Goal: Task Accomplishment & Management: Manage account settings

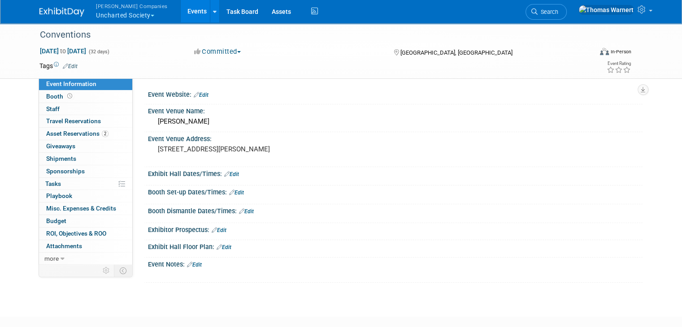
drag, startPoint x: 122, startPoint y: 14, endPoint x: 128, endPoint y: 19, distance: 7.9
click at [122, 14] on button "Warnert Companies Uncharted Society" at bounding box center [137, 11] width 84 height 23
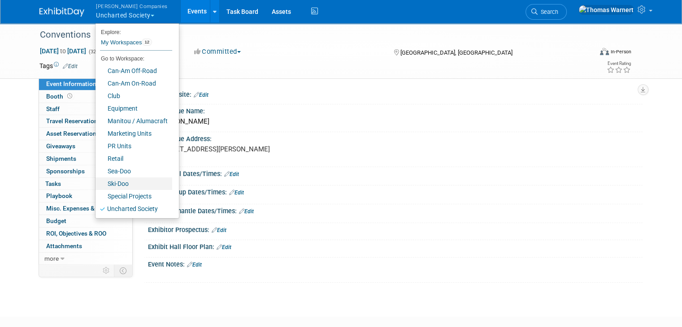
click at [122, 183] on link "Ski-Doo" at bounding box center [134, 184] width 77 height 13
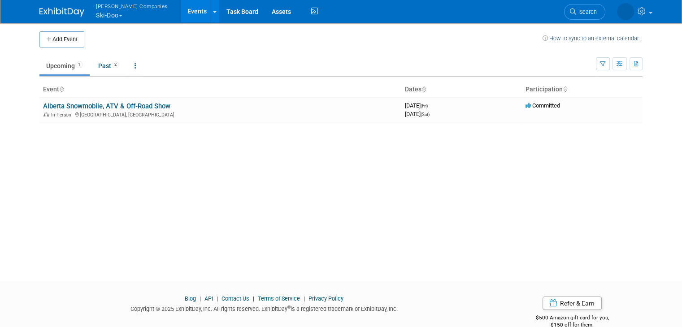
drag, startPoint x: 114, startPoint y: 107, endPoint x: 120, endPoint y: 108, distance: 5.8
click at [114, 107] on link "Alberta Snowmobile, ATV & Off-Road Show" at bounding box center [106, 106] width 127 height 8
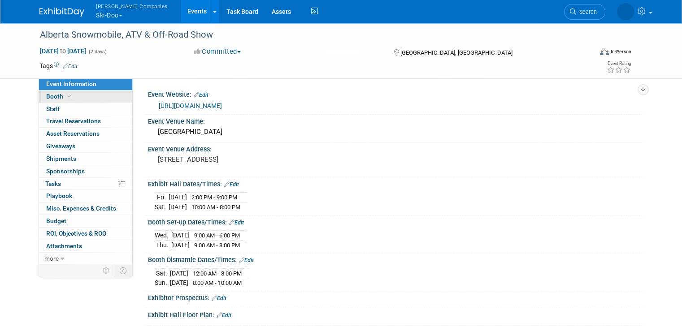
click at [96, 96] on link "Booth" at bounding box center [85, 97] width 93 height 12
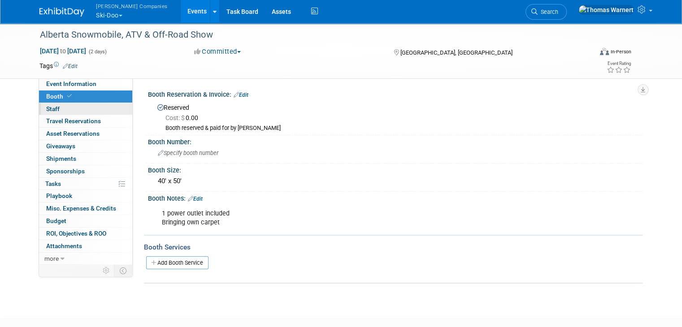
click at [95, 109] on link "0 Staff 0" at bounding box center [85, 109] width 93 height 12
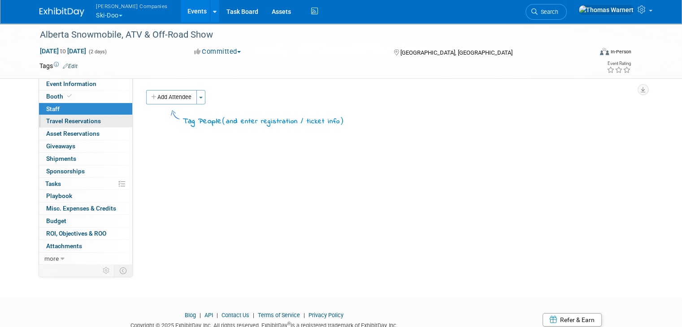
click at [96, 122] on link "0 Travel Reservations 0" at bounding box center [85, 121] width 93 height 12
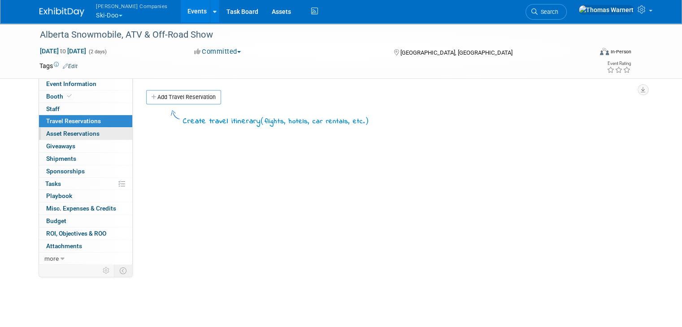
click at [91, 136] on span "Asset Reservations 0" at bounding box center [72, 133] width 53 height 7
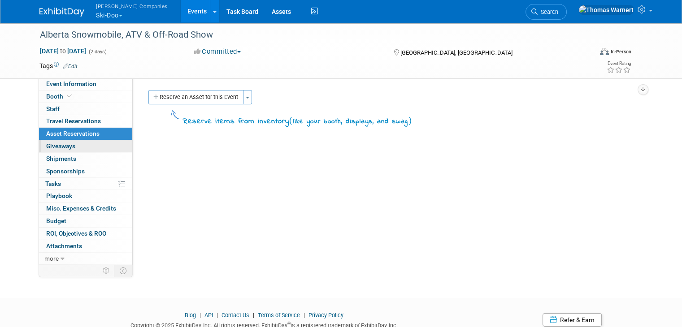
click at [89, 146] on link "0 Giveaways 0" at bounding box center [85, 146] width 93 height 12
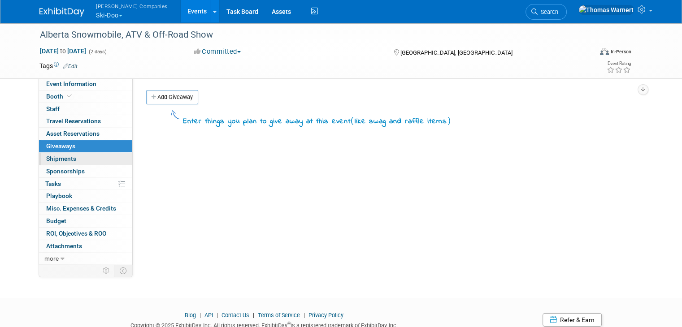
click at [87, 158] on link "0 Shipments 0" at bounding box center [85, 159] width 93 height 12
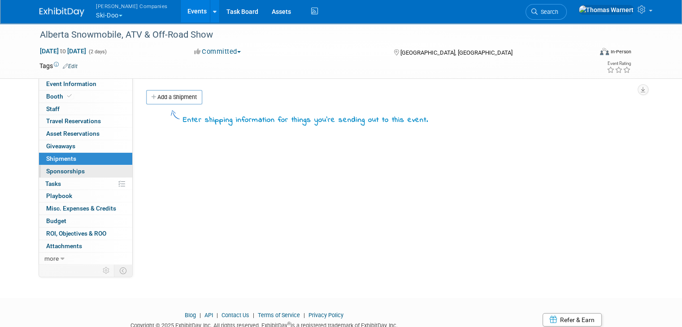
click at [85, 172] on link "0 Sponsorships 0" at bounding box center [85, 172] width 93 height 12
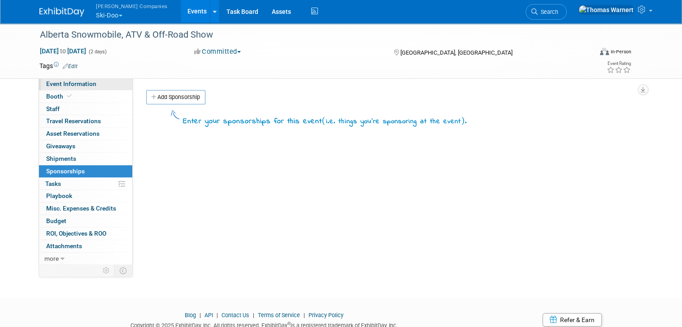
click at [83, 83] on span "Event Information" at bounding box center [71, 83] width 50 height 7
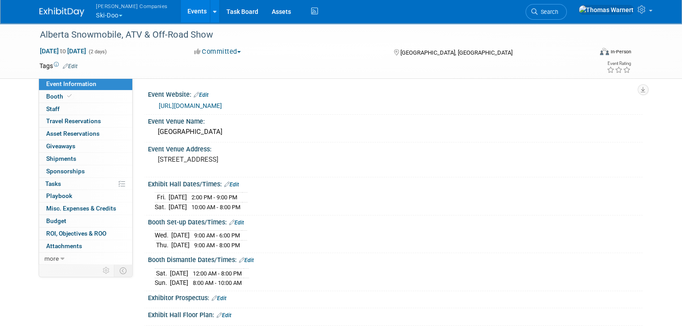
click at [181, 11] on link "Events" at bounding box center [197, 11] width 33 height 22
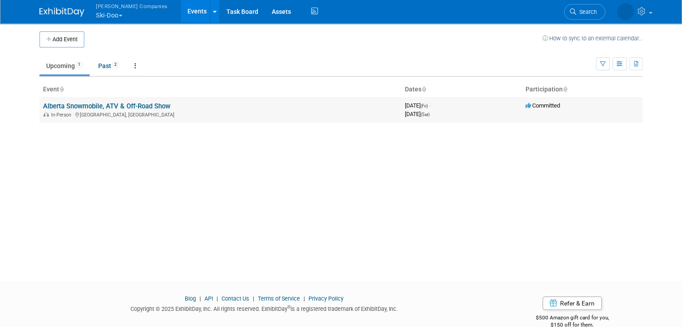
click at [77, 105] on link "Alberta Snowmobile, ATV & Off-Road Show" at bounding box center [106, 106] width 127 height 8
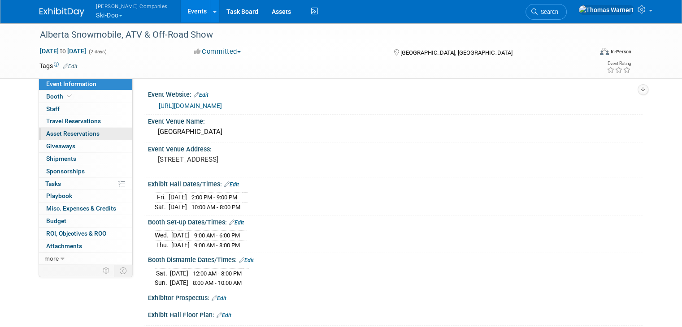
click at [63, 135] on span "Asset Reservations 0" at bounding box center [72, 133] width 53 height 7
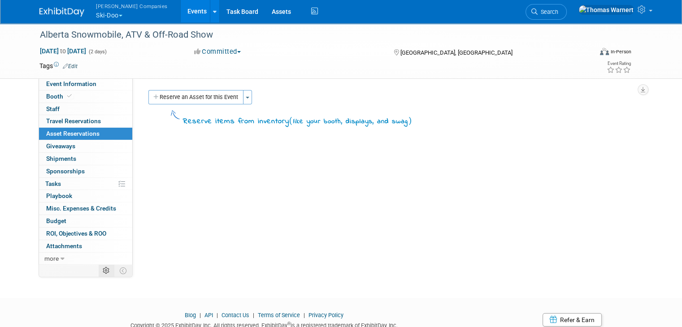
click at [102, 271] on td at bounding box center [107, 271] width 16 height 12
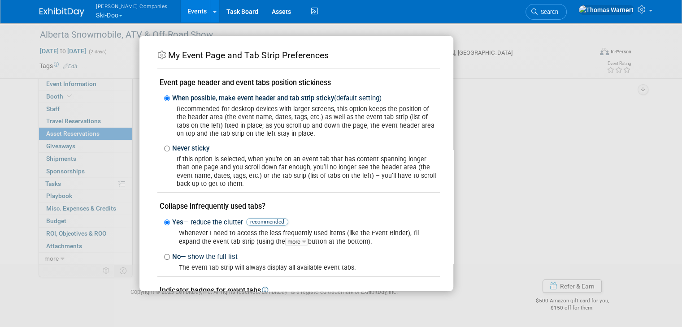
click at [519, 57] on div "My Event Page and Tab Strip Preferences Event page header and event tabs positi…" at bounding box center [342, 163] width 404 height 255
click at [85, 316] on div "My Event Page and Tab Strip Preferences Event page header and event tabs positi…" at bounding box center [341, 163] width 682 height 327
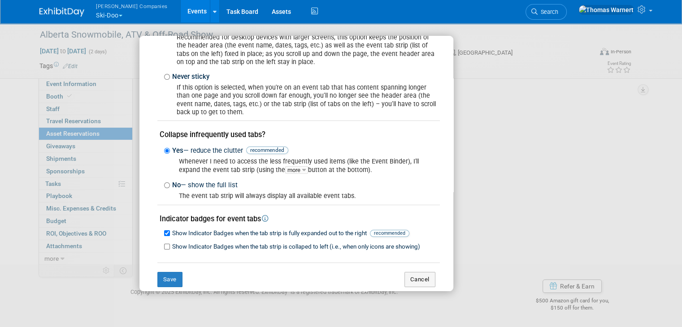
scroll to position [85, 0]
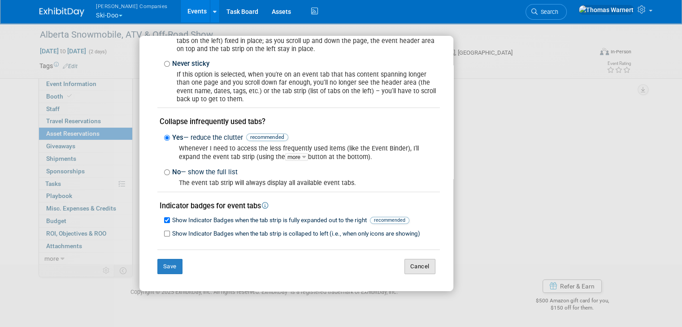
click at [415, 269] on button "Cancel" at bounding box center [420, 266] width 31 height 15
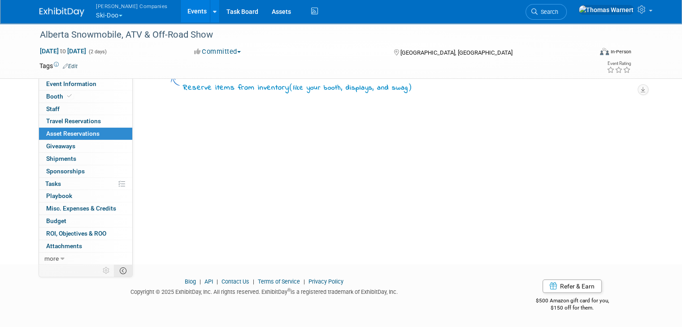
click at [122, 272] on td at bounding box center [123, 271] width 18 height 12
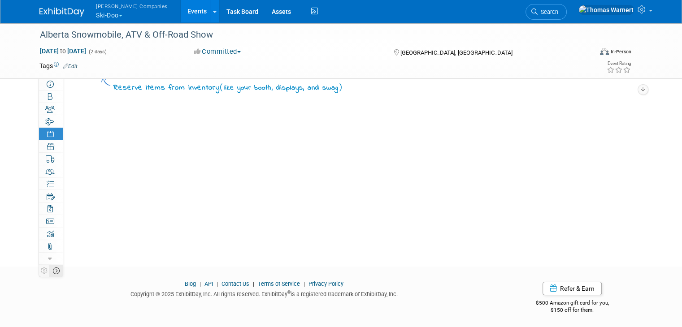
click at [53, 274] on icon at bounding box center [56, 271] width 7 height 7
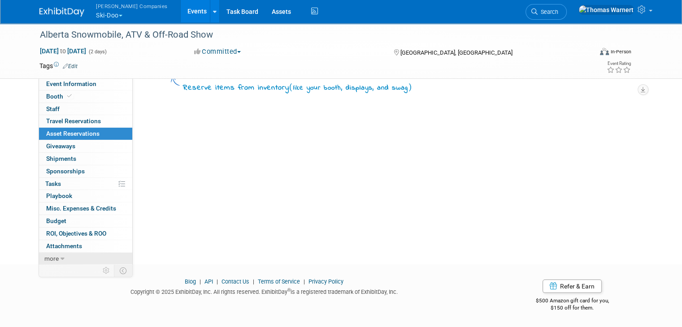
click at [57, 262] on link "more" at bounding box center [85, 259] width 93 height 12
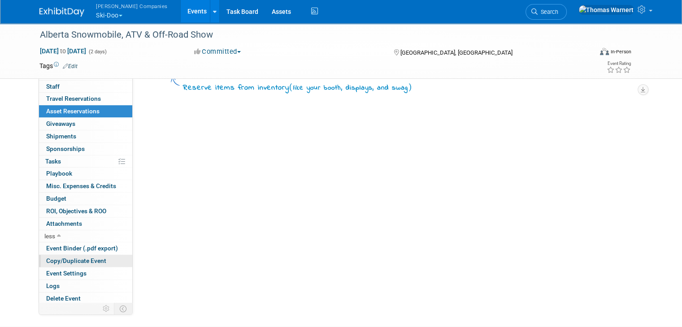
click at [70, 259] on span "Copy/Duplicate Event" at bounding box center [76, 261] width 60 height 7
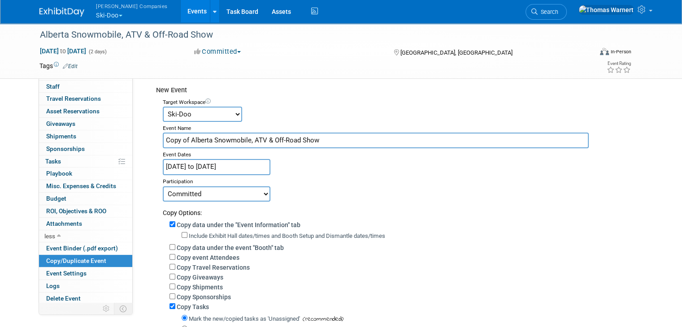
scroll to position [0, 0]
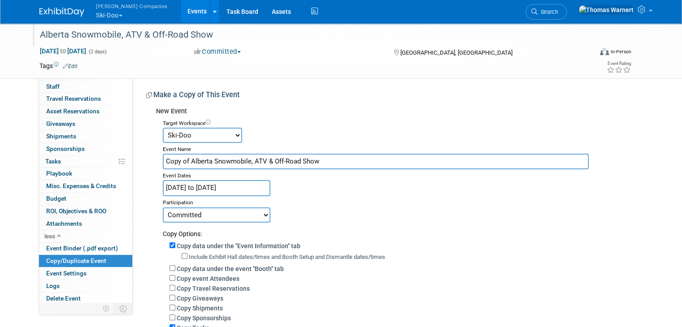
click at [351, 45] on div "Alberta Snowmobile, ATV & Off-Road Show" at bounding box center [310, 34] width 555 height 24
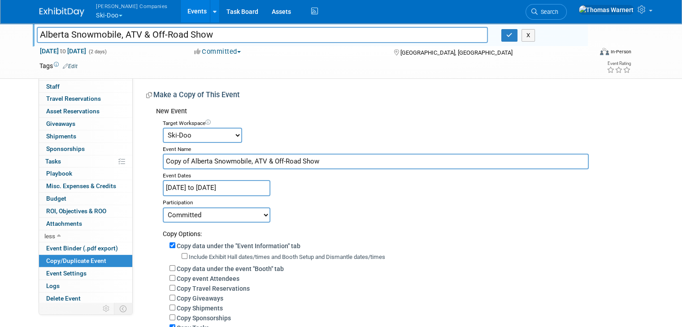
click at [329, 70] on div "Tags Edit" at bounding box center [284, 66] width 491 height 12
click at [516, 38] on button "button" at bounding box center [510, 35] width 16 height 13
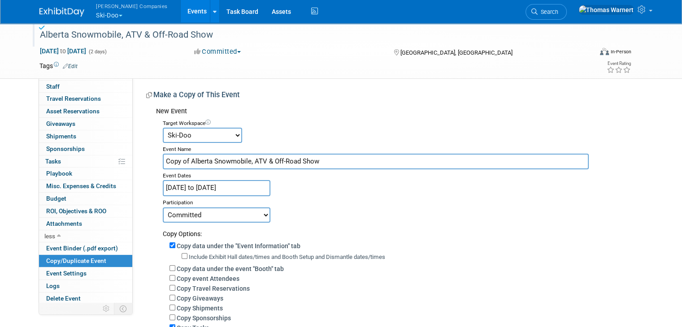
scroll to position [201, 0]
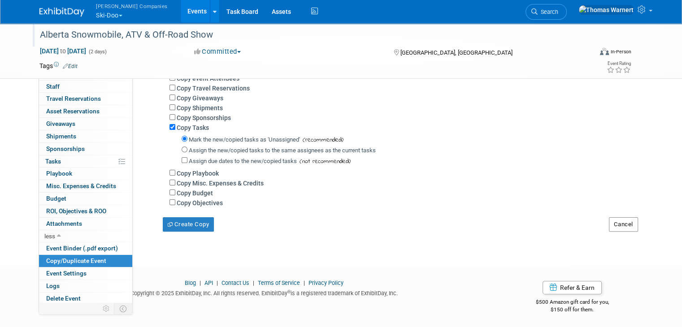
click at [637, 226] on button "Cancel" at bounding box center [623, 225] width 29 height 14
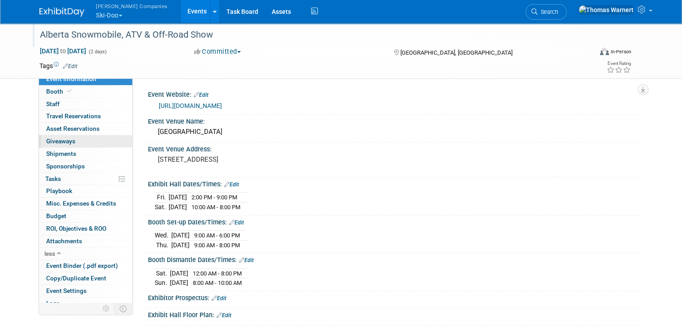
scroll to position [0, 0]
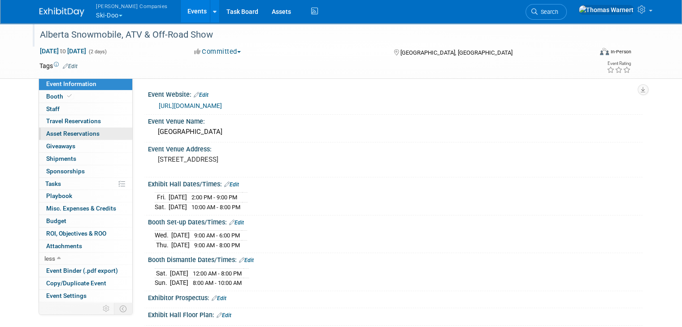
click at [64, 135] on span "Asset Reservations 0" at bounding box center [72, 133] width 53 height 7
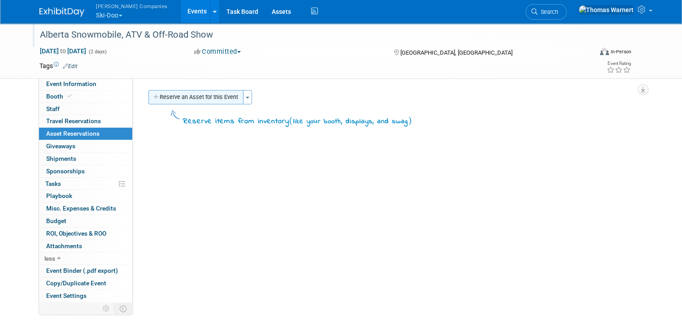
click at [185, 97] on button "Reserve an Asset for this Event" at bounding box center [195, 97] width 95 height 14
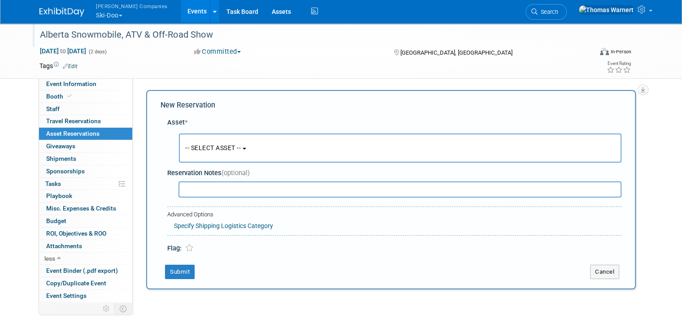
scroll to position [8, 0]
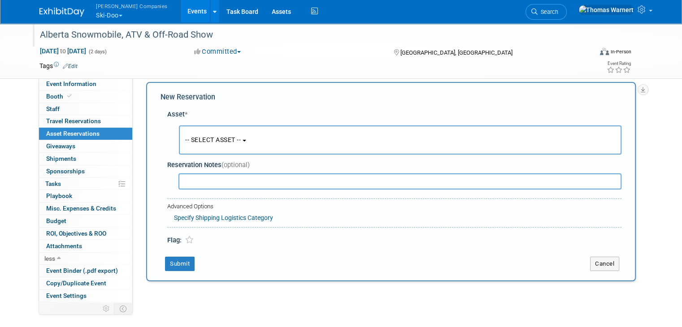
drag, startPoint x: 244, startPoint y: 139, endPoint x: 240, endPoint y: 146, distance: 8.4
click at [244, 139] on button "-- SELECT ASSET --" at bounding box center [400, 140] width 443 height 29
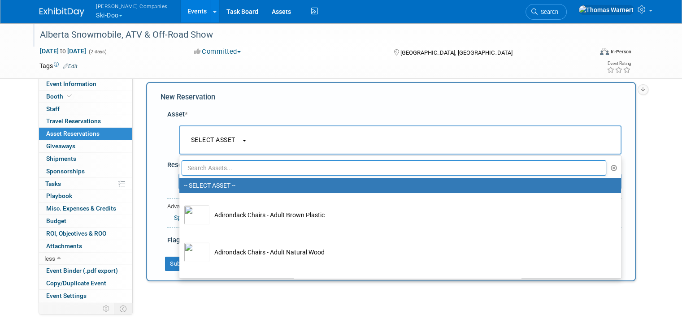
click at [227, 167] on input "text" at bounding box center [394, 168] width 425 height 15
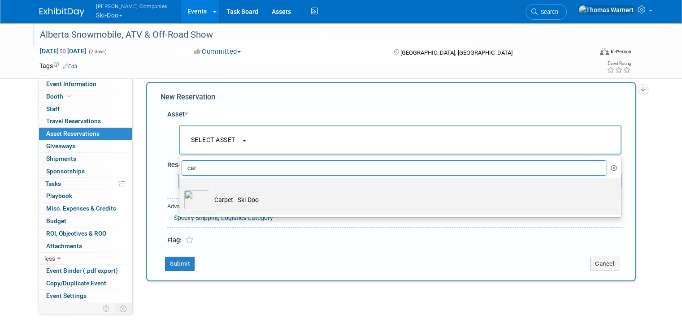
type input "car"
click at [240, 201] on td "Carpet - Ski-Doo" at bounding box center [406, 200] width 393 height 20
click at [181, 189] on input "Carpet - Ski-Doo" at bounding box center [178, 186] width 6 height 6
select select "10724762"
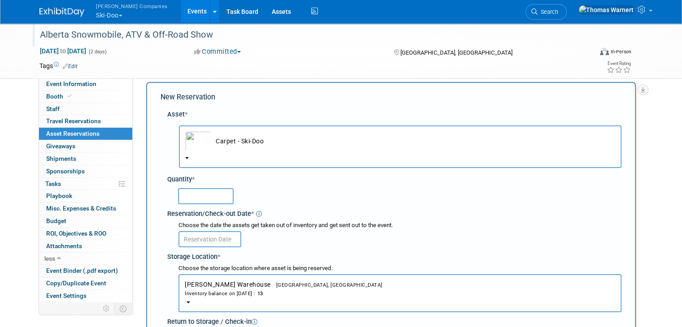
click at [201, 198] on input "text" at bounding box center [206, 196] width 56 height 16
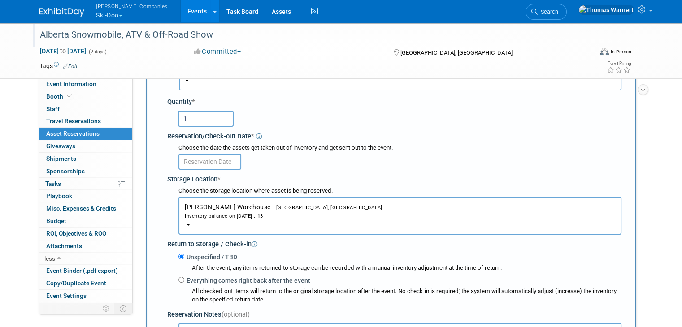
scroll to position [90, 0]
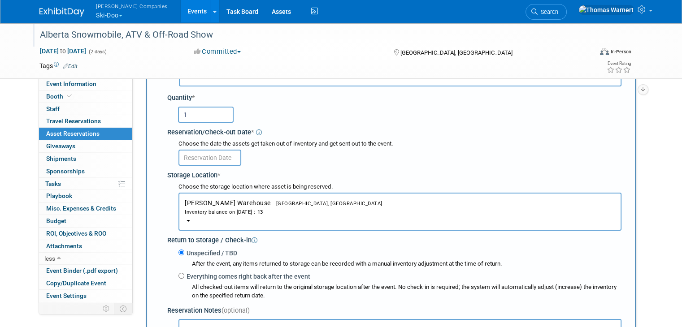
type input "1"
click at [226, 160] on input "text" at bounding box center [210, 158] width 63 height 16
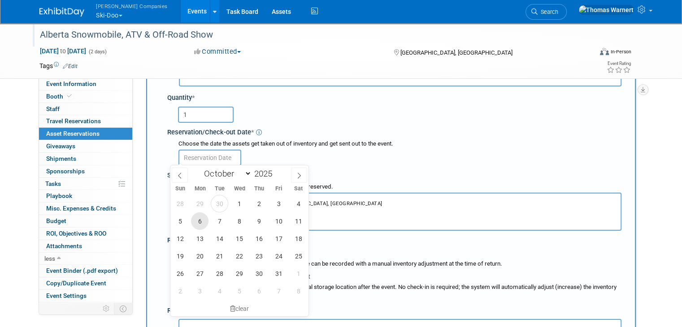
click at [201, 219] on span "6" at bounding box center [199, 221] width 17 height 17
type input "[DATE]"
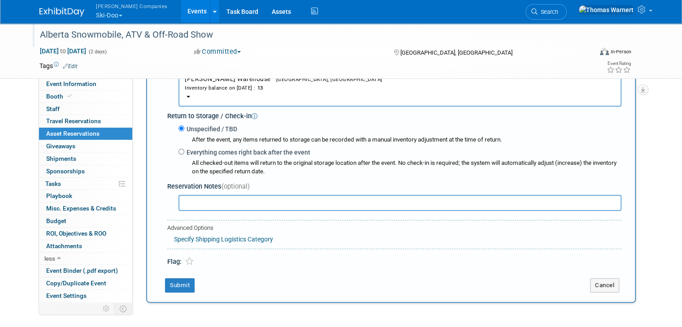
scroll to position [224, 0]
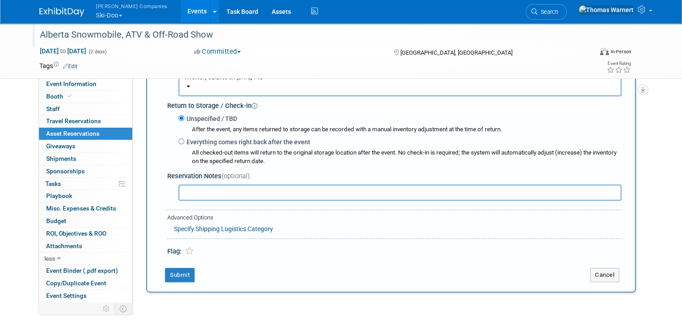
click at [226, 141] on label "Everything comes right back after the event" at bounding box center [247, 142] width 126 height 9
click at [184, 141] on input "Everything comes right back after the event" at bounding box center [182, 142] width 6 height 6
radio input "true"
select select "9"
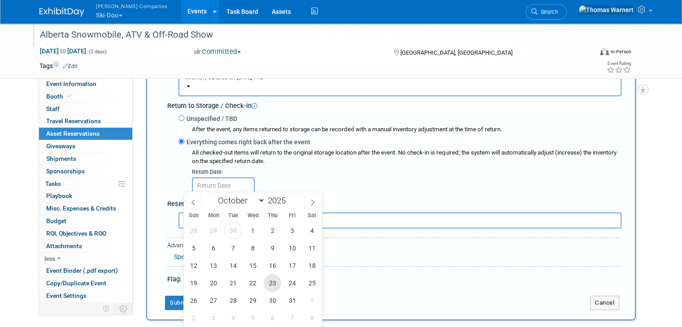
click at [276, 281] on span "23" at bounding box center [272, 283] width 17 height 17
type input "[DATE]"
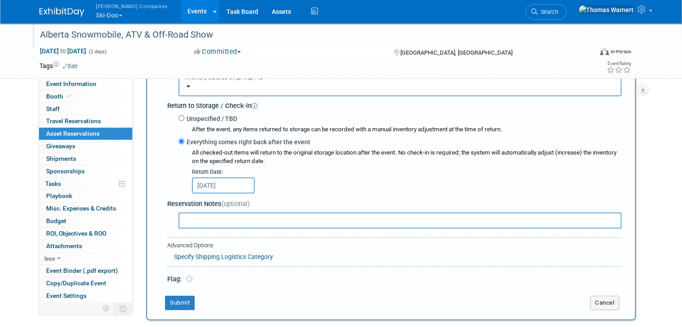
click at [283, 267] on div "Flag:" at bounding box center [394, 276] width 454 height 18
click at [230, 221] on input "text" at bounding box center [400, 221] width 443 height 16
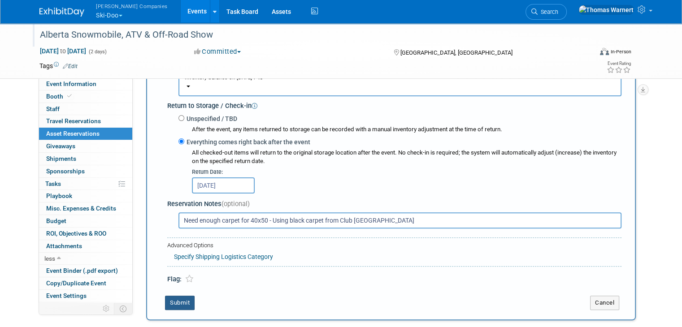
type input "Need enough carpet for 40x50 - Using black carpet from Club [GEOGRAPHIC_DATA]"
click at [178, 297] on button "Submit" at bounding box center [180, 303] width 30 height 14
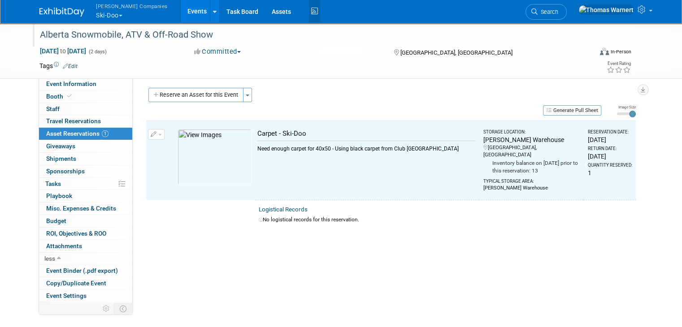
scroll to position [0, 0]
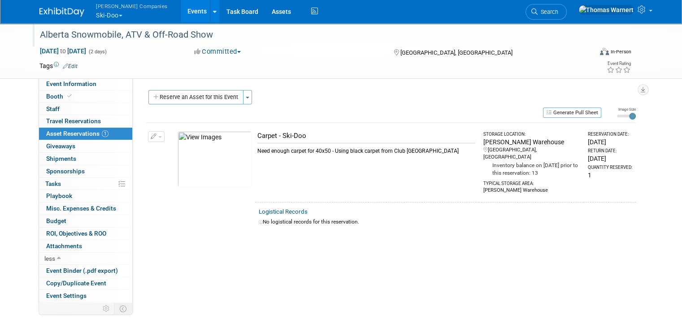
click at [206, 88] on div "Event Website: Edit [URL][DOMAIN_NAME] Event Venue Name: [GEOGRAPHIC_DATA] Even…" at bounding box center [388, 202] width 510 height 248
click at [209, 99] on button "Reserve an Asset for this Event" at bounding box center [195, 97] width 95 height 14
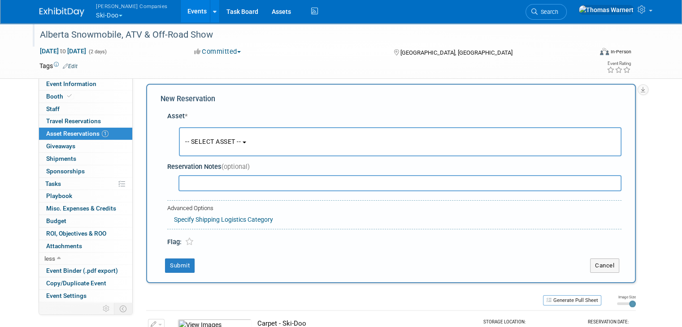
scroll to position [8, 0]
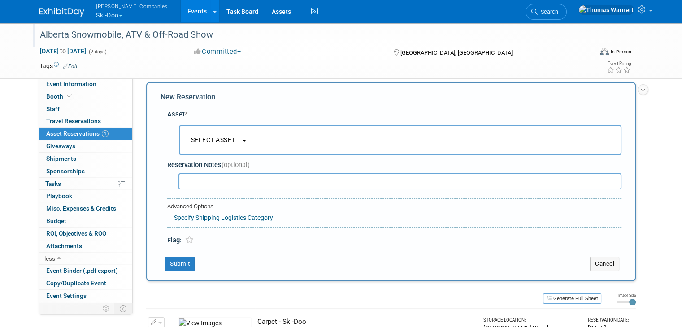
click at [234, 137] on span "-- SELECT ASSET --" at bounding box center [213, 139] width 56 height 7
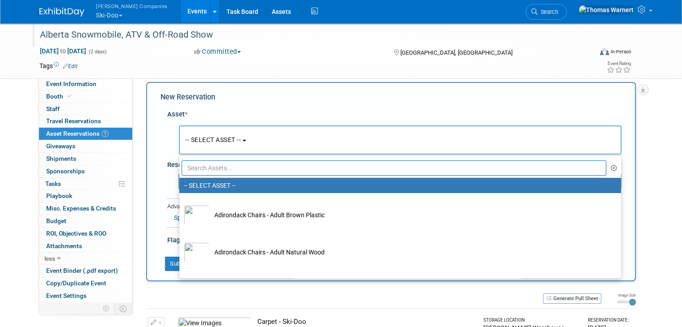
click at [233, 164] on input "text" at bounding box center [394, 168] width 425 height 15
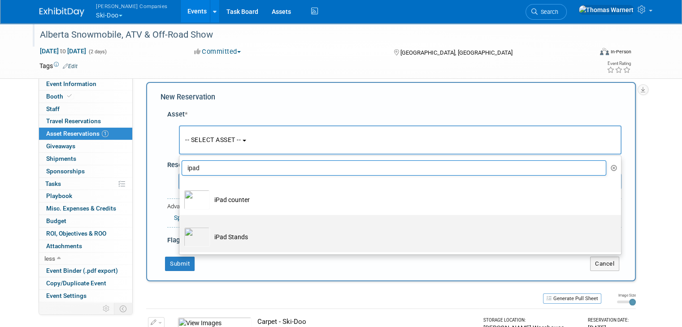
type input "ipad"
click at [236, 234] on td "iPad Stands" at bounding box center [406, 237] width 393 height 20
click at [181, 226] on input "iPad Stands" at bounding box center [178, 223] width 6 height 6
select select "10724850"
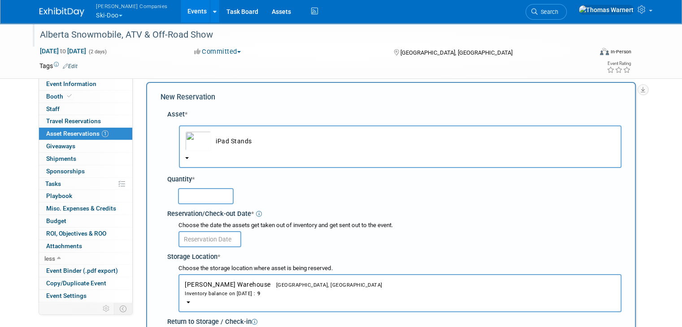
click at [213, 198] on input "text" at bounding box center [206, 196] width 56 height 16
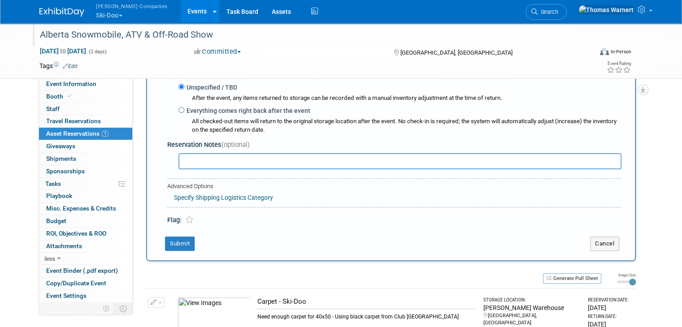
scroll to position [277, 0]
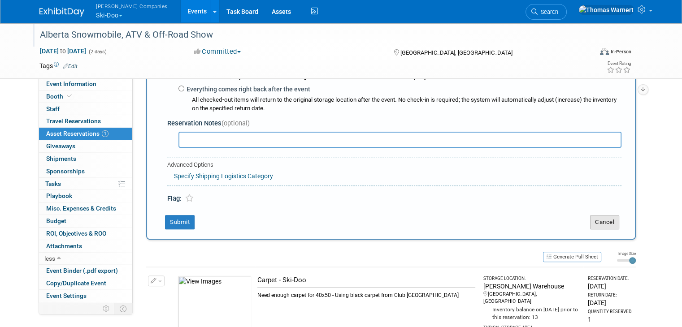
click at [615, 218] on button "Cancel" at bounding box center [604, 222] width 29 height 14
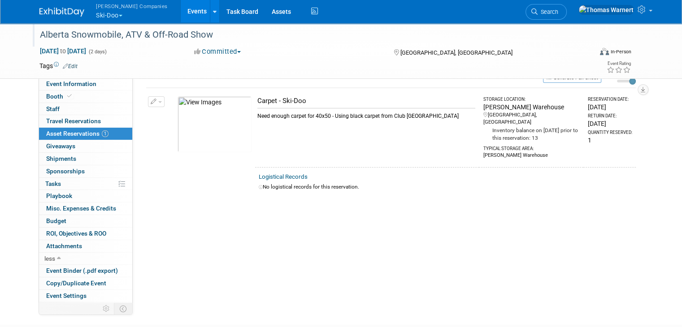
scroll to position [0, 0]
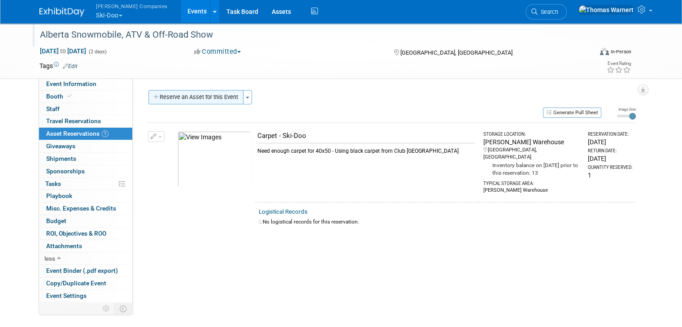
click at [197, 99] on button "Reserve an Asset for this Event" at bounding box center [195, 97] width 95 height 14
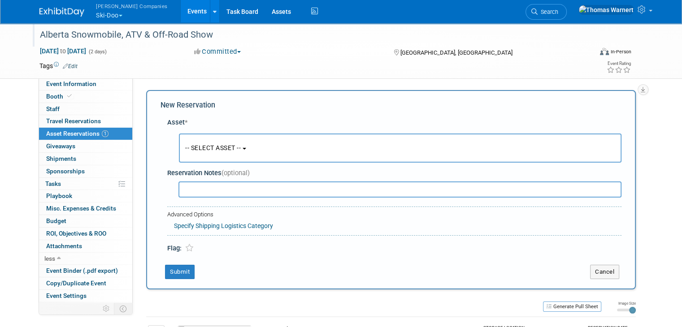
scroll to position [8, 0]
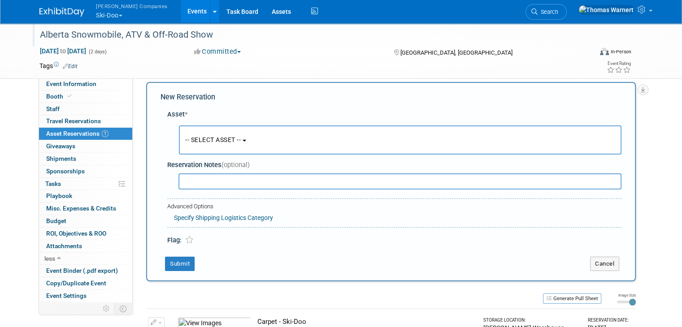
click at [203, 136] on span "-- SELECT ASSET --" at bounding box center [213, 139] width 56 height 7
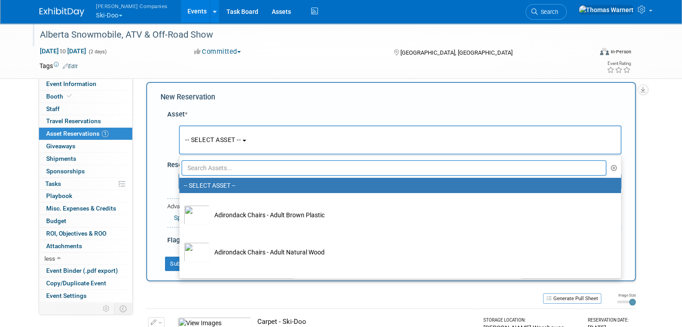
click at [204, 169] on input "text" at bounding box center [394, 168] width 425 height 15
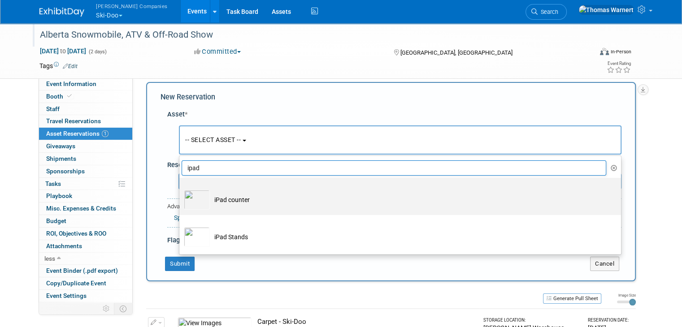
type input "ipad"
click at [222, 196] on td "iPad counter" at bounding box center [406, 200] width 393 height 20
click at [181, 189] on input "iPad counter" at bounding box center [178, 186] width 6 height 6
select select "10726010"
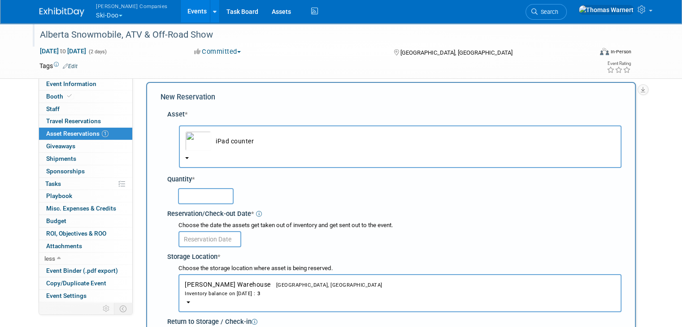
click at [224, 196] on input "text" at bounding box center [206, 196] width 56 height 16
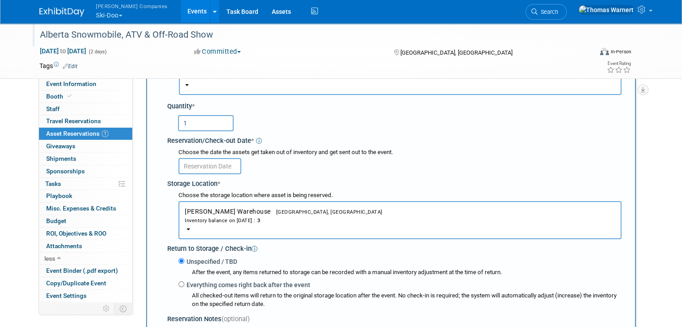
scroll to position [98, 0]
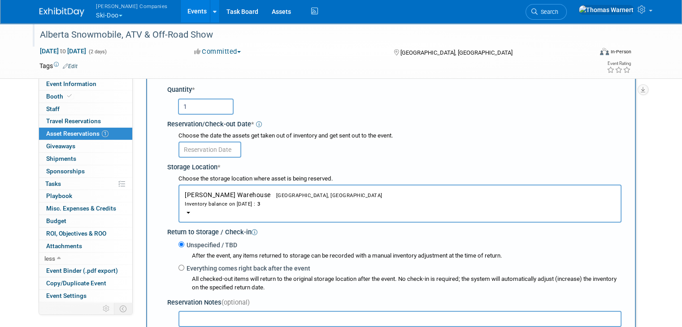
type input "1"
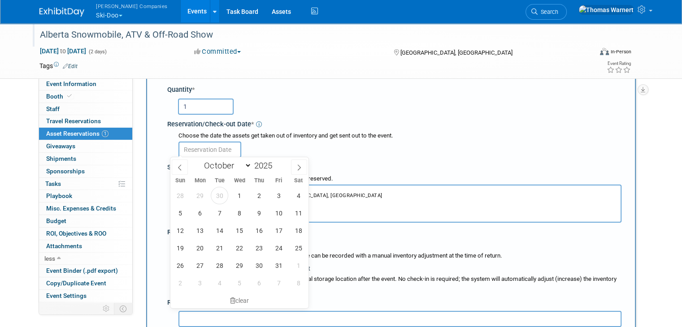
click at [212, 142] on input "text" at bounding box center [210, 150] width 63 height 16
click at [197, 211] on span "6" at bounding box center [199, 213] width 17 height 17
type input "[DATE]"
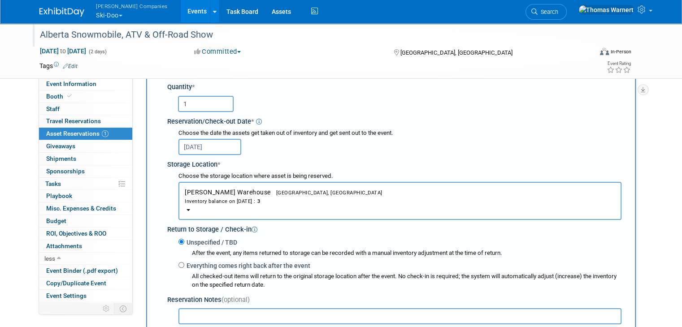
scroll to position [188, 0]
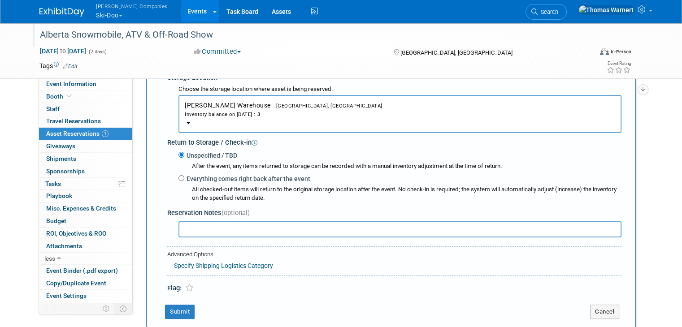
click at [217, 175] on label "Everything comes right back after the event" at bounding box center [247, 179] width 126 height 9
click at [184, 175] on input "Everything comes right back after the event" at bounding box center [182, 178] width 6 height 6
radio input "true"
select select "9"
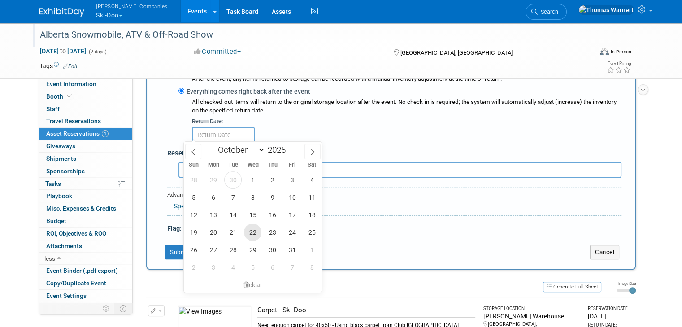
scroll to position [277, 0]
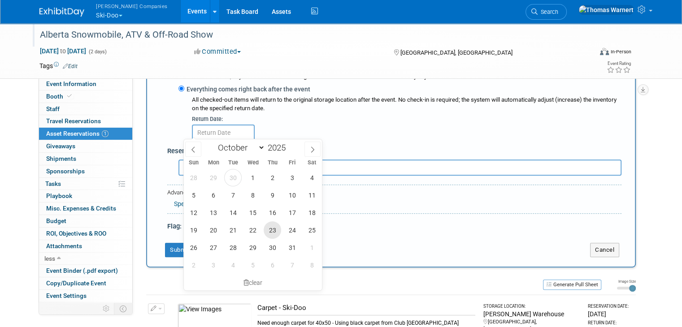
click at [278, 229] on span "23" at bounding box center [272, 230] width 17 height 17
type input "[DATE]"
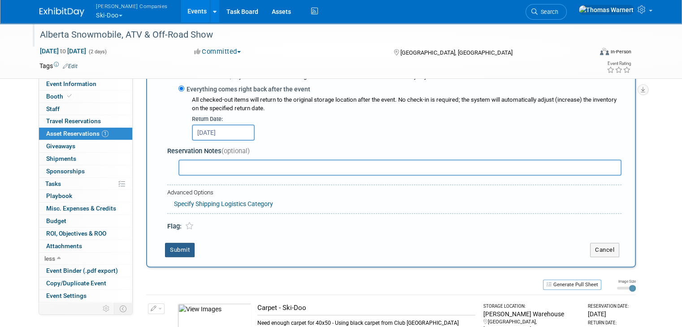
click at [177, 251] on button "Submit" at bounding box center [180, 250] width 30 height 14
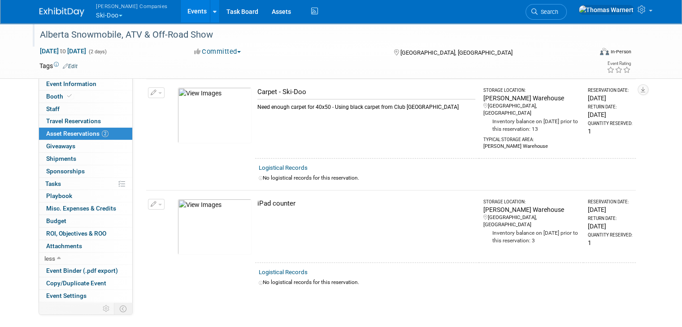
scroll to position [0, 0]
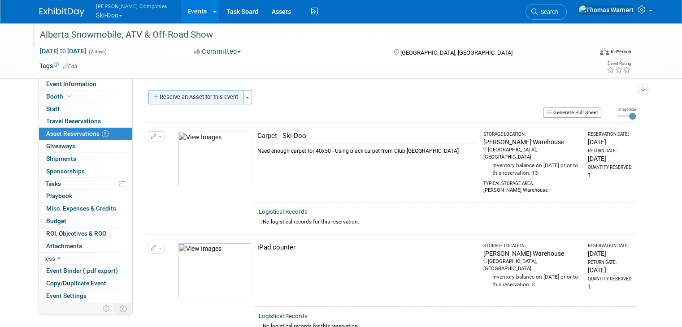
click at [211, 96] on button "Reserve an Asset for this Event" at bounding box center [195, 97] width 95 height 14
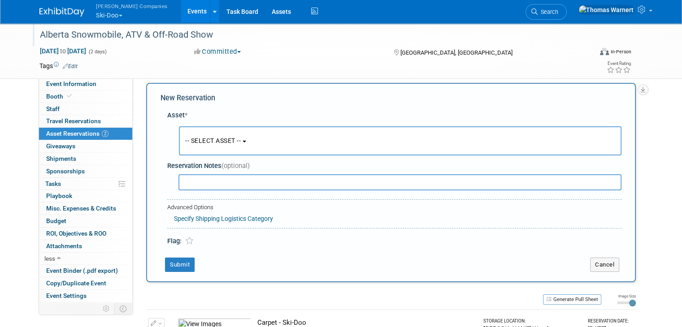
scroll to position [8, 0]
click at [240, 131] on button "-- SELECT ASSET --" at bounding box center [400, 140] width 443 height 29
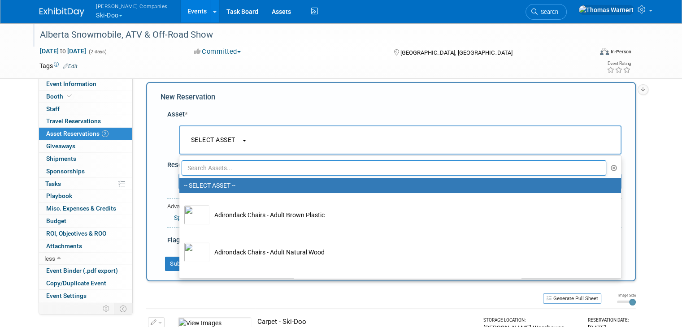
click at [221, 171] on input "text" at bounding box center [394, 168] width 425 height 15
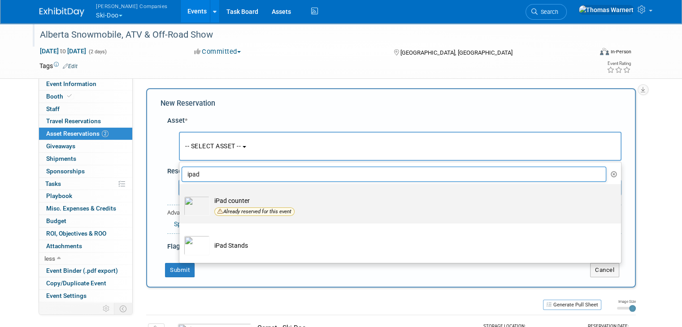
scroll to position [0, 0]
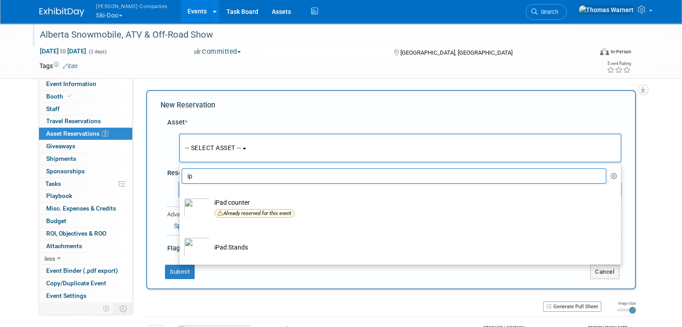
type input "i"
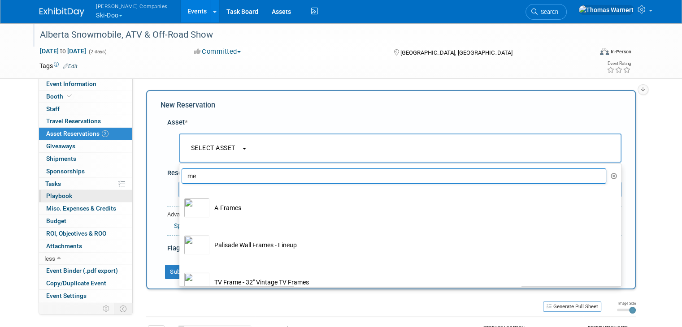
type input "m"
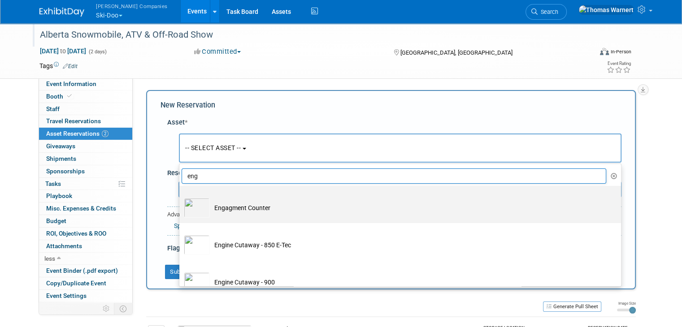
type input "eng"
click at [257, 210] on td "Engagment Counter" at bounding box center [406, 208] width 393 height 20
click at [181, 197] on input "Engagment Counter" at bounding box center [178, 194] width 6 height 6
select select "10726014"
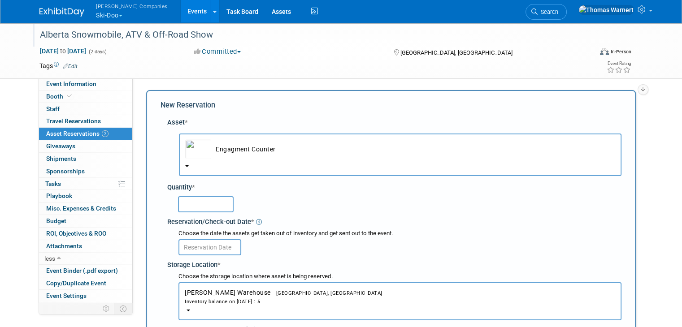
click at [187, 207] on input "text" at bounding box center [206, 204] width 56 height 16
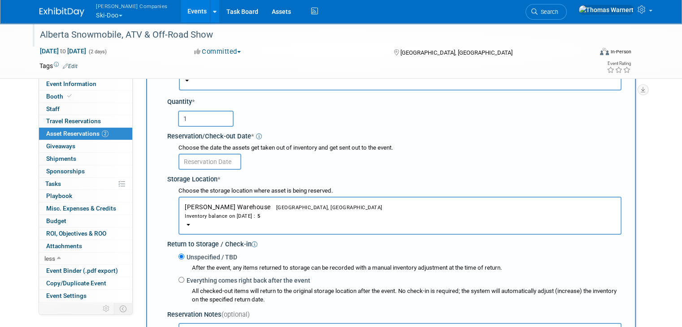
scroll to position [90, 0]
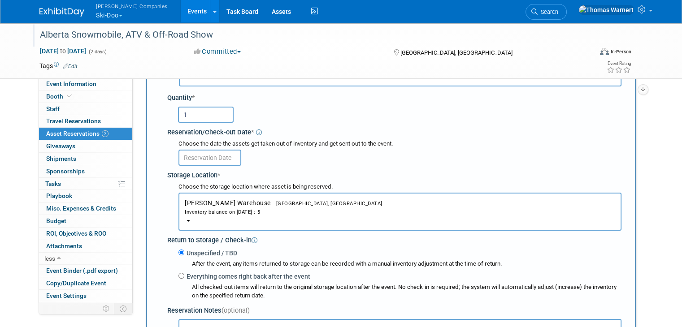
type input "1"
click at [205, 158] on input "text" at bounding box center [210, 158] width 63 height 16
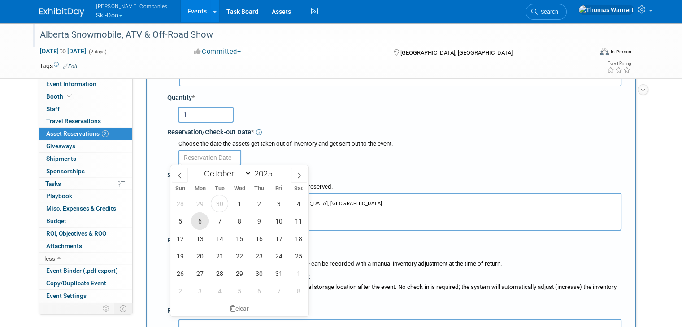
click at [199, 221] on span "6" at bounding box center [199, 221] width 17 height 17
type input "[DATE]"
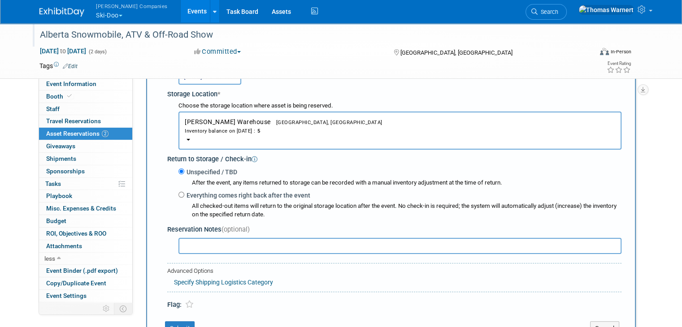
scroll to position [179, 0]
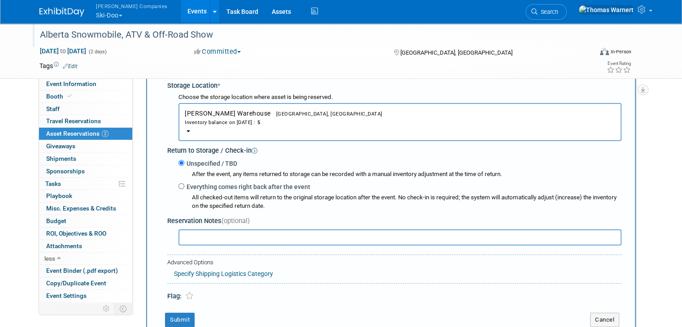
click at [212, 194] on div "All checked-out items will return to the original storage location after the ev…" at bounding box center [407, 202] width 430 height 17
click at [215, 187] on label "Everything comes right back after the event" at bounding box center [247, 187] width 126 height 9
click at [184, 187] on input "Everything comes right back after the event" at bounding box center [182, 186] width 6 height 6
radio input "true"
select select "9"
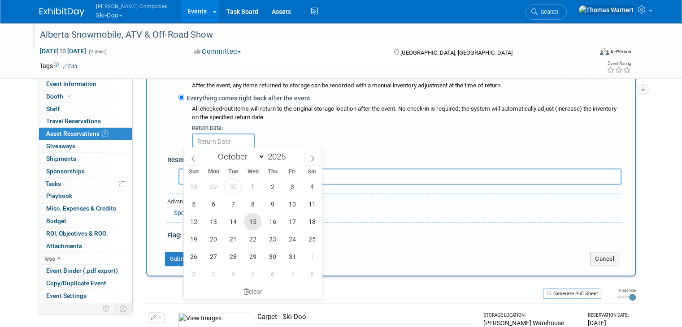
scroll to position [269, 0]
click at [294, 239] on span "24" at bounding box center [292, 238] width 17 height 17
type input "[DATE]"
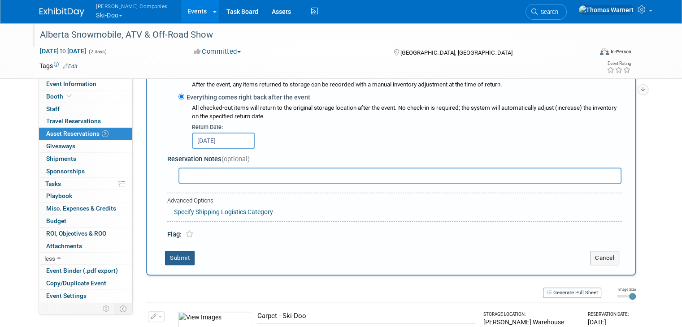
drag, startPoint x: 174, startPoint y: 253, endPoint x: 184, endPoint y: 232, distance: 23.3
click at [174, 253] on button "Submit" at bounding box center [180, 258] width 30 height 14
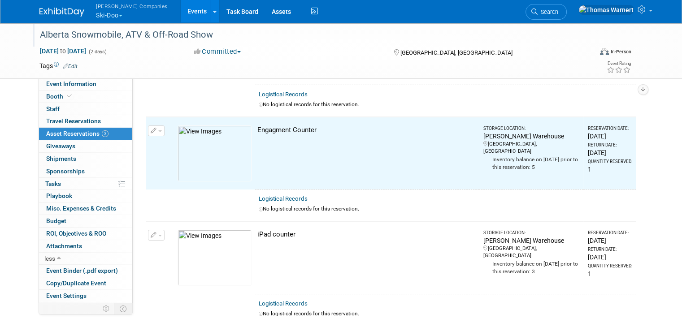
scroll to position [115, 0]
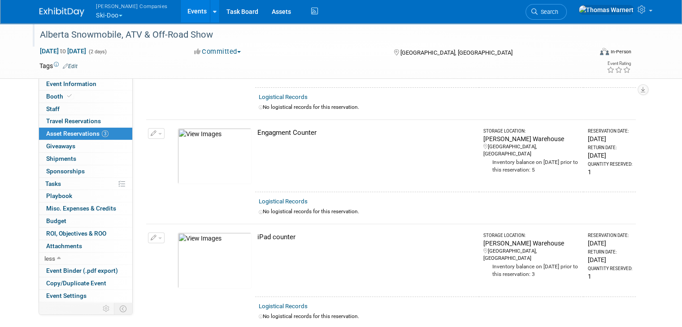
click at [153, 128] on button "button" at bounding box center [156, 133] width 17 height 11
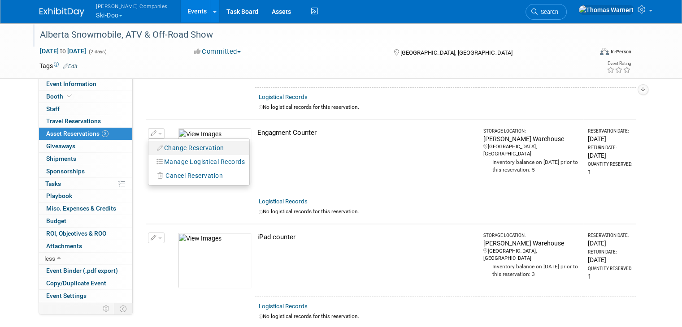
click at [177, 142] on button "Change Reservation" at bounding box center [191, 148] width 76 height 12
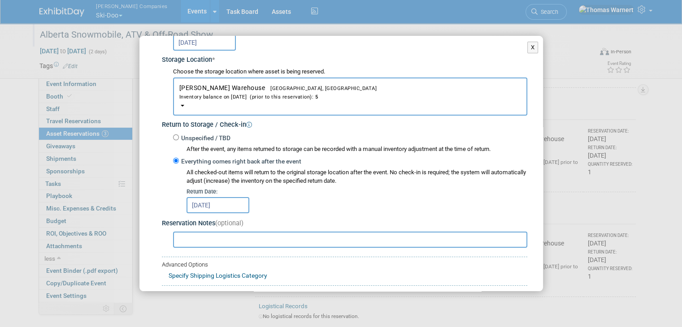
scroll to position [188, 0]
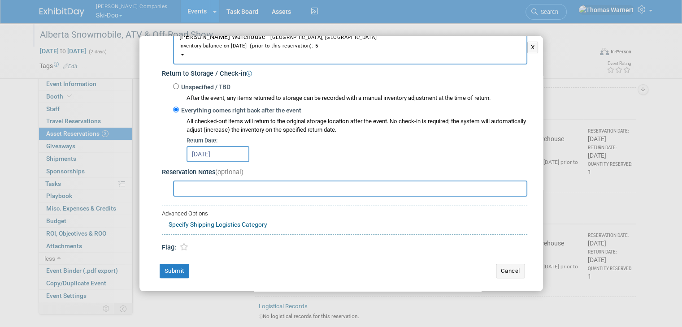
click at [208, 183] on input "text" at bounding box center [350, 189] width 354 height 16
type input "Yellow Wrap/ Graphic"
click at [163, 269] on button "Submit" at bounding box center [175, 271] width 30 height 14
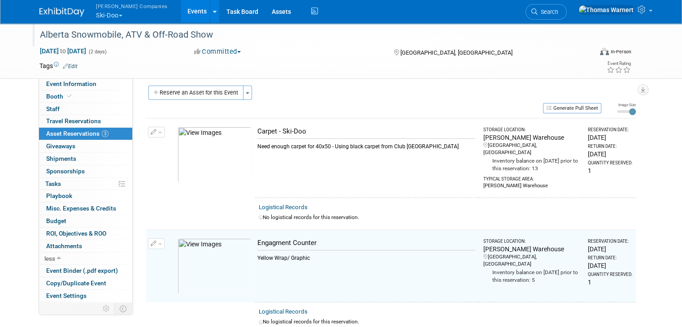
scroll to position [0, 0]
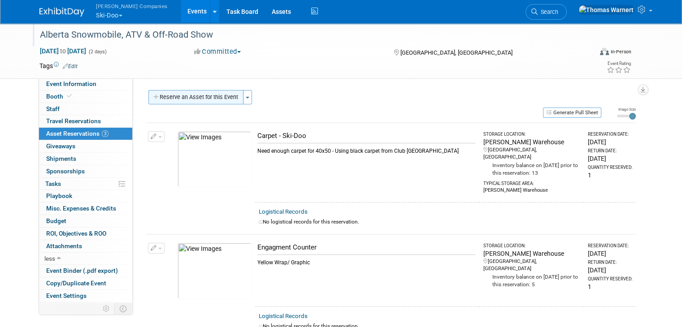
click at [176, 98] on button "Reserve an Asset for this Event" at bounding box center [195, 97] width 95 height 14
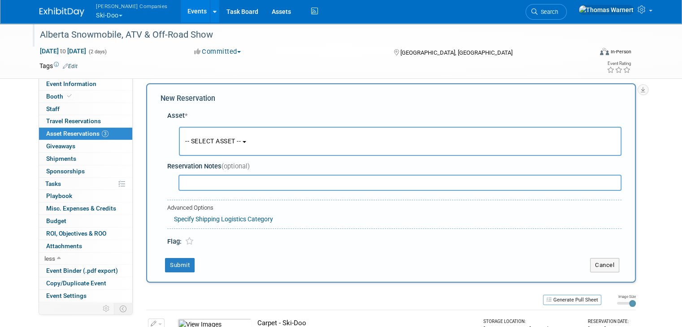
scroll to position [8, 0]
click at [216, 136] on span "-- SELECT ASSET --" at bounding box center [213, 139] width 56 height 7
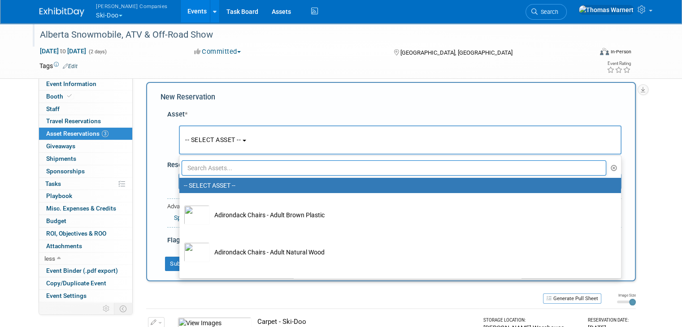
click at [221, 166] on input "text" at bounding box center [394, 168] width 425 height 15
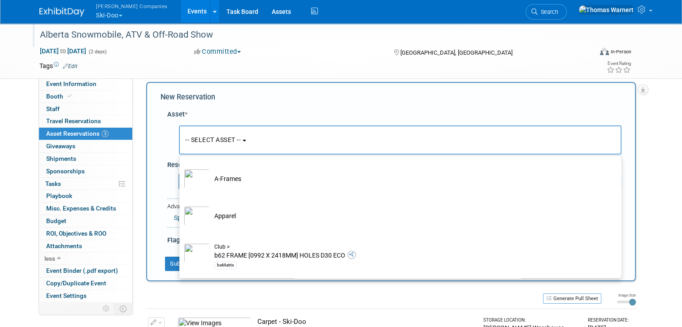
scroll to position [224, 0]
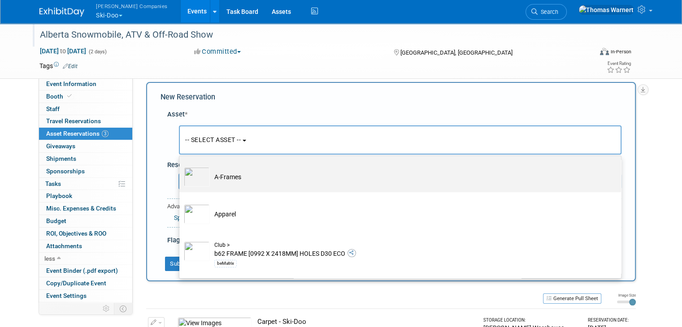
type input "a"
click at [223, 175] on td "A-Frames" at bounding box center [406, 177] width 393 height 20
click at [181, 166] on input "A-Frames" at bounding box center [178, 163] width 6 height 6
select select "10725315"
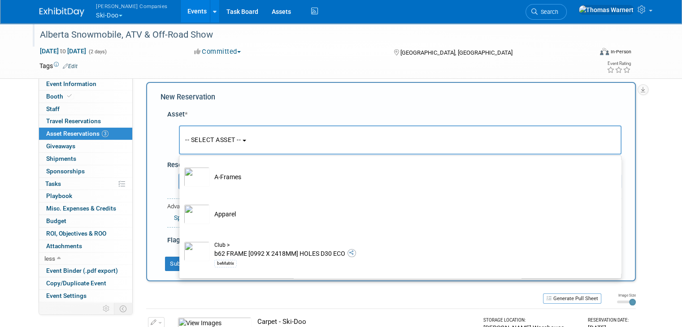
select select "9"
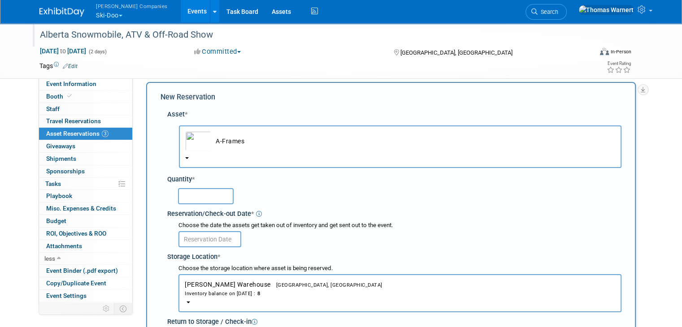
click at [201, 196] on input "text" at bounding box center [206, 196] width 56 height 16
type input "1"
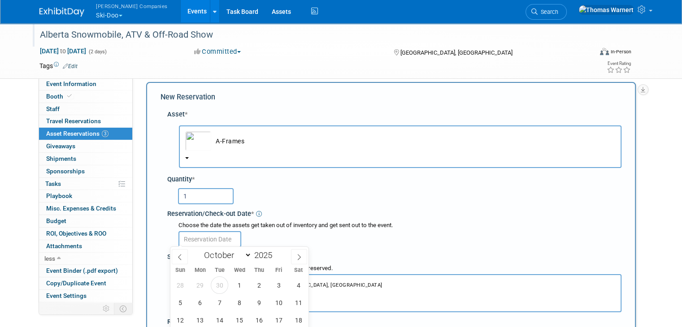
click at [218, 235] on input "text" at bounding box center [210, 239] width 63 height 16
click at [205, 301] on span "6" at bounding box center [199, 302] width 17 height 17
type input "[DATE]"
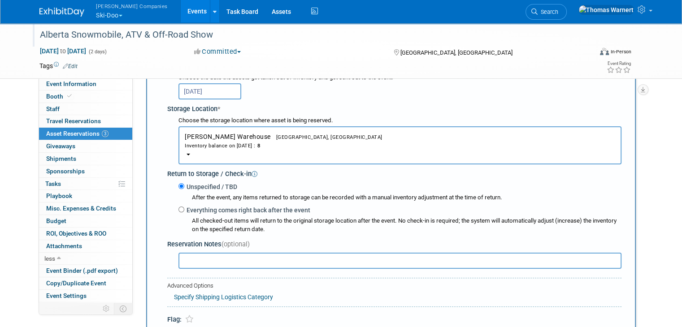
scroll to position [232, 0]
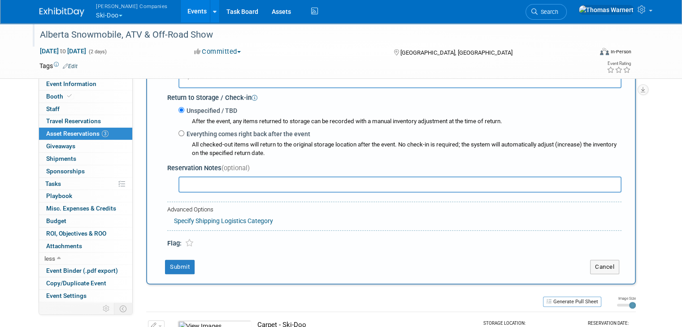
click at [213, 135] on label "Everything comes right back after the event" at bounding box center [247, 134] width 126 height 9
click at [184, 135] on input "Everything comes right back after the event" at bounding box center [182, 134] width 6 height 6
radio input "true"
select select "9"
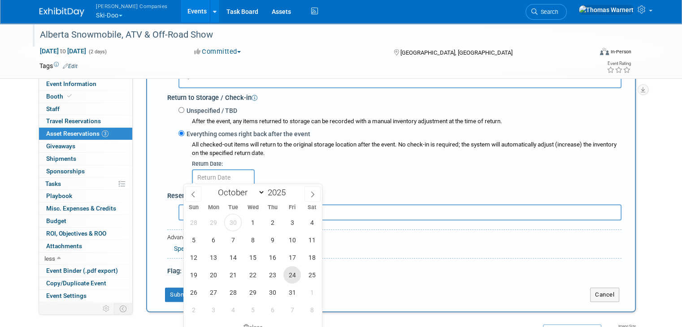
click at [289, 274] on span "24" at bounding box center [292, 274] width 17 height 17
type input "[DATE]"
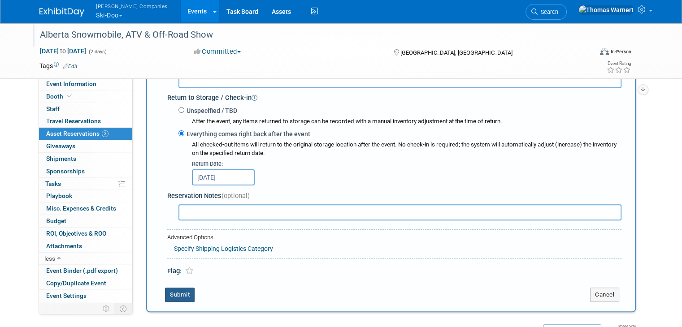
click at [174, 292] on button "Submit" at bounding box center [180, 295] width 30 height 14
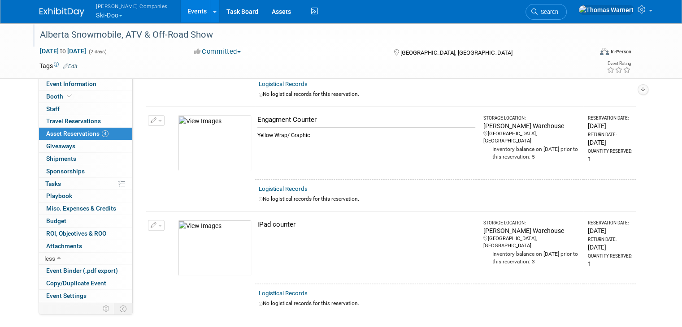
scroll to position [10, 0]
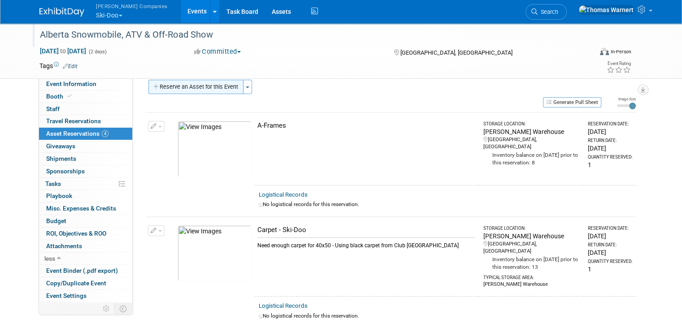
click at [214, 92] on button "Reserve an Asset for this Event" at bounding box center [195, 87] width 95 height 14
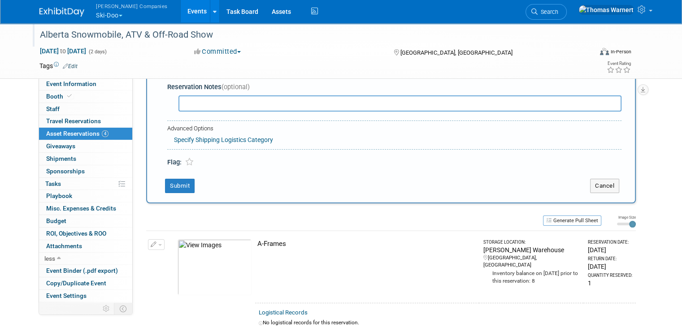
scroll to position [8, 0]
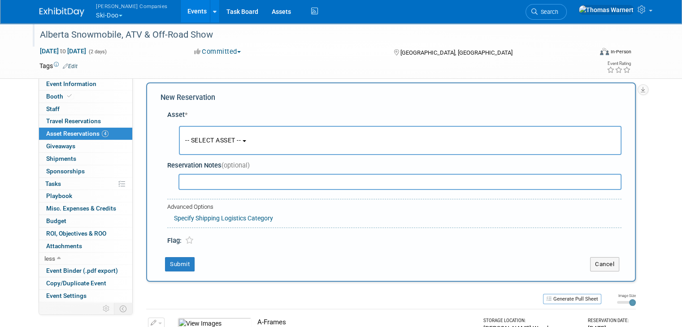
click at [244, 138] on button "-- SELECT ASSET --" at bounding box center [400, 140] width 443 height 29
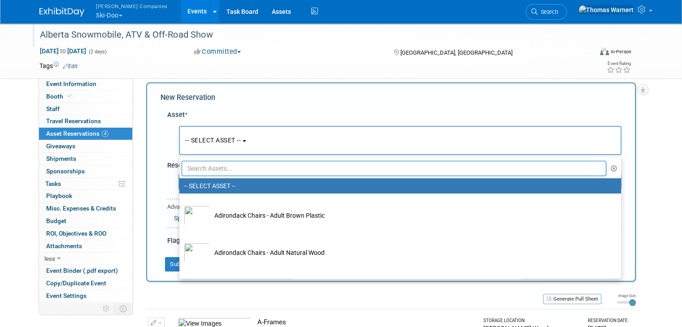
click at [225, 165] on input "text" at bounding box center [394, 168] width 425 height 15
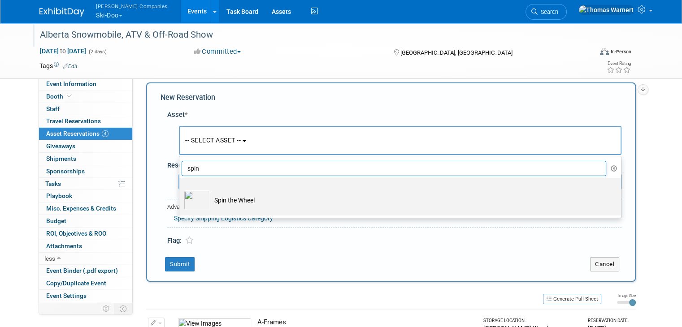
type input "spin"
click at [223, 197] on td "Spin the Wheel" at bounding box center [406, 201] width 393 height 20
click at [181, 189] on input "Spin the Wheel" at bounding box center [178, 186] width 6 height 6
select select "10726032"
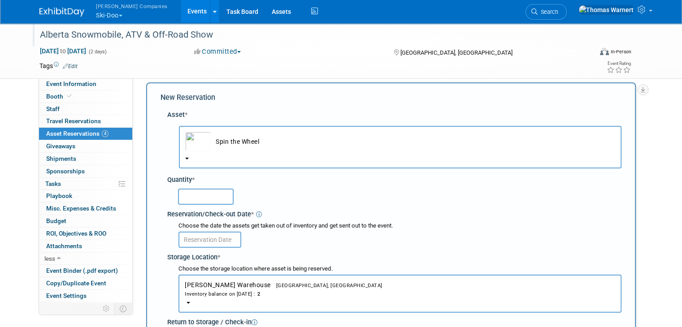
click at [205, 200] on input "text" at bounding box center [206, 197] width 56 height 16
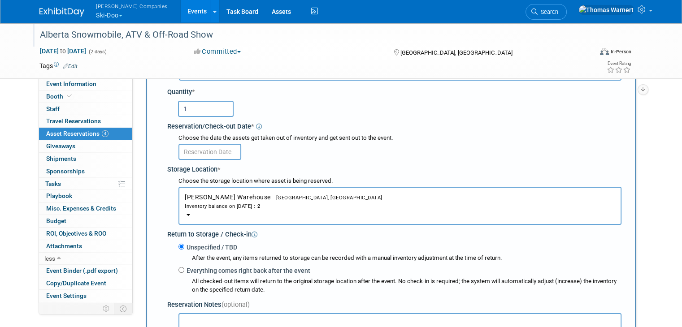
scroll to position [97, 0]
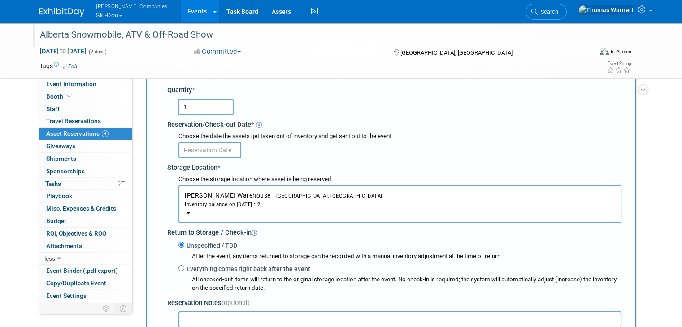
type input "1"
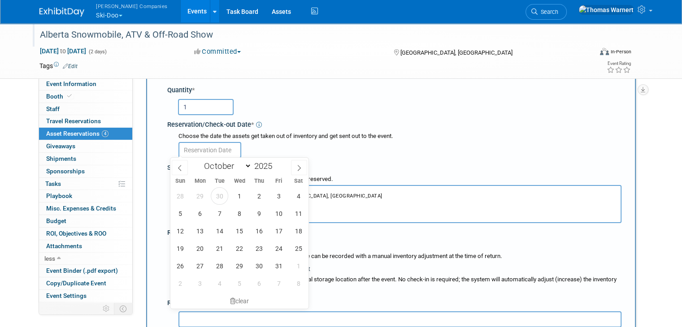
click at [210, 152] on input "text" at bounding box center [210, 150] width 63 height 16
click at [203, 213] on span "6" at bounding box center [199, 213] width 17 height 17
type input "[DATE]"
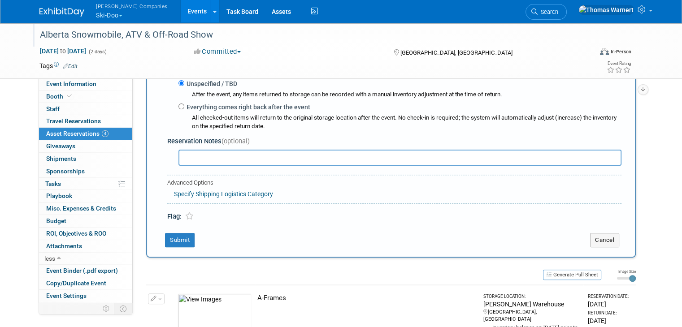
scroll to position [277, 0]
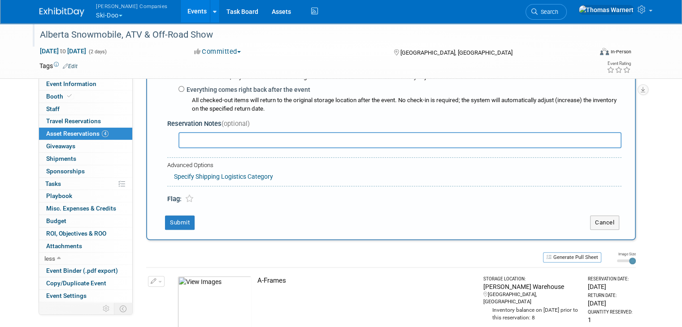
click at [223, 86] on label "Everything comes right back after the event" at bounding box center [247, 89] width 126 height 9
click at [184, 86] on input "Everything comes right back after the event" at bounding box center [182, 89] width 6 height 6
radio input "true"
select select "9"
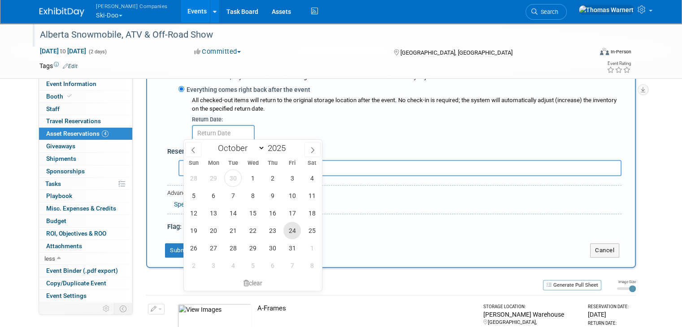
click at [287, 230] on span "24" at bounding box center [292, 230] width 17 height 17
type input "[DATE]"
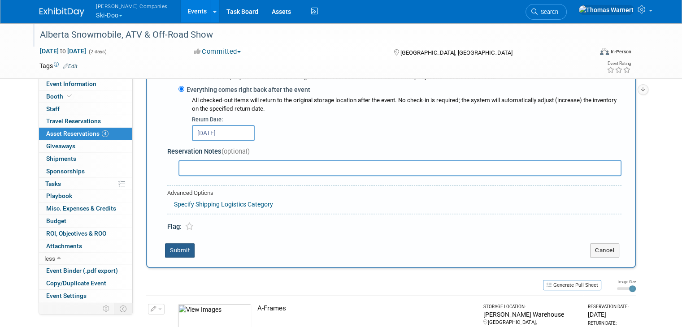
click at [165, 247] on button "Submit" at bounding box center [180, 251] width 30 height 14
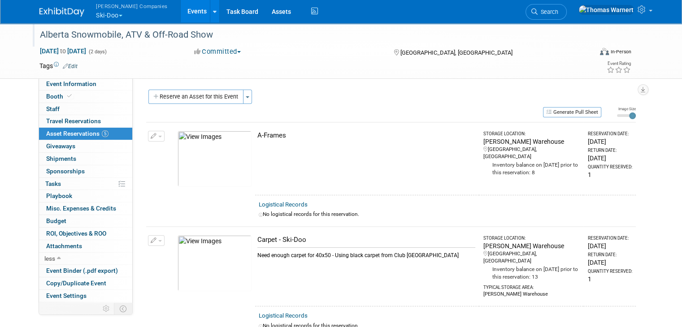
scroll to position [0, 0]
click at [201, 99] on button "Reserve an Asset for this Event" at bounding box center [195, 97] width 95 height 14
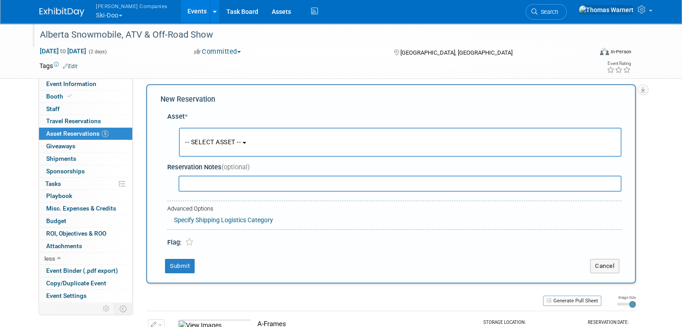
scroll to position [8, 0]
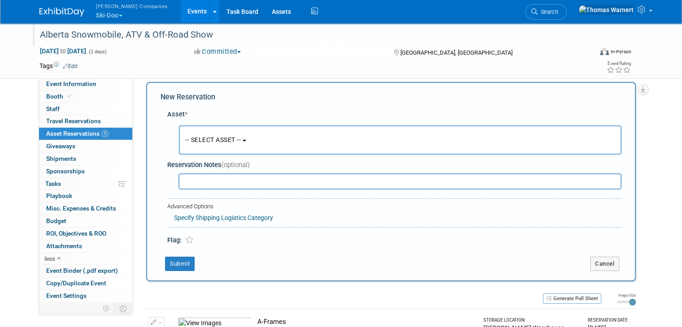
click at [232, 135] on button "-- SELECT ASSET --" at bounding box center [400, 140] width 443 height 29
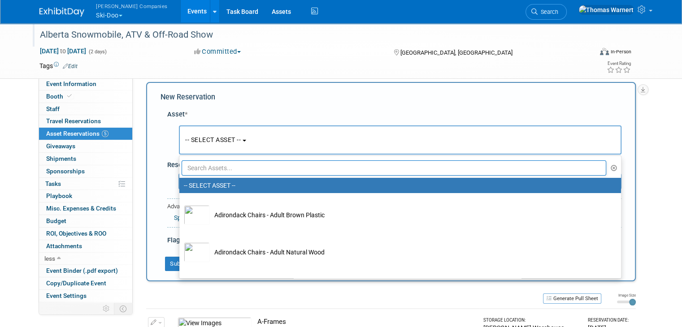
click at [207, 167] on input "text" at bounding box center [394, 168] width 425 height 15
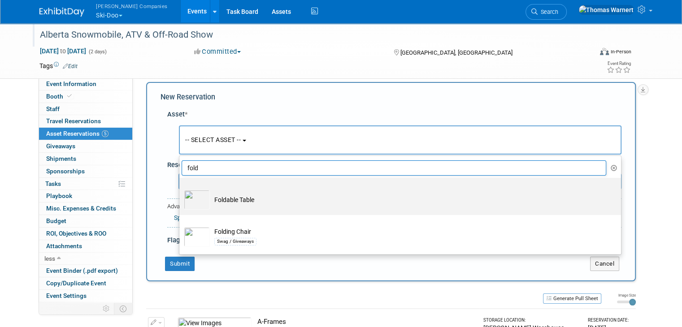
type input "fold"
click at [216, 200] on td "Foldable Table" at bounding box center [406, 200] width 393 height 20
click at [181, 189] on input "Foldable Table" at bounding box center [178, 186] width 6 height 6
select select "10724779"
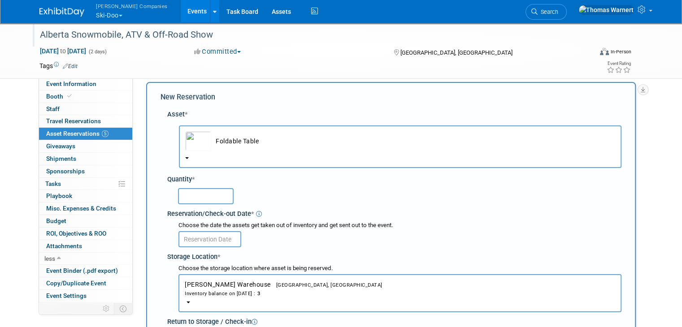
click at [205, 196] on input "text" at bounding box center [206, 196] width 56 height 16
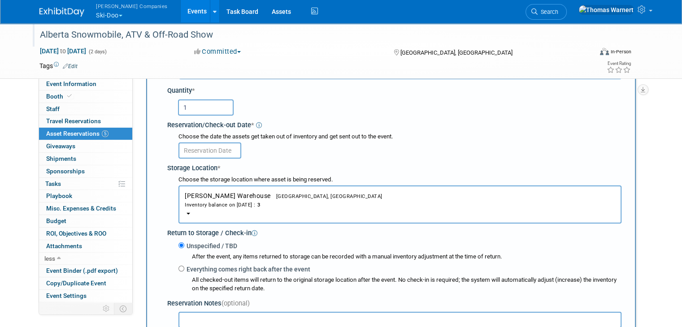
scroll to position [98, 0]
type input "1"
click at [198, 153] on input "text" at bounding box center [210, 150] width 63 height 16
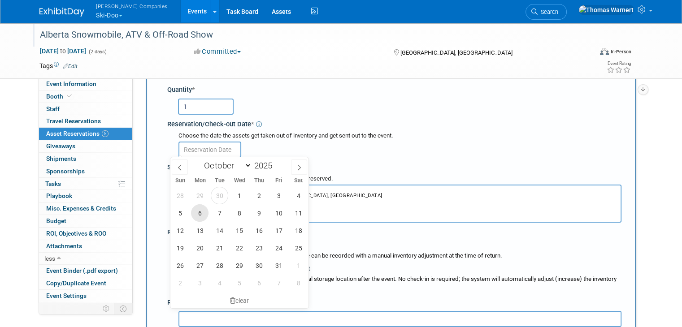
click at [201, 214] on span "6" at bounding box center [199, 213] width 17 height 17
type input "[DATE]"
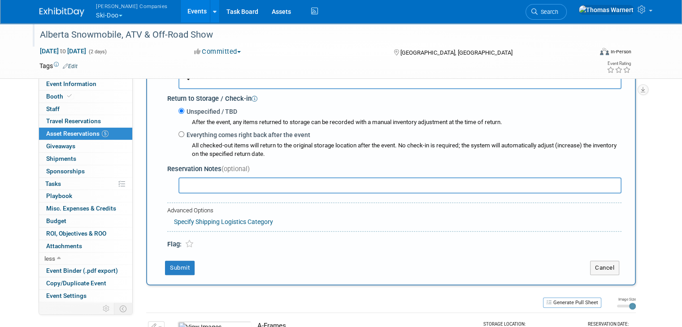
scroll to position [232, 0]
click at [211, 133] on label "Everything comes right back after the event" at bounding box center [247, 134] width 126 height 9
click at [184, 133] on input "Everything comes right back after the event" at bounding box center [182, 134] width 6 height 6
radio input "true"
select select "9"
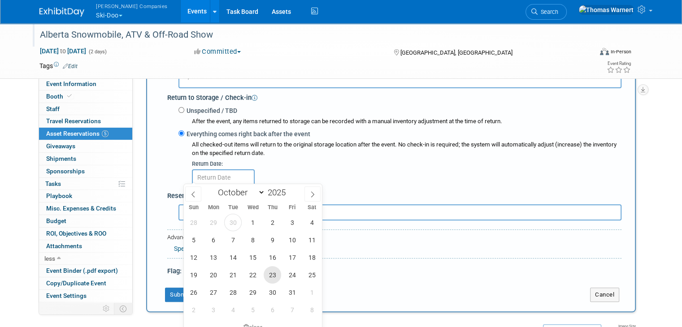
click at [278, 276] on span "23" at bounding box center [272, 274] width 17 height 17
type input "[DATE]"
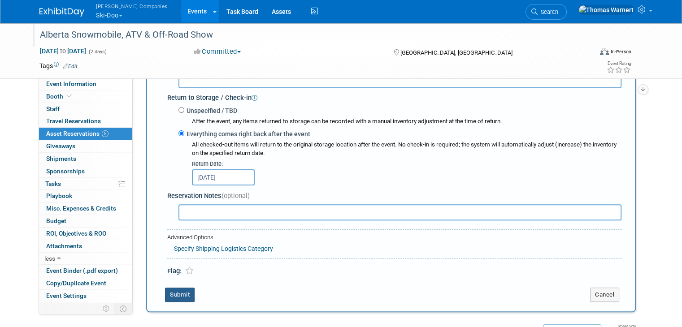
click at [178, 298] on button "Submit" at bounding box center [180, 295] width 30 height 14
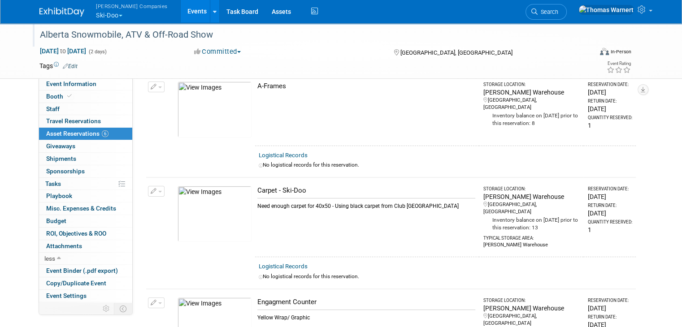
scroll to position [0, 0]
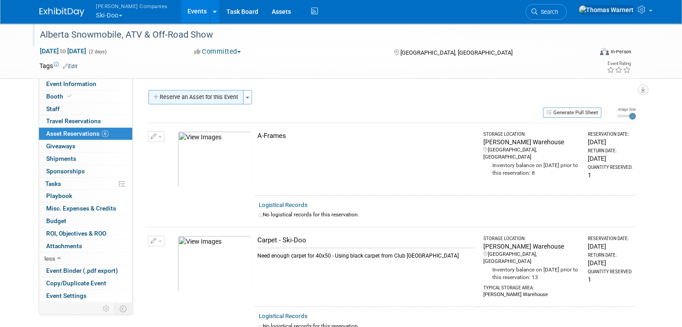
click at [203, 101] on button "Reserve an Asset for this Event" at bounding box center [195, 97] width 95 height 14
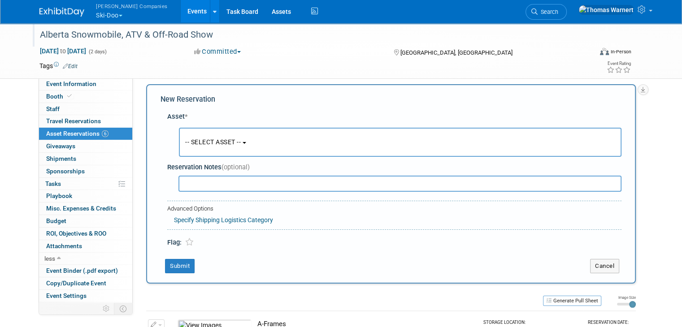
scroll to position [8, 0]
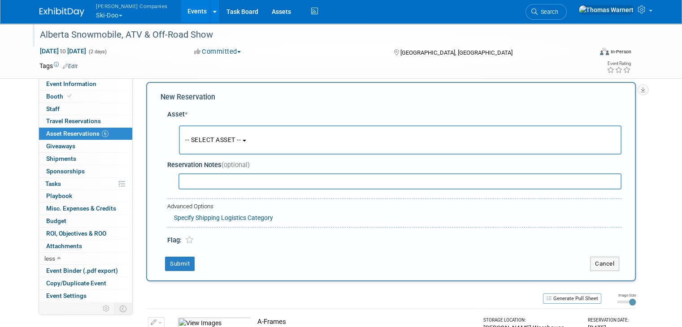
click at [212, 145] on button "-- SELECT ASSET --" at bounding box center [400, 140] width 443 height 29
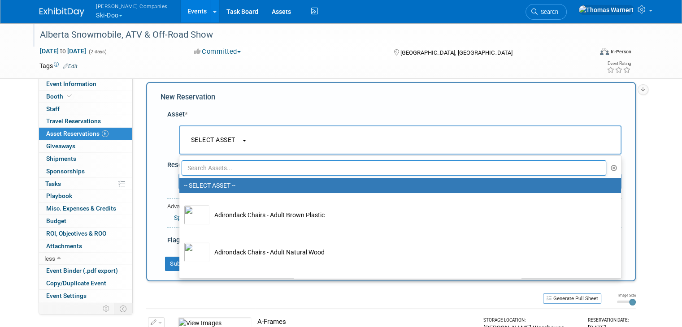
click at [208, 169] on input "text" at bounding box center [394, 168] width 425 height 15
type input "table"
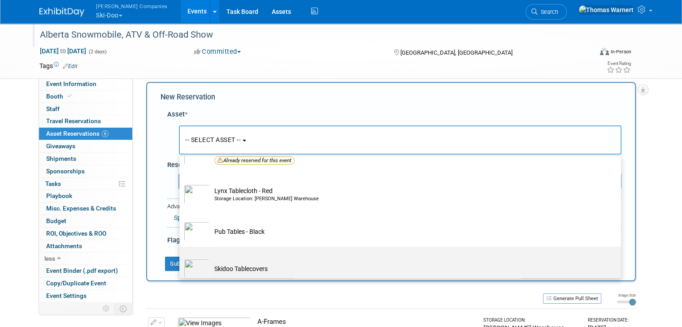
scroll to position [88, 0]
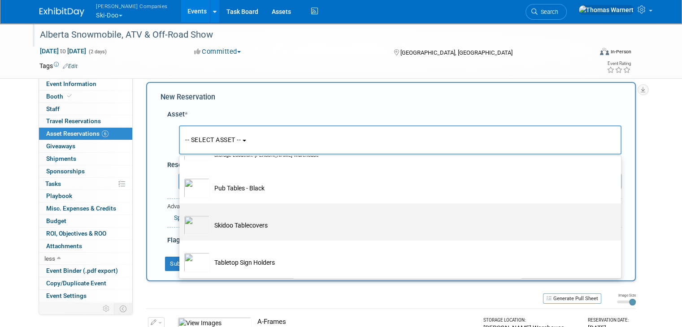
click at [249, 226] on td "Skidoo Tablecovers" at bounding box center [406, 226] width 393 height 20
click at [181, 214] on input "Skidoo Tablecovers" at bounding box center [178, 212] width 6 height 6
select select "10726041"
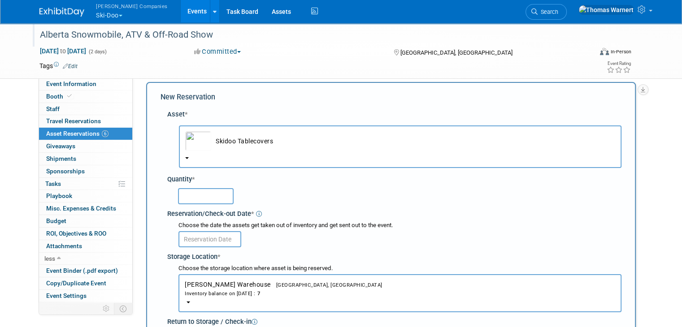
click at [200, 191] on input "text" at bounding box center [206, 196] width 56 height 16
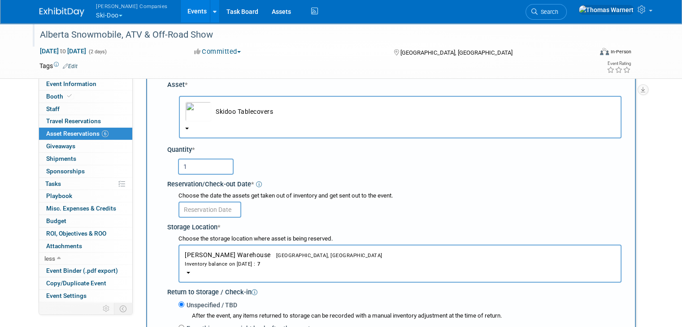
scroll to position [53, 0]
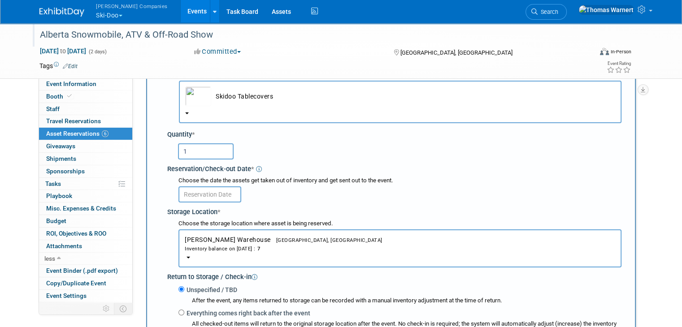
type input "1"
click at [210, 193] on input "text" at bounding box center [210, 195] width 63 height 16
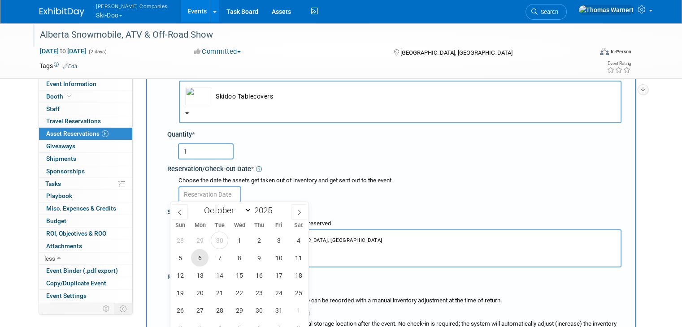
click at [197, 257] on span "6" at bounding box center [199, 257] width 17 height 17
type input "[DATE]"
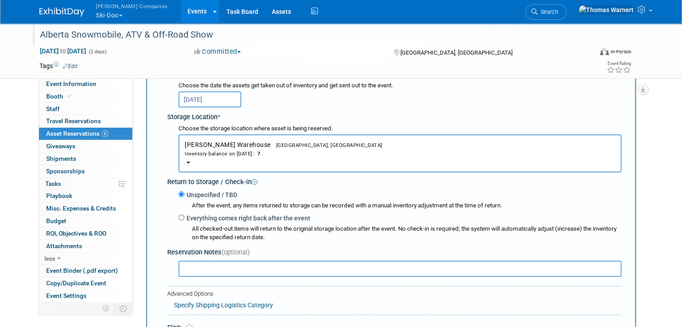
scroll to position [143, 0]
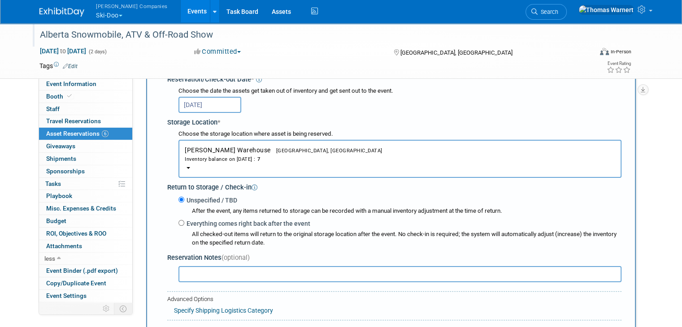
click at [223, 221] on label "Everything comes right back after the event" at bounding box center [247, 223] width 126 height 9
click at [184, 221] on input "Everything comes right back after the event" at bounding box center [182, 223] width 6 height 6
radio input "true"
select select "9"
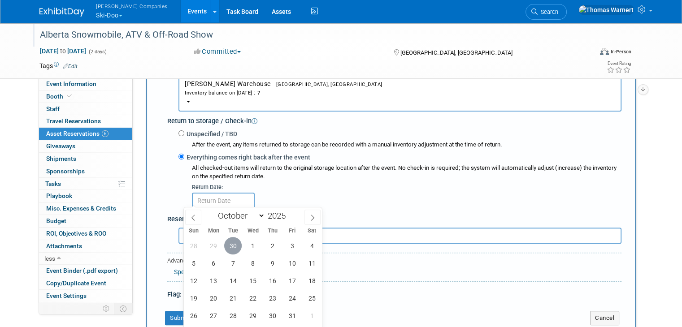
scroll to position [232, 0]
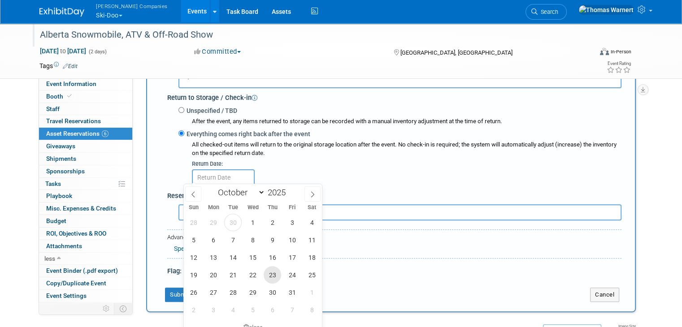
click at [270, 275] on span "23" at bounding box center [272, 274] width 17 height 17
type input "[DATE]"
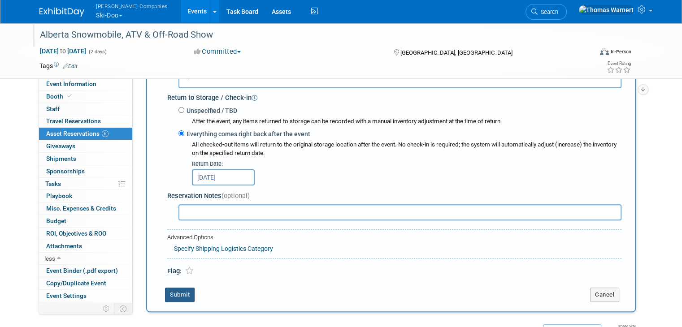
click at [174, 292] on button "Submit" at bounding box center [180, 295] width 30 height 14
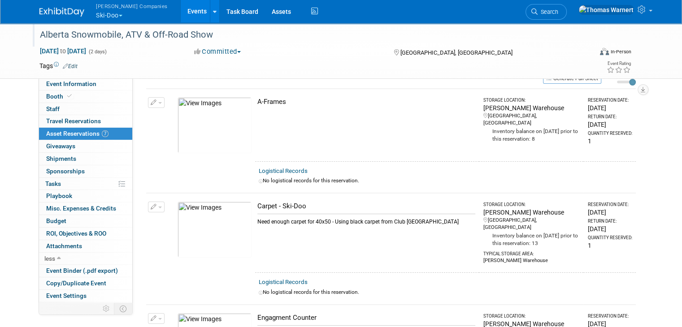
scroll to position [0, 0]
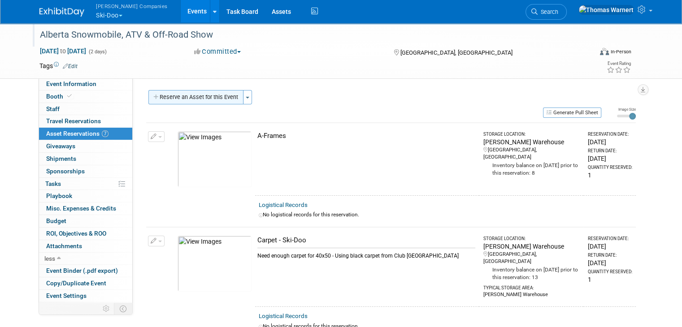
click at [206, 97] on button "Reserve an Asset for this Event" at bounding box center [195, 97] width 95 height 14
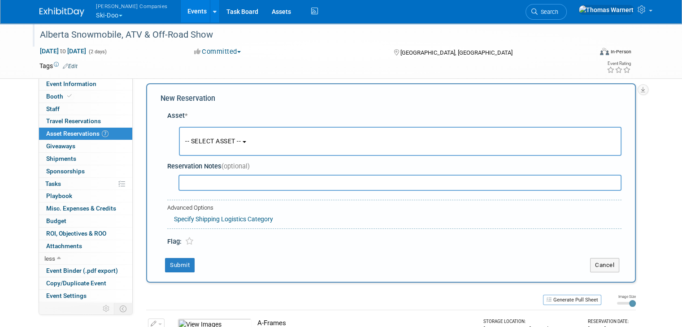
scroll to position [8, 0]
click at [213, 140] on span "-- SELECT ASSET --" at bounding box center [213, 139] width 56 height 7
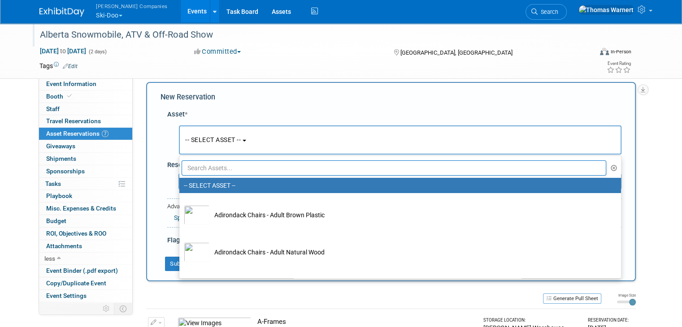
click at [220, 161] on input "text" at bounding box center [394, 168] width 425 height 15
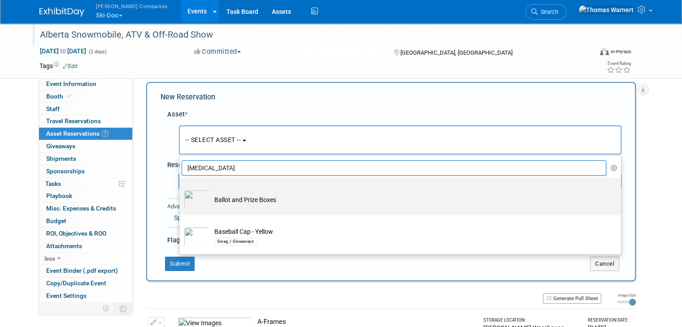
type input "[MEDICAL_DATA]"
click at [238, 199] on td "Ballot and Prize Boxes" at bounding box center [406, 200] width 393 height 20
click at [181, 189] on input "Ballot and Prize Boxes" at bounding box center [178, 186] width 6 height 6
select select "10726037"
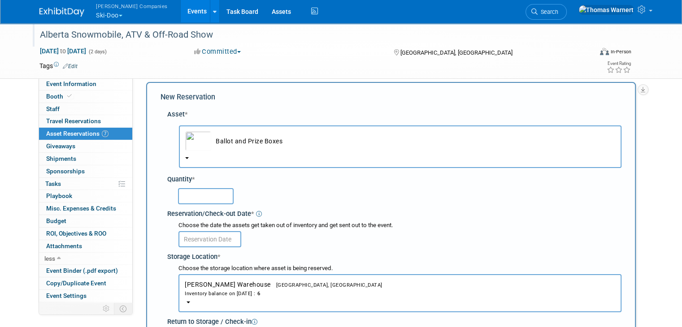
click at [221, 202] on input "text" at bounding box center [206, 196] width 56 height 16
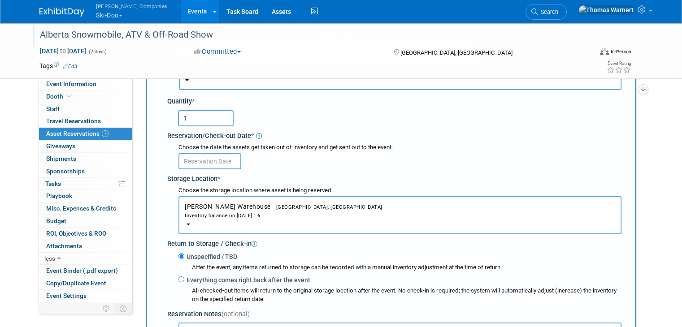
scroll to position [98, 0]
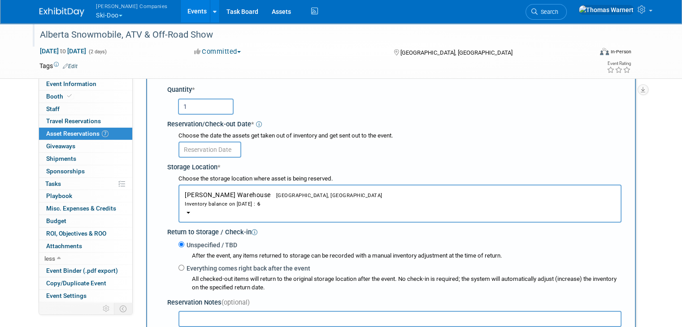
type input "1"
drag, startPoint x: 215, startPoint y: 149, endPoint x: 218, endPoint y: 159, distance: 10.4
click at [215, 149] on input "text" at bounding box center [210, 150] width 63 height 16
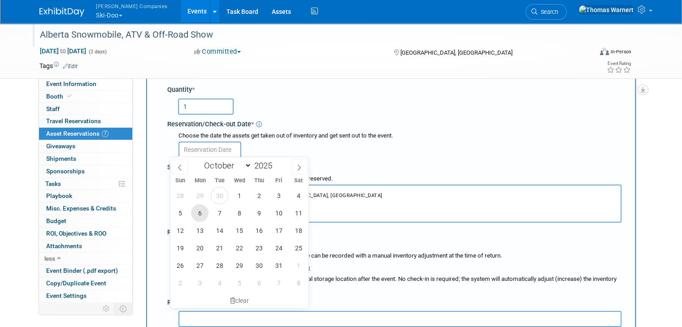
click at [200, 217] on span "6" at bounding box center [199, 213] width 17 height 17
type input "[DATE]"
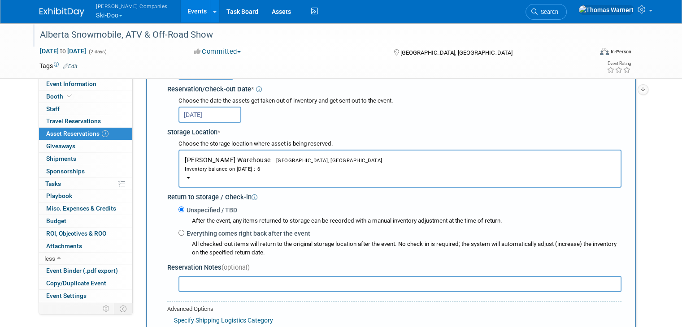
scroll to position [188, 0]
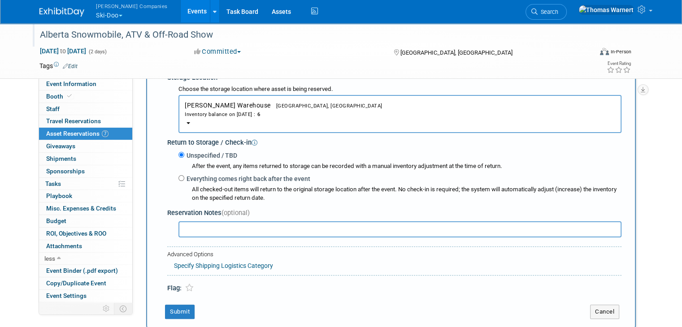
click at [202, 179] on label "Everything comes right back after the event" at bounding box center [247, 179] width 126 height 9
click at [184, 179] on input "Everything comes right back after the event" at bounding box center [182, 178] width 6 height 6
radio input "true"
select select "9"
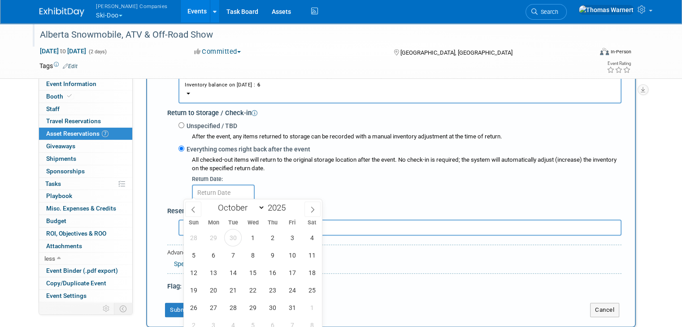
scroll to position [232, 0]
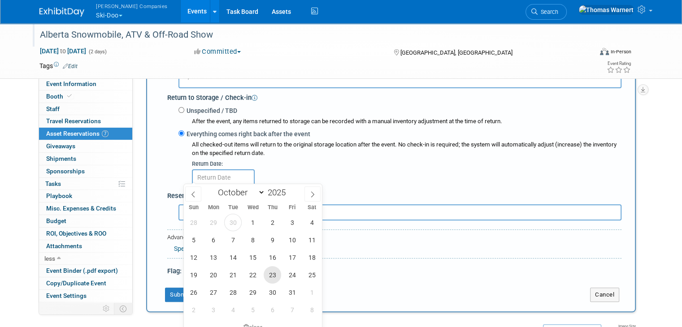
click at [269, 276] on span "23" at bounding box center [272, 274] width 17 height 17
type input "[DATE]"
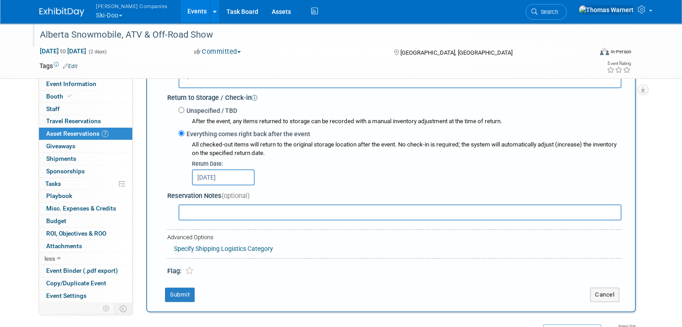
click at [206, 209] on input "text" at bounding box center [400, 213] width 443 height 16
drag, startPoint x: 240, startPoint y: 209, endPoint x: 248, endPoint y: 210, distance: 8.2
click at [240, 209] on input "Bring 1500 Entry cards - EN" at bounding box center [400, 213] width 443 height 16
type input "Bring 1500 Entry cards and pens - EN"
click at [169, 289] on button "Submit" at bounding box center [180, 295] width 30 height 14
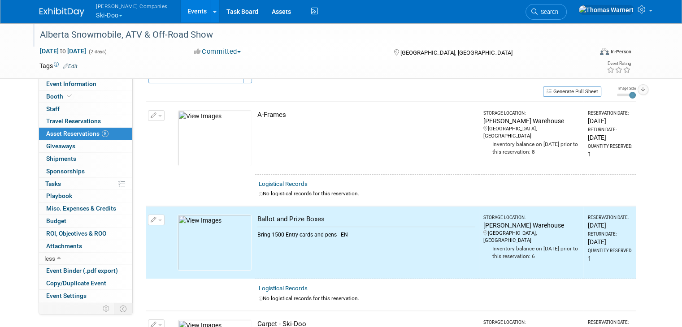
scroll to position [0, 0]
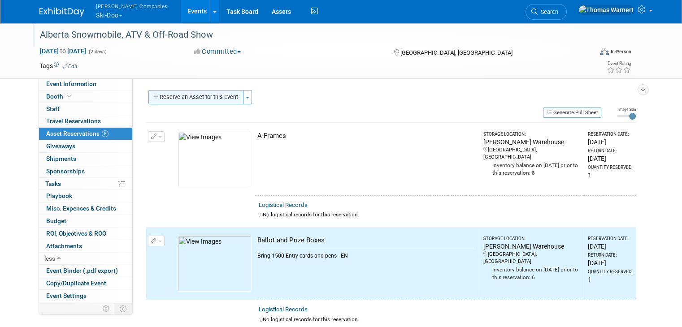
click at [199, 96] on button "Reserve an Asset for this Event" at bounding box center [195, 97] width 95 height 14
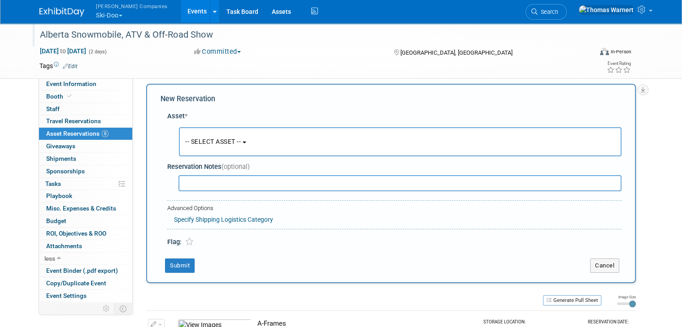
scroll to position [8, 0]
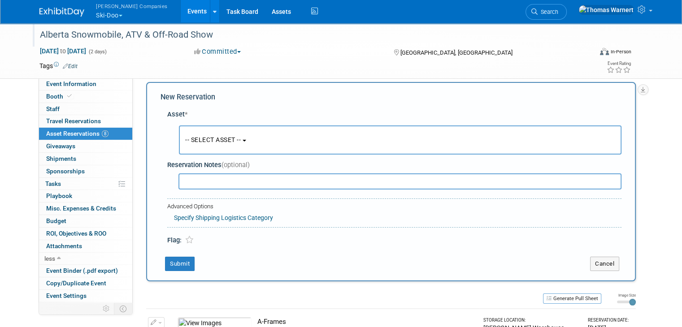
click at [206, 144] on button "-- SELECT ASSET --" at bounding box center [400, 140] width 443 height 29
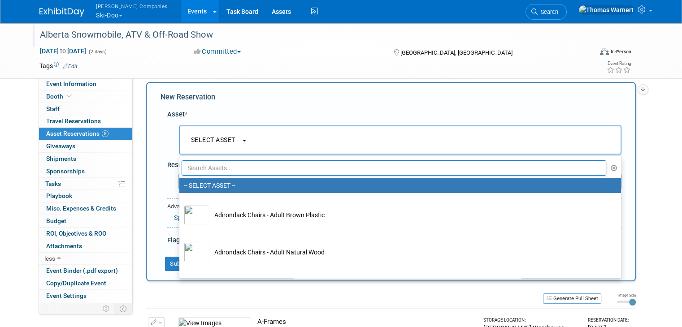
click at [203, 172] on input "text" at bounding box center [394, 168] width 425 height 15
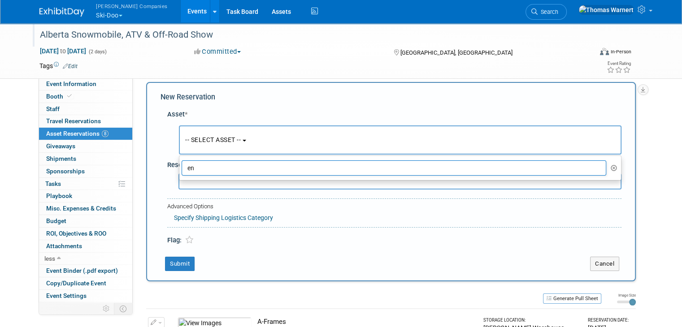
type input "e"
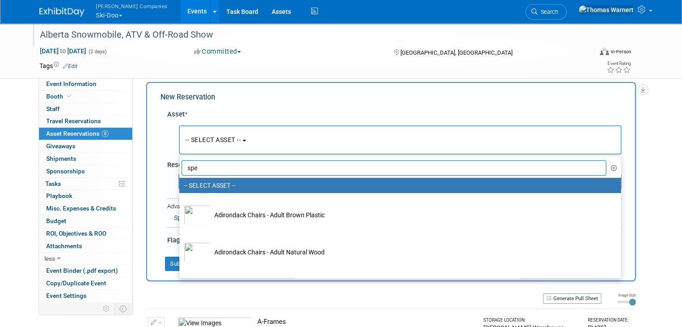
type input "spec"
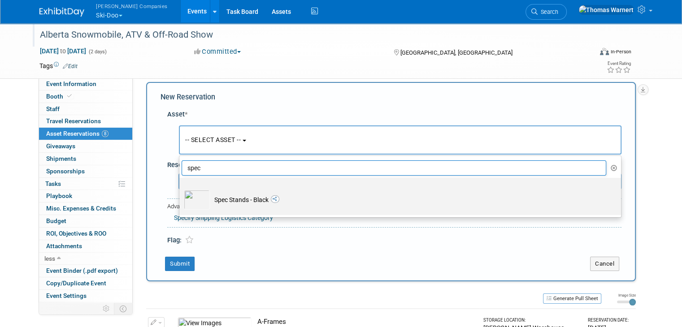
click at [244, 203] on td "Spec Stands - Black" at bounding box center [406, 200] width 393 height 20
click at [181, 189] on input "Spec Stands - Black" at bounding box center [178, 186] width 6 height 6
select select "10724818"
click at [0, 0] on div at bounding box center [0, 0] width 0 height 0
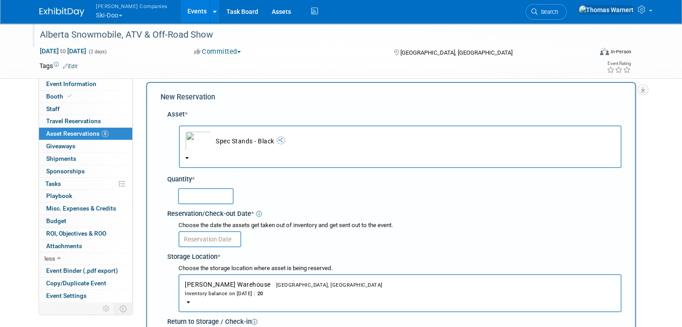
click at [192, 194] on input "text" at bounding box center [206, 196] width 56 height 16
type input "8"
click at [224, 237] on input "text" at bounding box center [210, 239] width 63 height 16
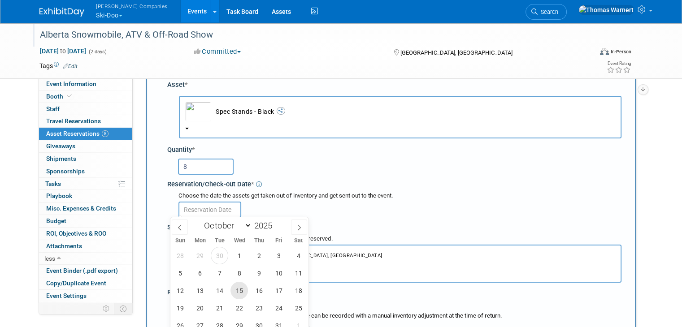
scroll to position [53, 0]
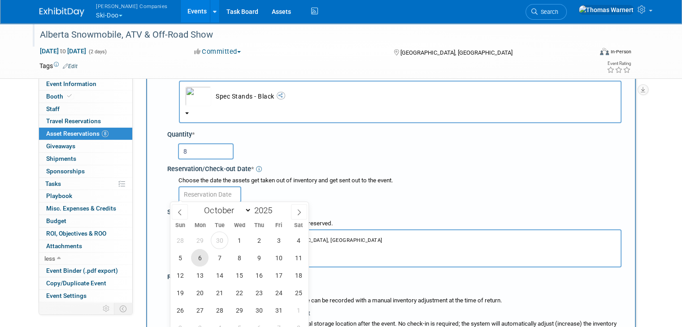
click at [199, 259] on span "6" at bounding box center [199, 257] width 17 height 17
type input "[DATE]"
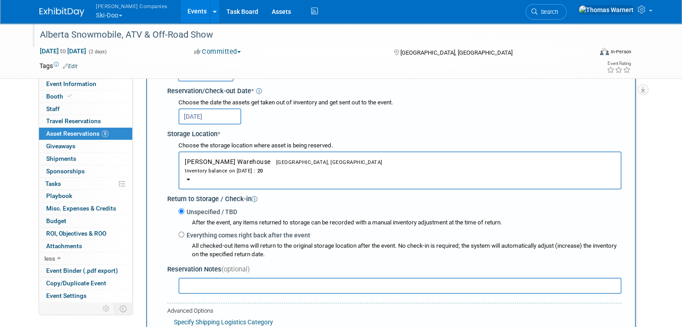
scroll to position [232, 0]
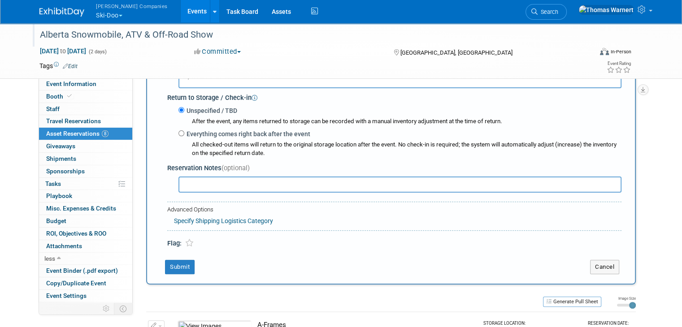
click at [209, 135] on label "Everything comes right back after the event" at bounding box center [247, 134] width 126 height 9
click at [184, 135] on input "Everything comes right back after the event" at bounding box center [182, 134] width 6 height 6
radio input "true"
select select "9"
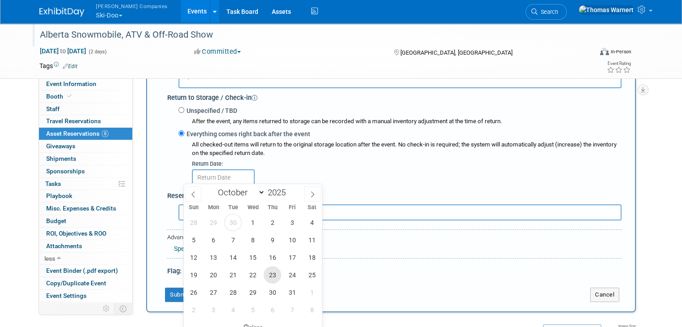
click at [273, 273] on span "23" at bounding box center [272, 274] width 17 height 17
type input "[DATE]"
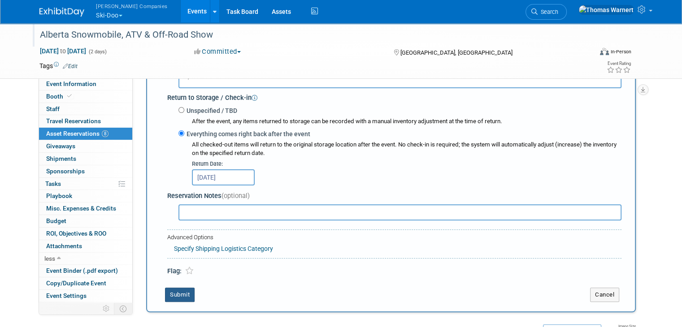
click at [179, 292] on button "Submit" at bounding box center [180, 295] width 30 height 14
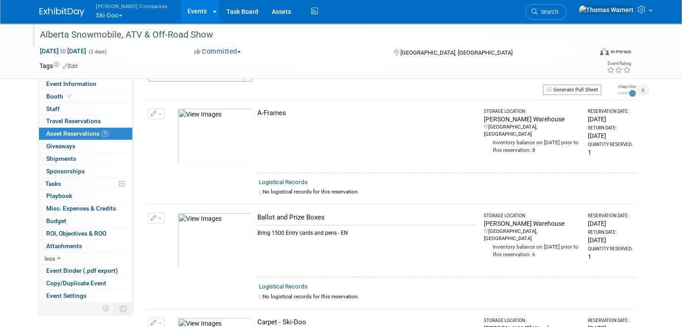
scroll to position [0, 0]
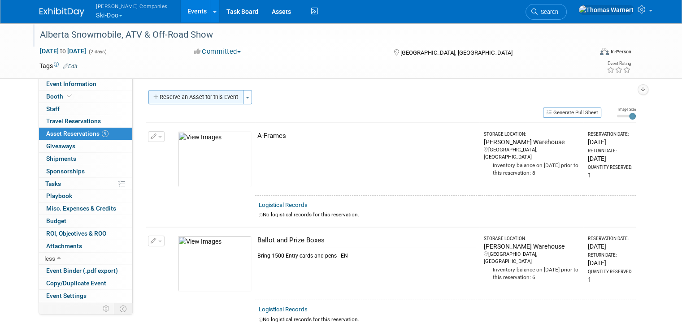
click at [181, 100] on button "Reserve an Asset for this Event" at bounding box center [195, 97] width 95 height 14
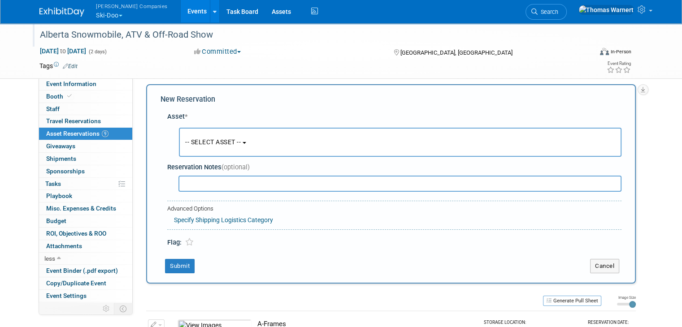
scroll to position [8, 0]
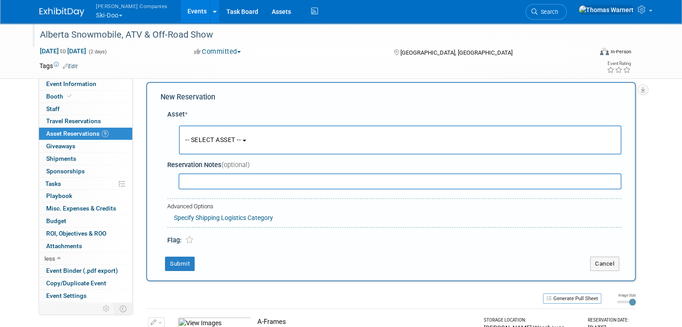
click at [226, 136] on span "-- SELECT ASSET --" at bounding box center [213, 139] width 56 height 7
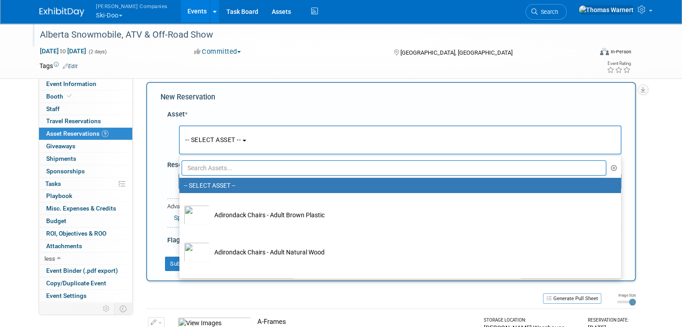
click at [208, 169] on input "text" at bounding box center [394, 168] width 425 height 15
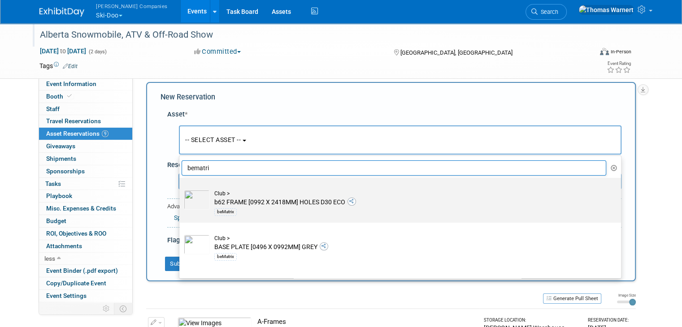
type input "bematri"
click at [257, 202] on td "Club > b62 FRAME [0992 X 2418MM] HOLES D30 ECO beMatrix" at bounding box center [406, 203] width 393 height 27
click at [181, 189] on input "Club > b62 FRAME [0992 X 2418MM] HOLES D30 ECO beMatrix" at bounding box center [178, 186] width 6 height 6
select select "10725650"
select select "9"
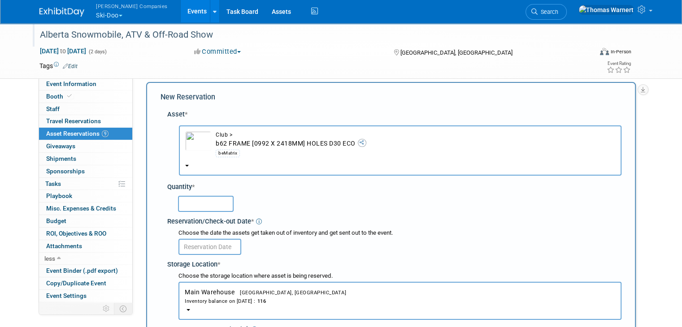
click at [206, 196] on input "text" at bounding box center [206, 204] width 56 height 16
type input "3"
click at [202, 239] on input "text" at bounding box center [210, 247] width 63 height 16
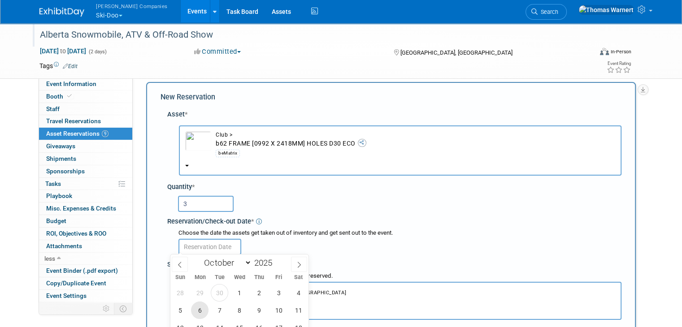
click at [203, 304] on span "6" at bounding box center [199, 310] width 17 height 17
type input "[DATE]"
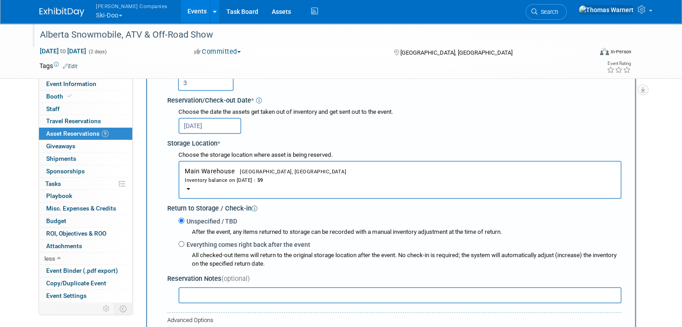
scroll to position [143, 0]
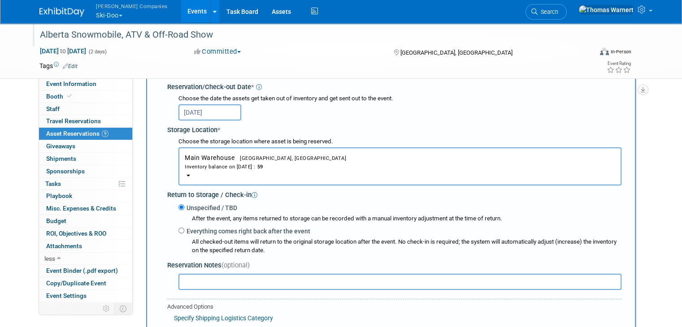
click at [226, 231] on label "Everything comes right back after the event" at bounding box center [247, 231] width 126 height 9
click at [184, 231] on input "Everything comes right back after the event" at bounding box center [182, 231] width 6 height 6
radio input "true"
select select "9"
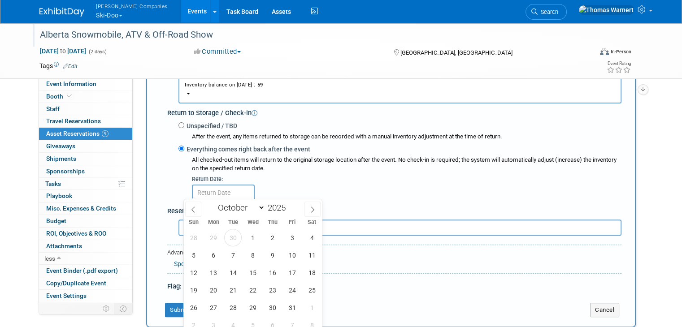
scroll to position [232, 0]
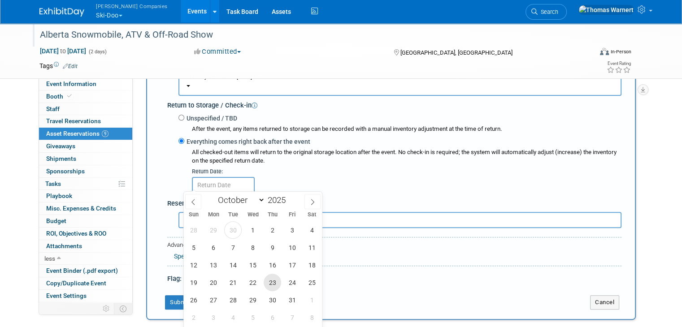
click at [269, 282] on span "23" at bounding box center [272, 282] width 17 height 17
type input "[DATE]"
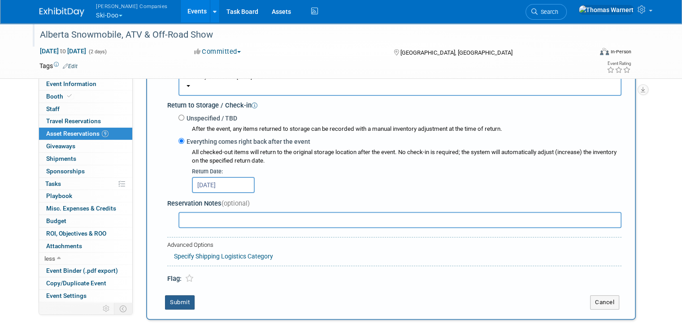
click at [174, 296] on button "Submit" at bounding box center [180, 303] width 30 height 14
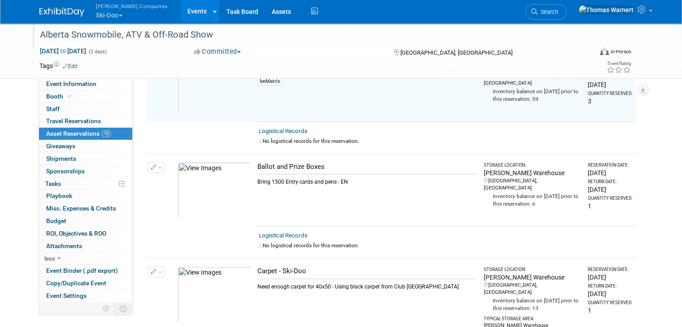
scroll to position [115, 0]
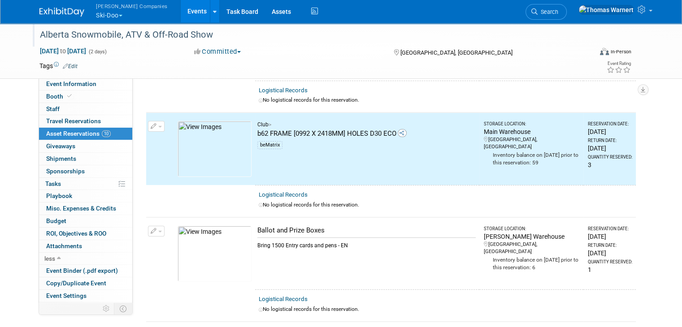
click at [223, 146] on img at bounding box center [215, 149] width 74 height 56
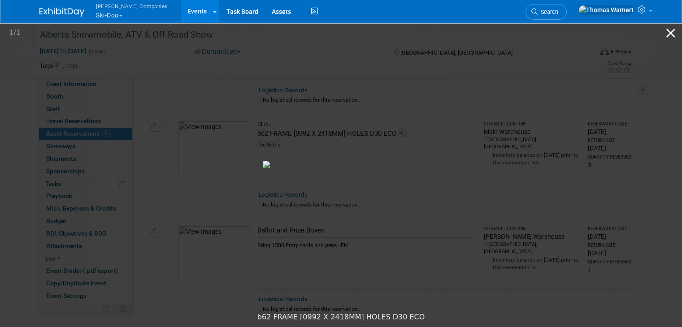
click at [676, 29] on button "Close gallery" at bounding box center [671, 32] width 22 height 21
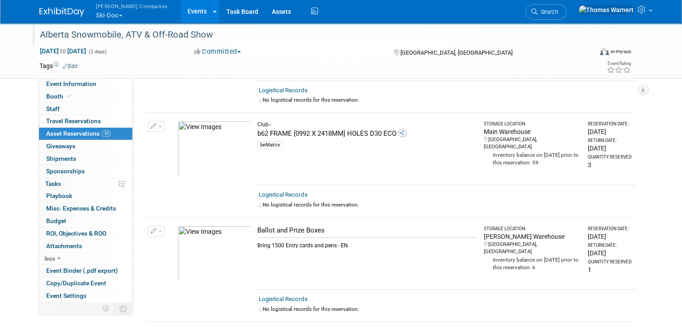
click at [311, 135] on div "b62 FRAME [0992 X 2418MM] HOLES D30 ECO" at bounding box center [367, 133] width 218 height 9
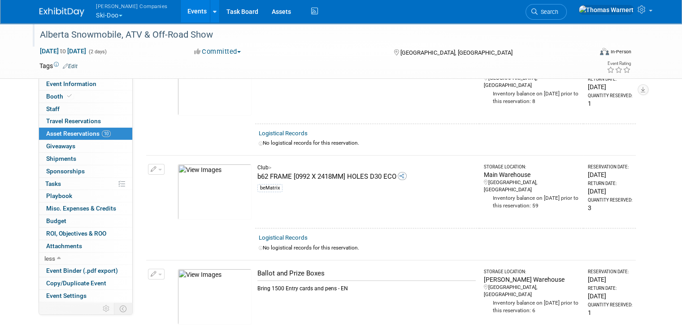
scroll to position [70, 0]
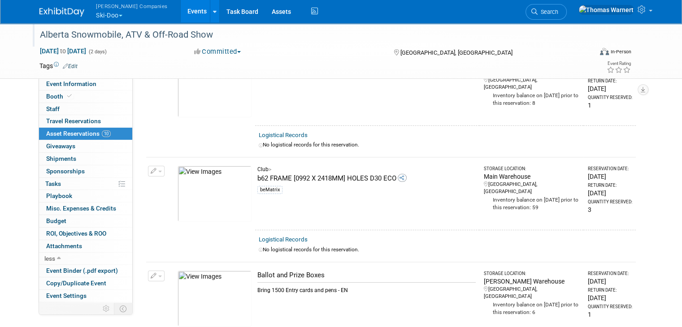
click at [293, 174] on div "b62 FRAME [0992 X 2418MM] HOLES D30 ECO" at bounding box center [367, 178] width 218 height 9
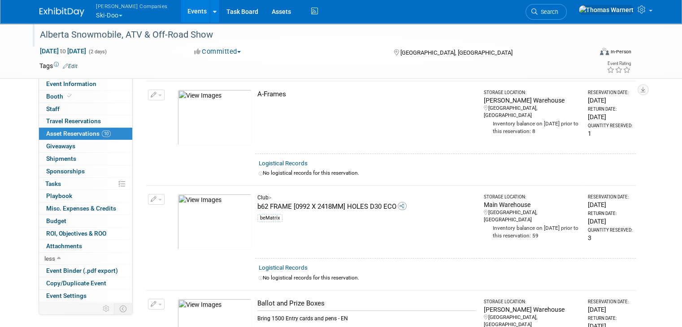
scroll to position [0, 0]
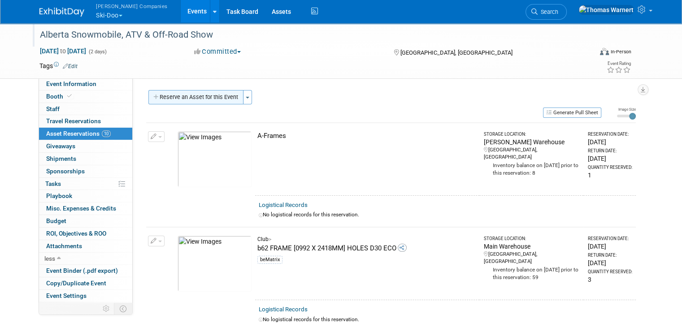
click at [199, 98] on button "Reserve an Asset for this Event" at bounding box center [195, 97] width 95 height 14
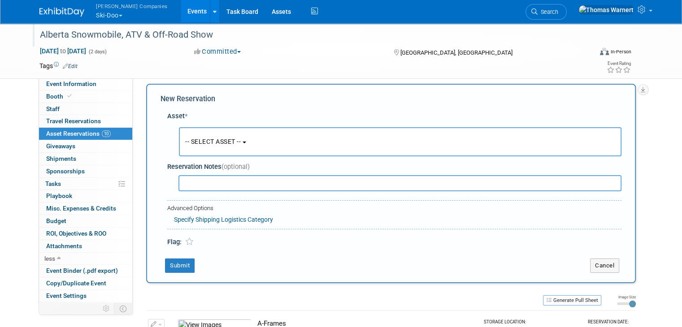
scroll to position [8, 0]
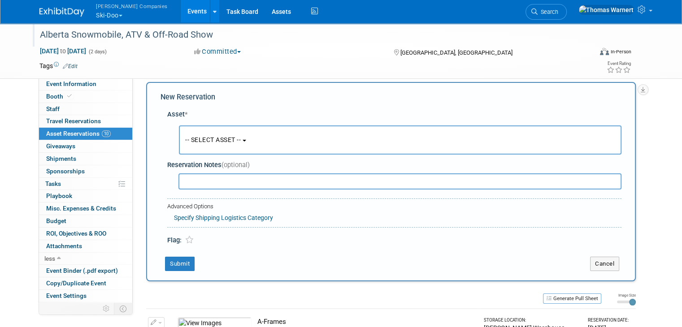
click at [231, 131] on button "-- SELECT ASSET --" at bounding box center [400, 140] width 443 height 29
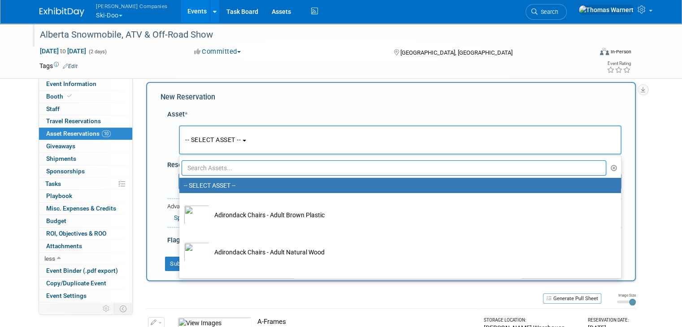
click at [210, 170] on input "text" at bounding box center [394, 168] width 425 height 15
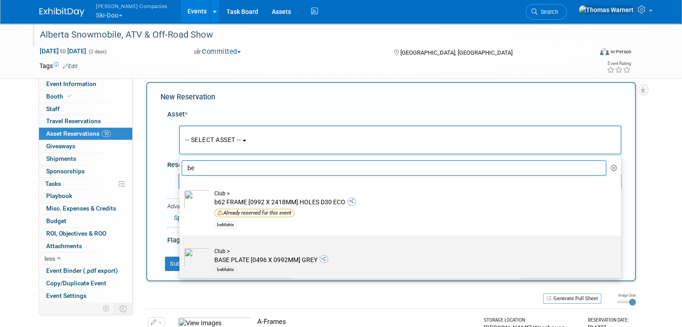
type input "be"
click at [248, 254] on td "Club > BASE PLATE [0496 X 0992MM] GREY beMatrix" at bounding box center [406, 261] width 393 height 27
click at [181, 247] on input "Club > BASE PLATE [0496 X 0992MM] GREY beMatrix" at bounding box center [178, 244] width 6 height 6
select select "10725673"
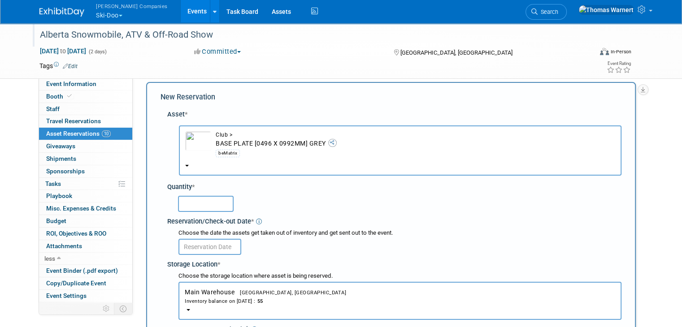
click at [218, 209] on input "text" at bounding box center [206, 204] width 56 height 16
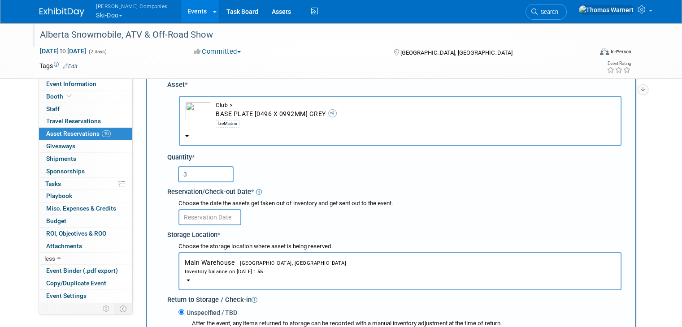
scroll to position [53, 0]
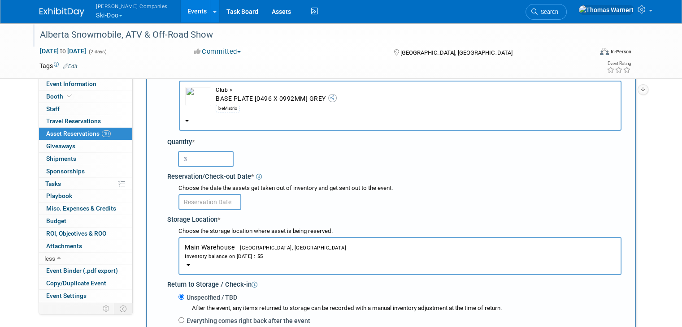
type input "3"
click at [216, 205] on body "[PERSON_NAME] Companies Ski-Doo Explore: My Workspaces 12 Go to Workspace: Can-…" at bounding box center [341, 110] width 682 height 327
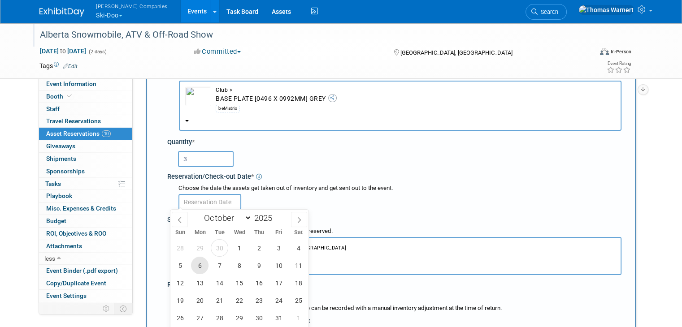
click at [204, 264] on span "6" at bounding box center [199, 265] width 17 height 17
type input "[DATE]"
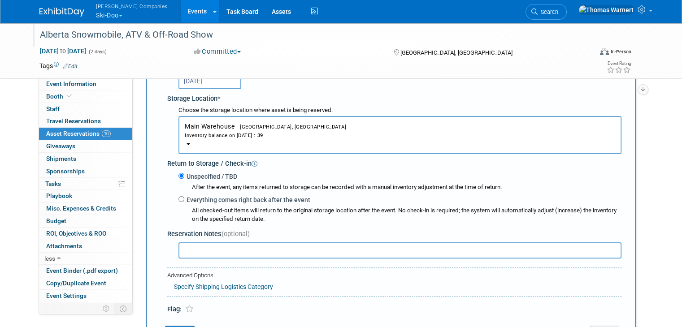
scroll to position [188, 0]
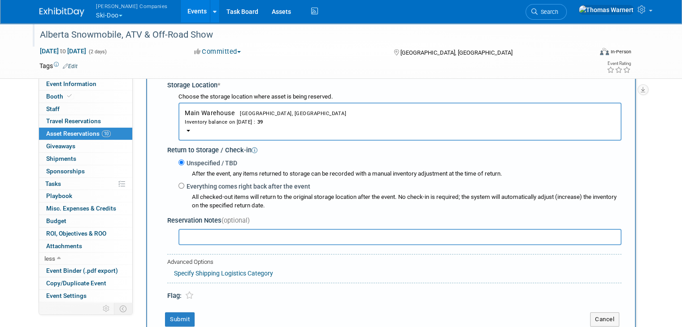
click at [213, 183] on label "Everything comes right back after the event" at bounding box center [247, 186] width 126 height 9
click at [184, 183] on input "Everything comes right back after the event" at bounding box center [182, 186] width 6 height 6
radio input "true"
select select "9"
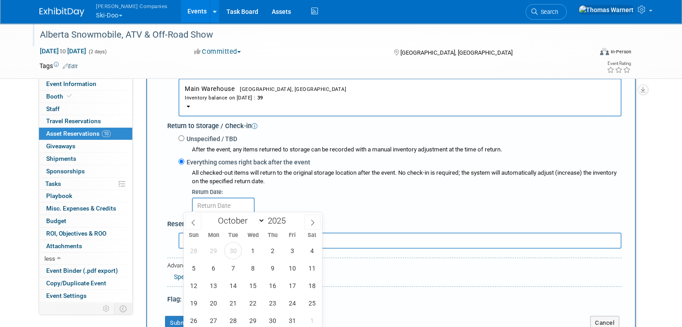
scroll to position [277, 0]
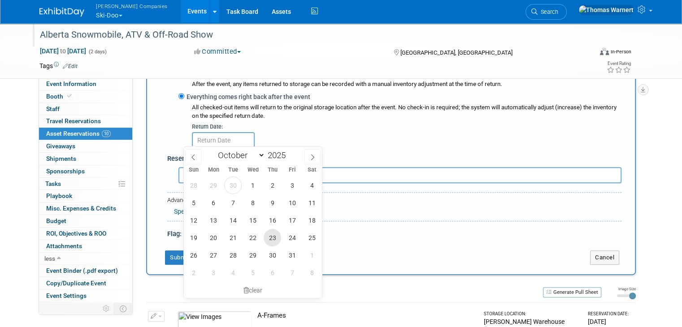
click at [275, 238] on span "23" at bounding box center [272, 237] width 17 height 17
type input "[DATE]"
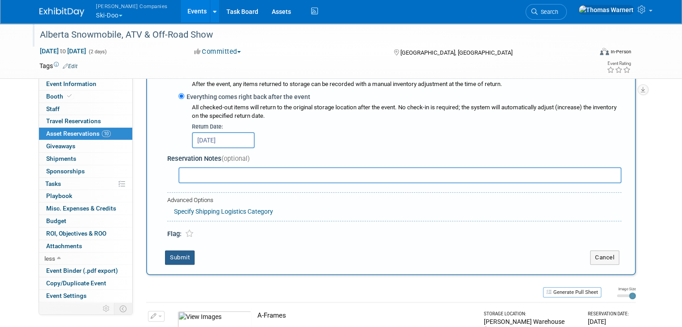
click at [176, 253] on button "Submit" at bounding box center [180, 258] width 30 height 14
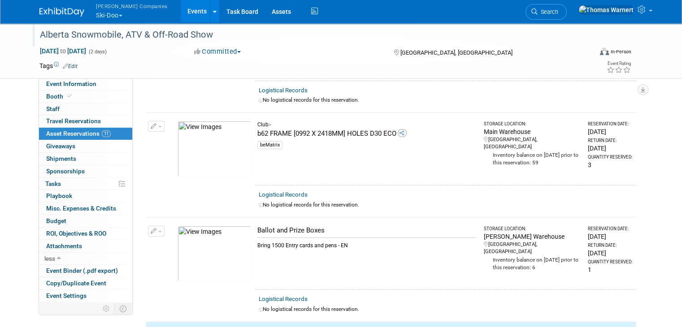
scroll to position [0, 0]
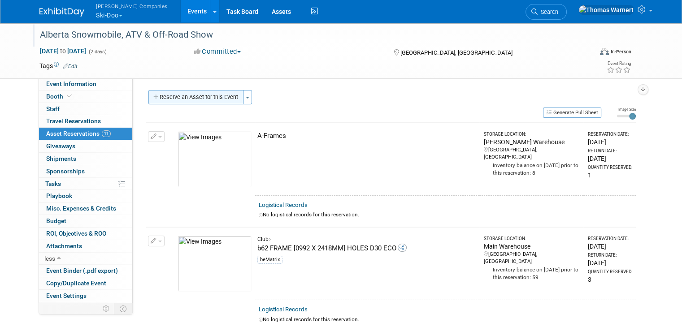
click at [197, 101] on button "Reserve an Asset for this Event" at bounding box center [195, 97] width 95 height 14
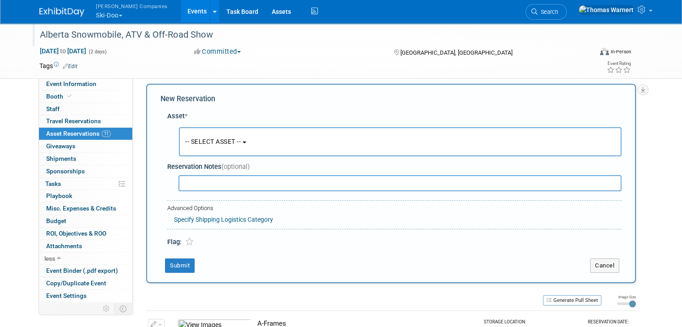
scroll to position [8, 0]
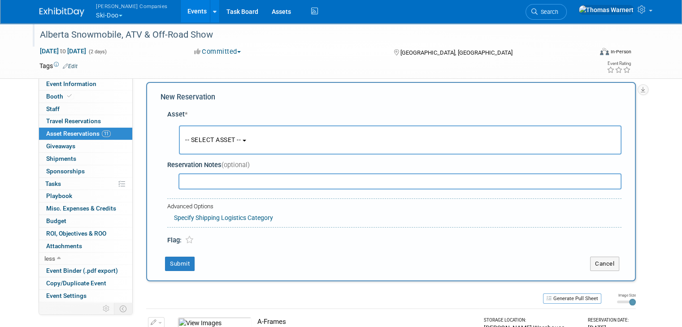
click at [202, 139] on span "-- SELECT ASSET --" at bounding box center [213, 139] width 56 height 7
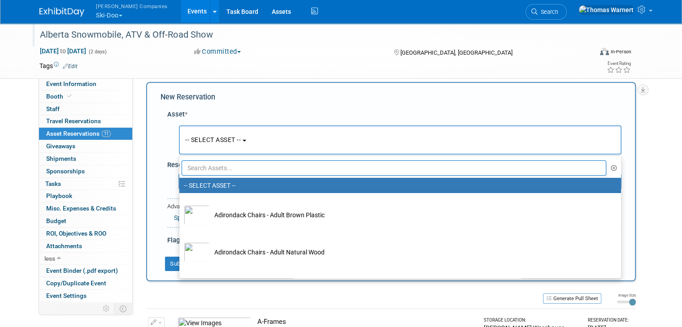
click at [215, 167] on input "text" at bounding box center [394, 168] width 425 height 15
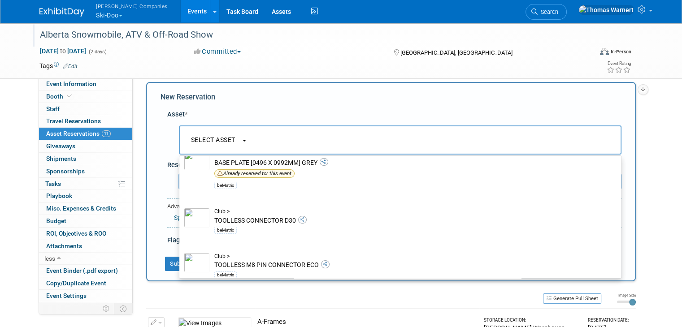
scroll to position [105, 0]
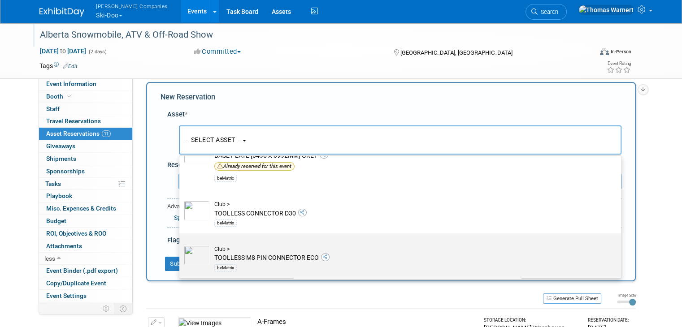
type input "bema"
click at [267, 254] on td "Club > TOOLLESS M8 PIN CONNECTOR ECO beMatrix" at bounding box center [406, 259] width 393 height 27
click at [181, 244] on input "Club > TOOLLESS M8 PIN CONNECTOR ECO beMatrix" at bounding box center [178, 242] width 6 height 6
select select "10725662"
select select "9"
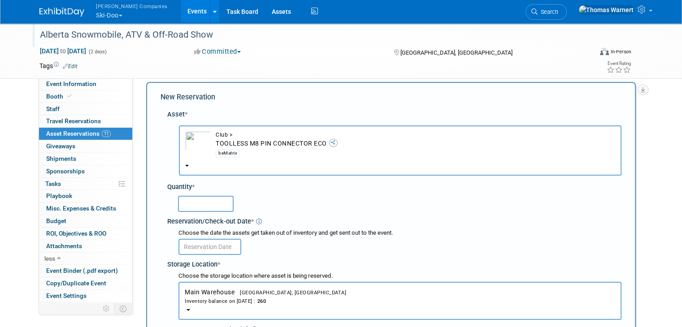
click at [220, 204] on input "text" at bounding box center [206, 204] width 56 height 16
type input "6"
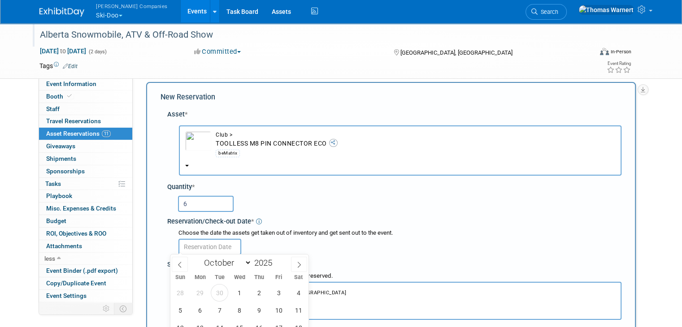
click at [203, 239] on input "text" at bounding box center [210, 247] width 63 height 16
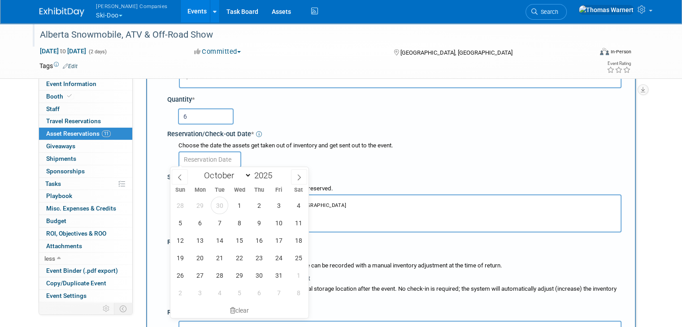
scroll to position [98, 0]
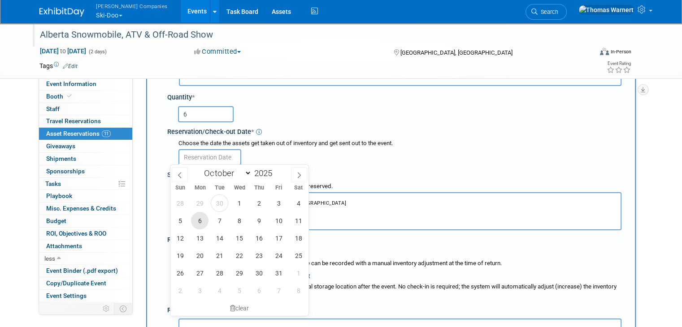
click at [207, 221] on span "6" at bounding box center [199, 220] width 17 height 17
type input "[DATE]"
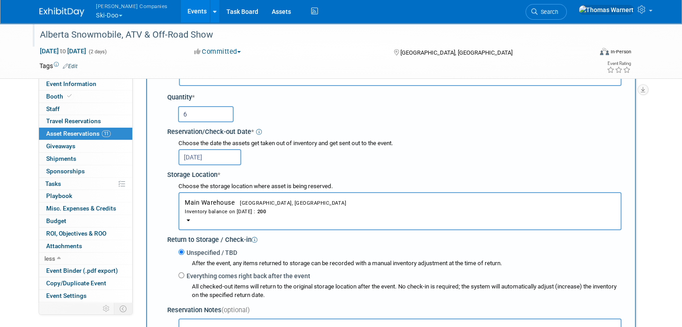
click at [208, 273] on label "Everything comes right back after the event" at bounding box center [247, 276] width 126 height 9
click at [184, 273] on input "Everything comes right back after the event" at bounding box center [182, 276] width 6 height 6
radio input "true"
select select "9"
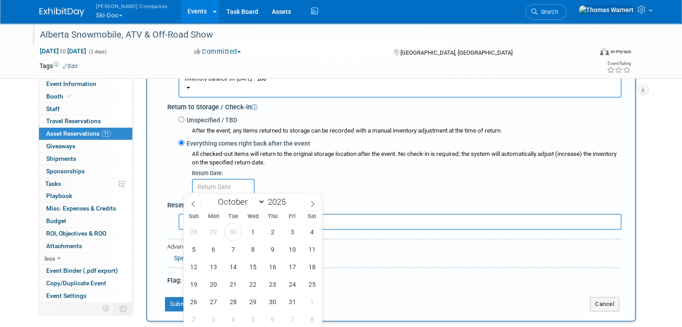
scroll to position [232, 0]
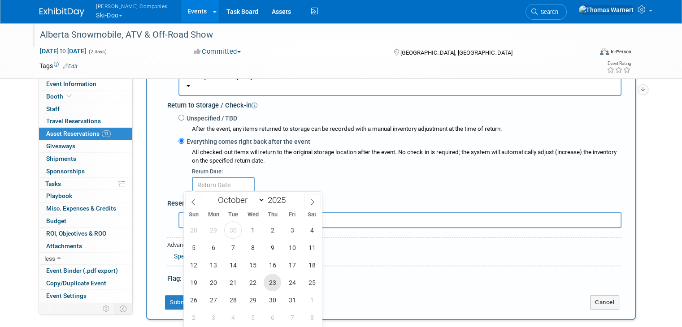
click at [269, 283] on span "23" at bounding box center [272, 282] width 17 height 17
type input "[DATE]"
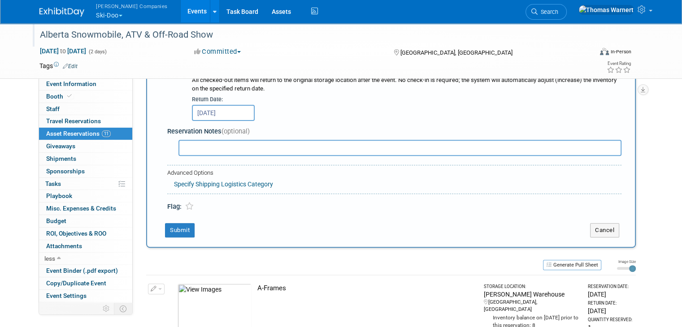
scroll to position [322, 0]
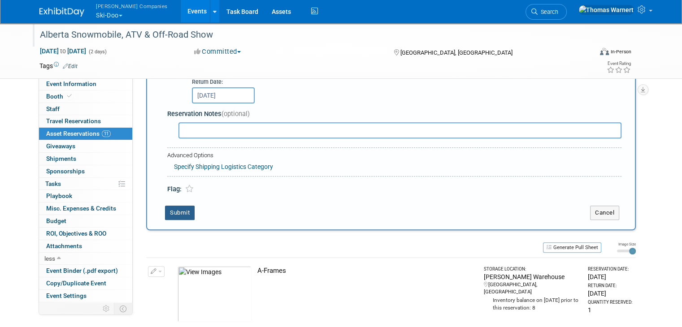
click at [181, 209] on button "Submit" at bounding box center [180, 213] width 30 height 14
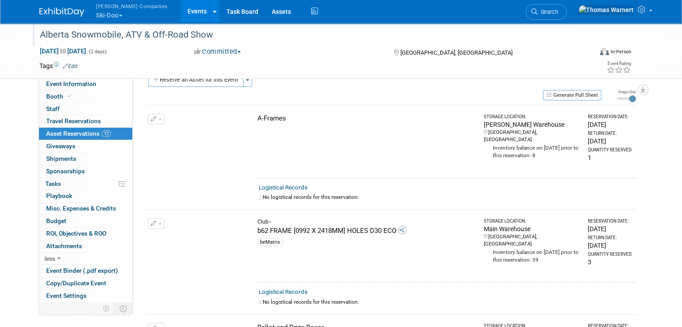
scroll to position [0, 0]
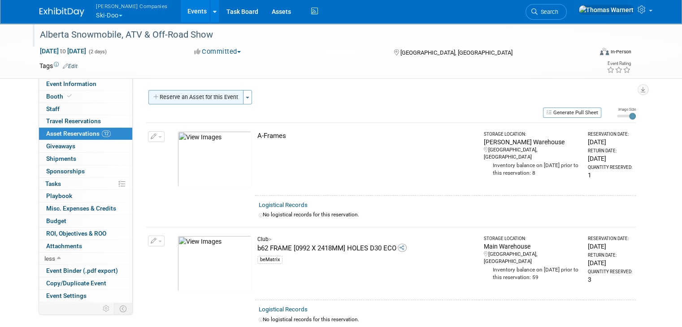
click at [193, 94] on button "Reserve an Asset for this Event" at bounding box center [195, 97] width 95 height 14
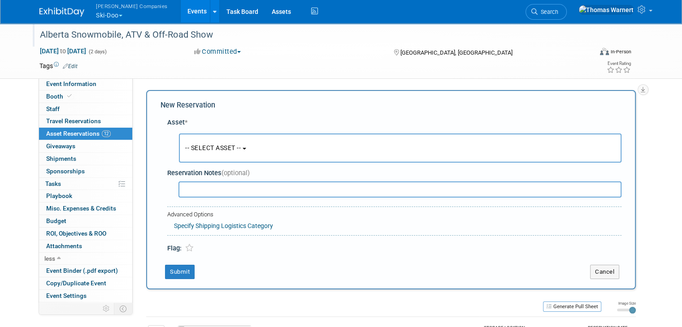
scroll to position [8, 0]
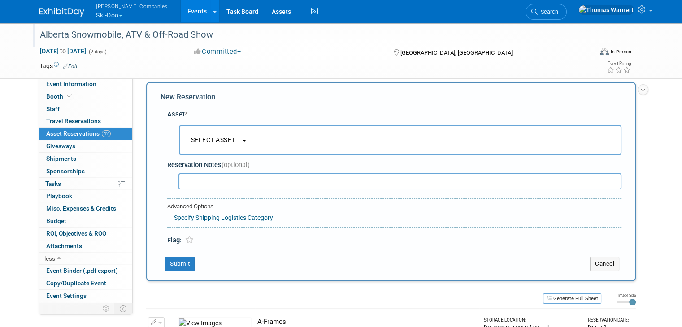
click at [204, 136] on span "-- SELECT ASSET --" at bounding box center [213, 139] width 56 height 7
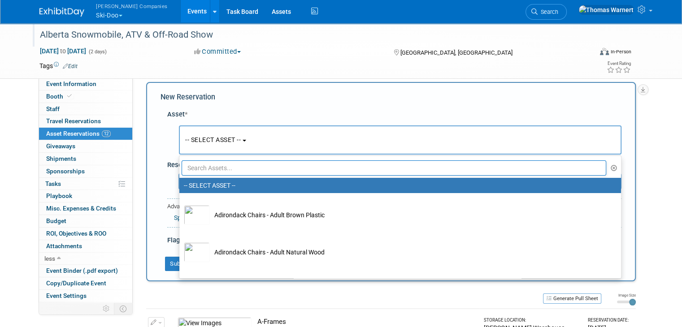
click at [208, 172] on input "text" at bounding box center [394, 168] width 425 height 15
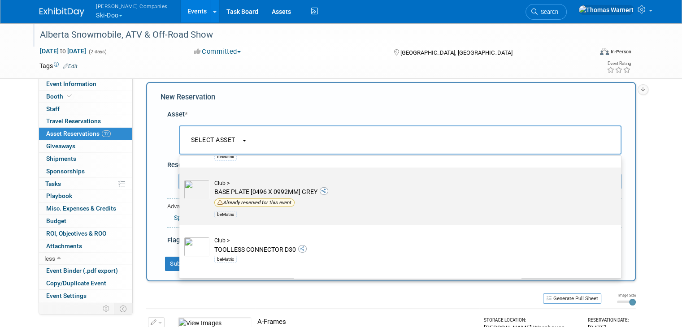
scroll to position [90, 0]
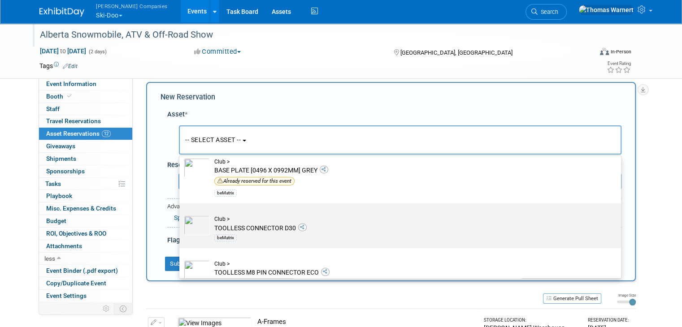
type input "bem"
click at [244, 219] on div "Club >" at bounding box center [408, 220] width 389 height 8
click at [181, 214] on input "Club > TOOLLESS CONNECTOR D30 beMatrix" at bounding box center [178, 212] width 6 height 6
select select "10725661"
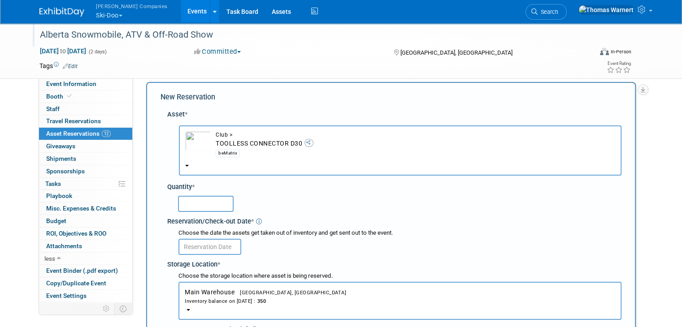
click at [214, 200] on input "text" at bounding box center [206, 204] width 56 height 16
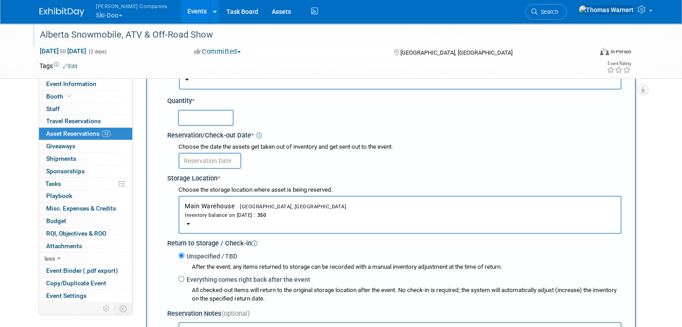
scroll to position [98, 0]
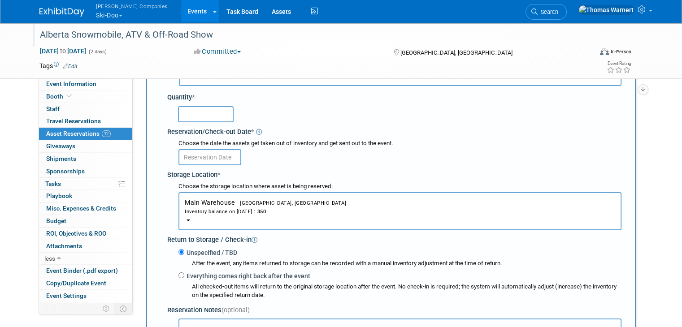
click at [187, 220] on b "button" at bounding box center [189, 221] width 4 height 2
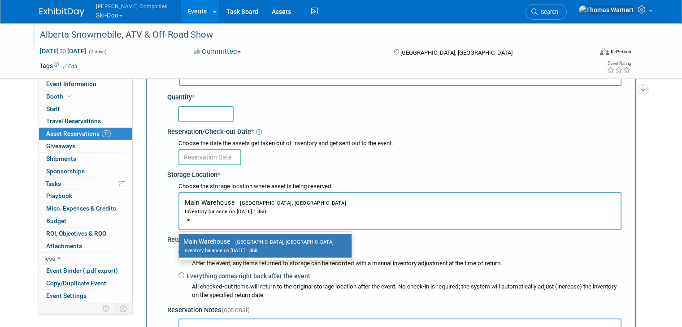
click at [187, 220] on b "button" at bounding box center [189, 221] width 4 height 2
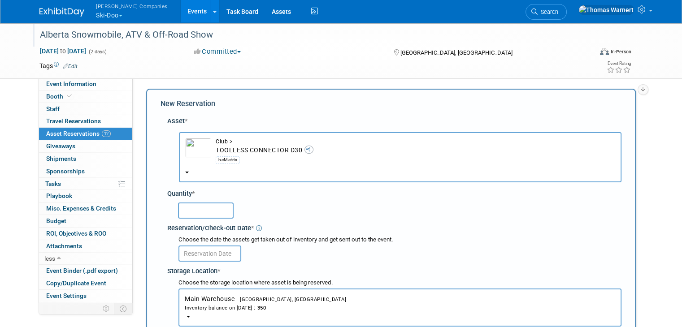
scroll to position [0, 0]
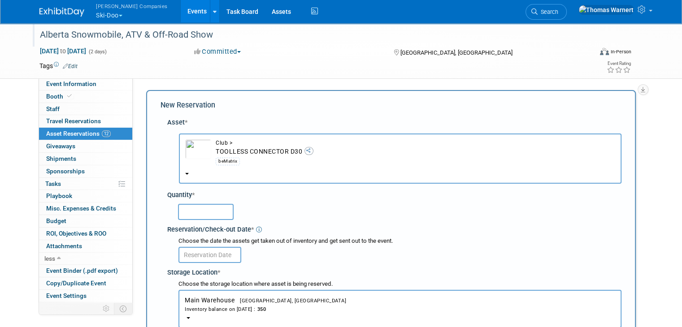
click at [219, 210] on input "text" at bounding box center [206, 212] width 56 height 16
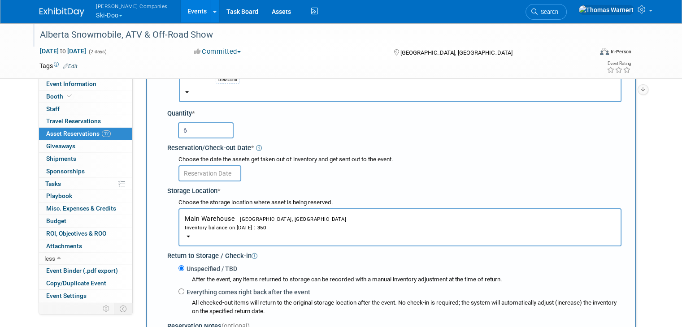
scroll to position [90, 0]
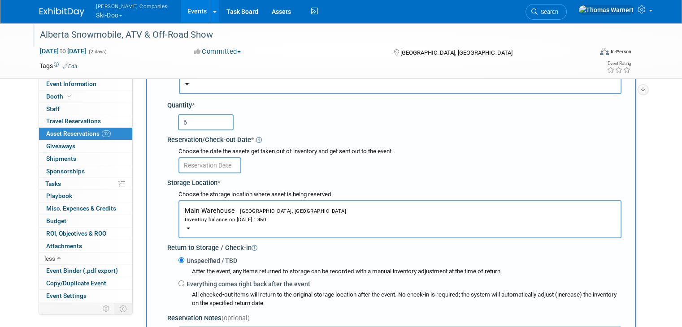
type input "6"
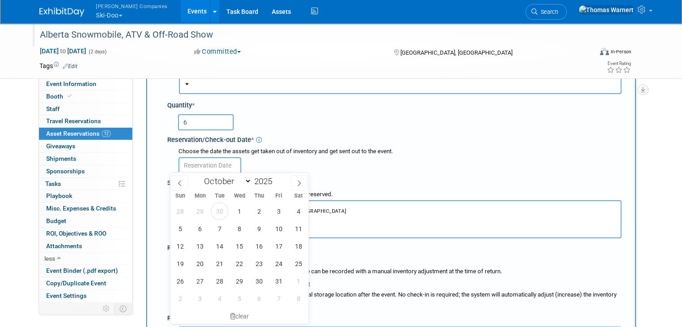
click at [224, 160] on input "text" at bounding box center [210, 165] width 63 height 16
click at [201, 232] on span "6" at bounding box center [199, 228] width 17 height 17
type input "[DATE]"
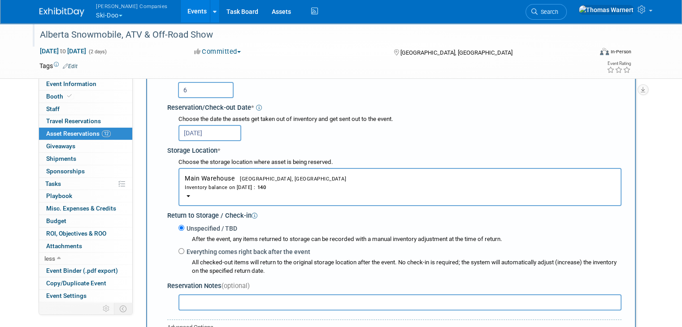
scroll to position [135, 0]
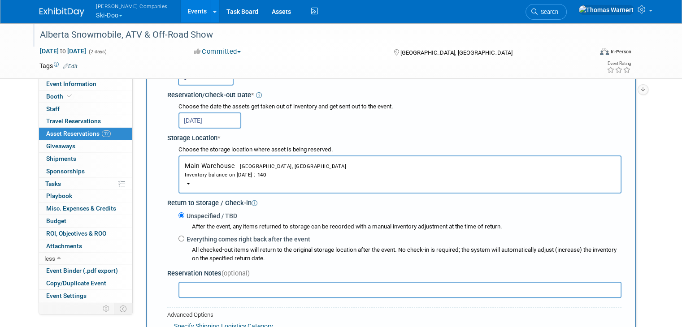
click at [249, 238] on label "Everything comes right back after the event" at bounding box center [247, 239] width 126 height 9
click at [184, 238] on input "Everything comes right back after the event" at bounding box center [182, 239] width 6 height 6
radio input "true"
select select "9"
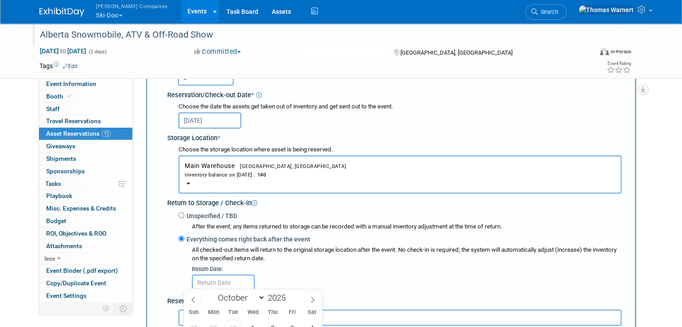
scroll to position [224, 0]
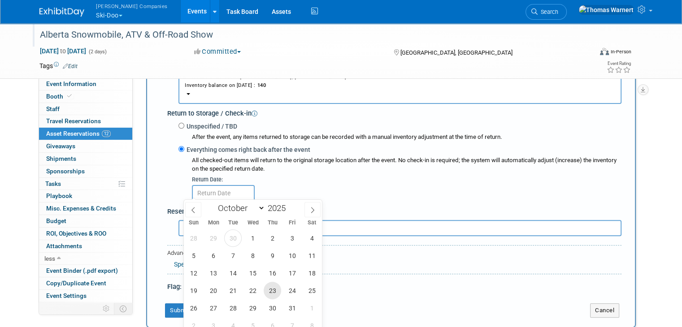
click at [276, 294] on span "23" at bounding box center [272, 290] width 17 height 17
type input "[DATE]"
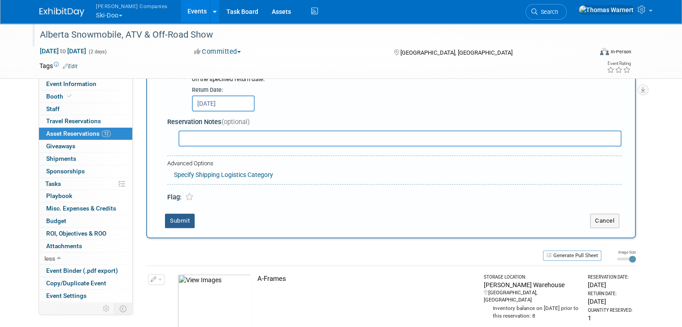
click at [184, 222] on button "Submit" at bounding box center [180, 221] width 30 height 14
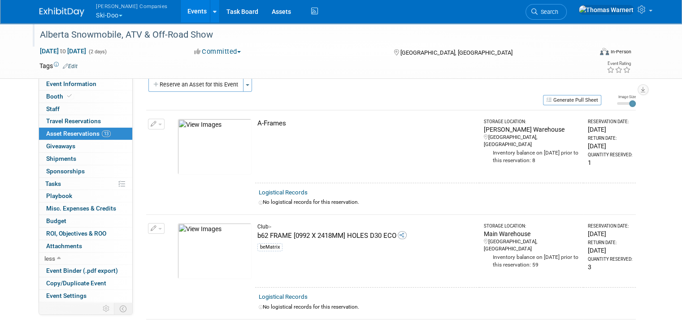
scroll to position [0, 0]
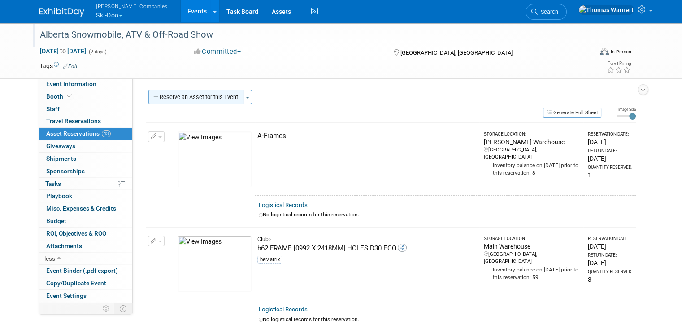
click at [206, 100] on button "Reserve an Asset for this Event" at bounding box center [195, 97] width 95 height 14
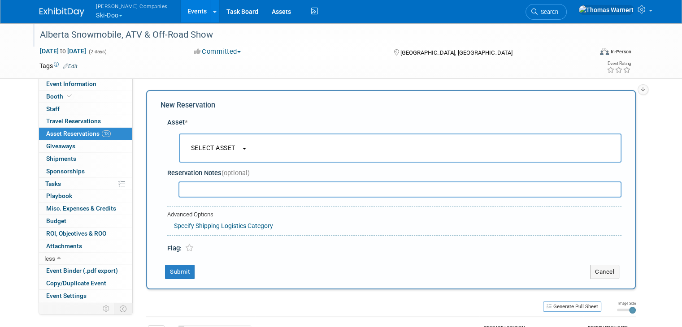
scroll to position [8, 0]
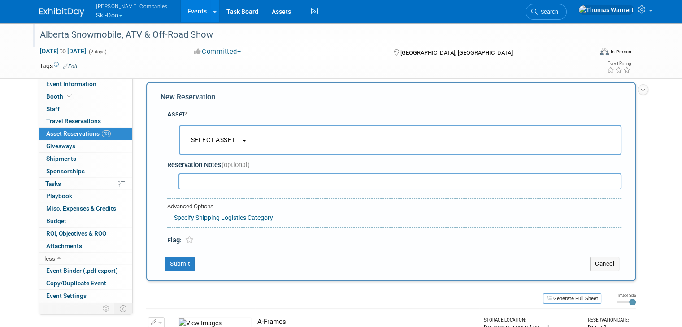
click at [249, 139] on button "-- SELECT ASSET --" at bounding box center [400, 140] width 443 height 29
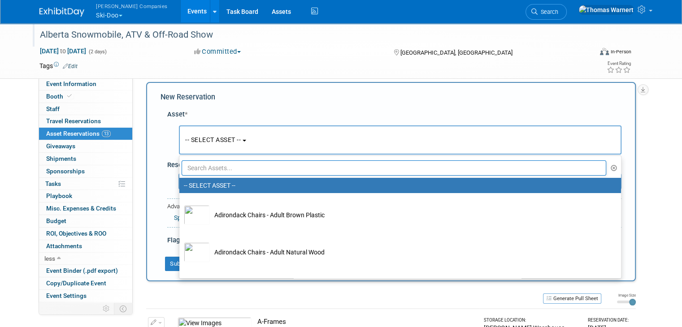
click at [236, 172] on input "text" at bounding box center [394, 168] width 425 height 15
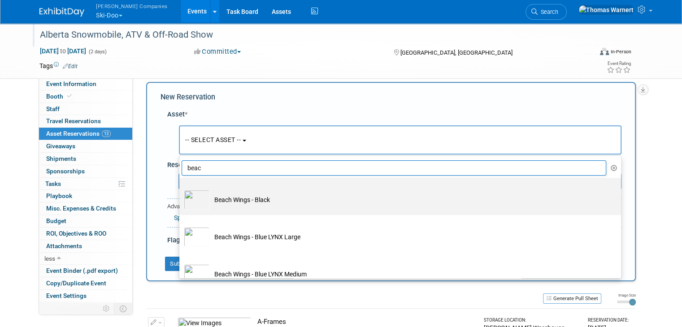
type input "beac"
click at [253, 202] on td "Beach Wings - Black" at bounding box center [406, 200] width 393 height 20
click at [181, 189] on input "Beach Wings - Black" at bounding box center [178, 186] width 6 height 6
select select "10726018"
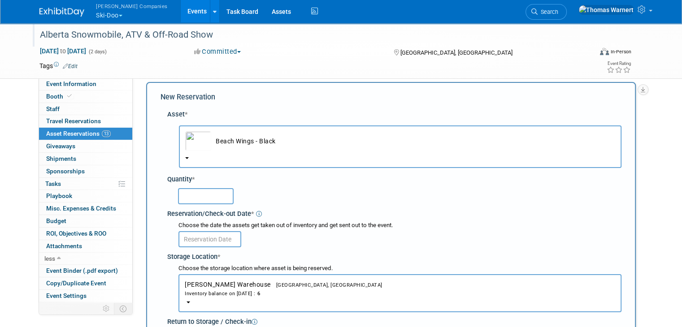
click at [207, 194] on input "text" at bounding box center [206, 196] width 56 height 16
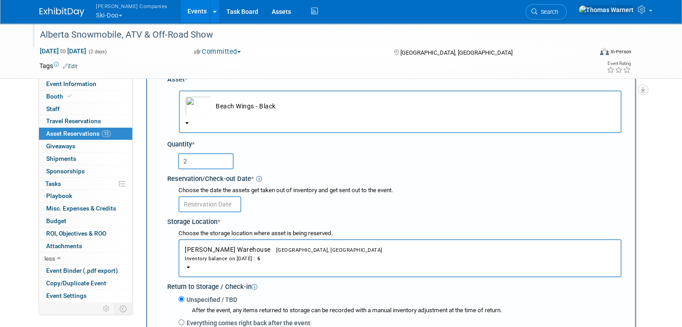
scroll to position [98, 0]
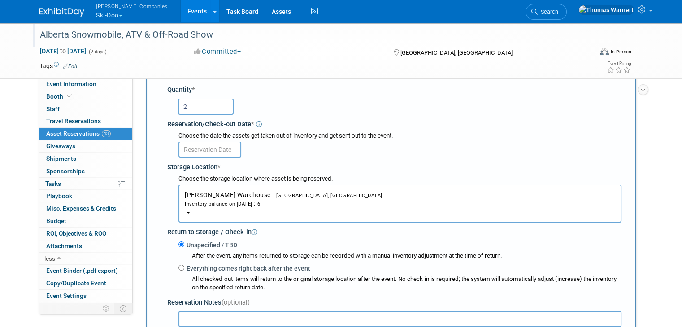
type input "2"
click at [219, 145] on input "text" at bounding box center [210, 150] width 63 height 16
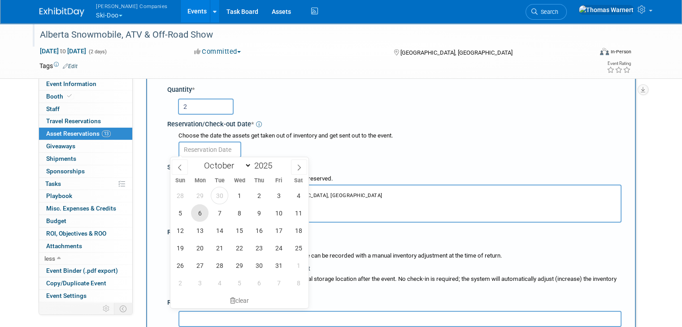
click at [199, 214] on span "6" at bounding box center [199, 213] width 17 height 17
type input "[DATE]"
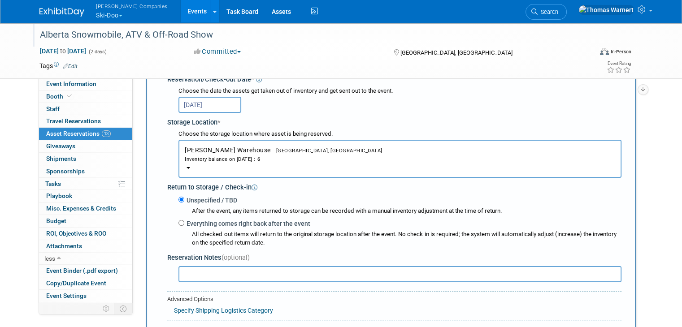
click at [229, 220] on label "Everything comes right back after the event" at bounding box center [247, 223] width 126 height 9
click at [184, 220] on input "Everything comes right back after the event" at bounding box center [182, 223] width 6 height 6
radio input "true"
select select "9"
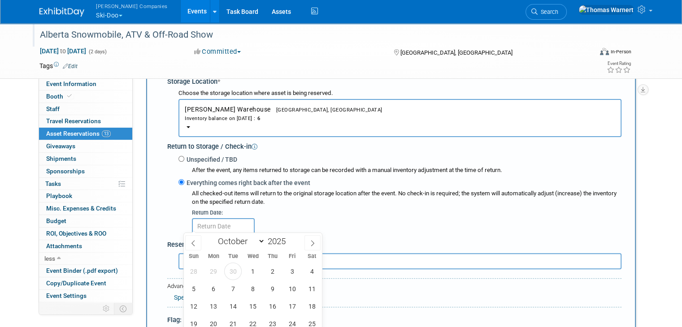
scroll to position [232, 0]
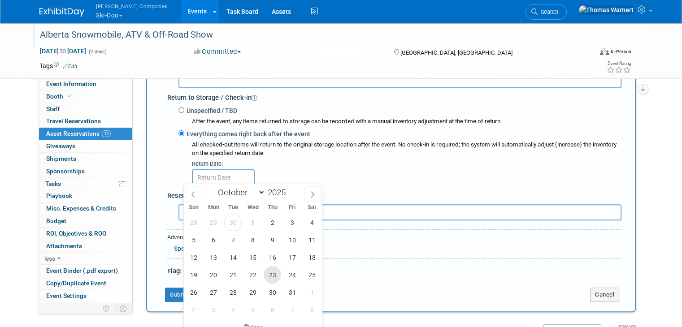
click at [272, 275] on span "23" at bounding box center [272, 274] width 17 height 17
type input "[DATE]"
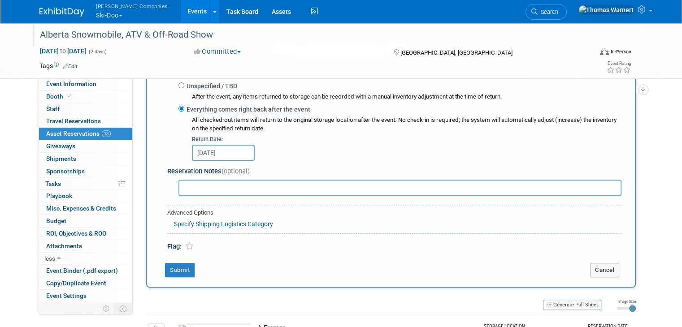
scroll to position [277, 0]
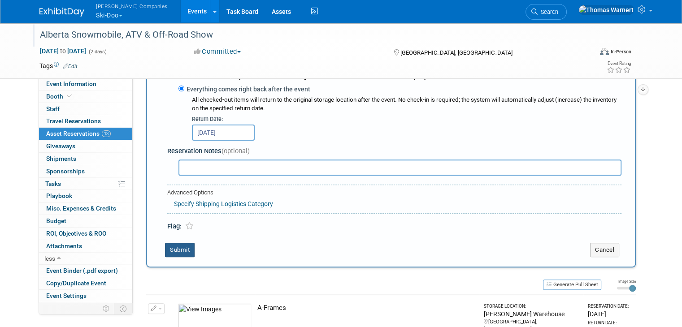
click at [176, 247] on button "Submit" at bounding box center [180, 250] width 30 height 14
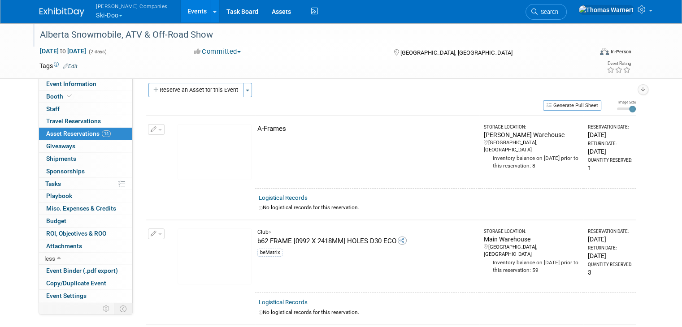
scroll to position [0, 0]
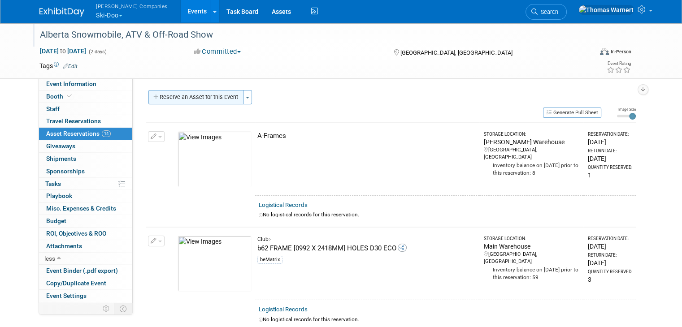
click at [173, 98] on button "Reserve an Asset for this Event" at bounding box center [195, 97] width 95 height 14
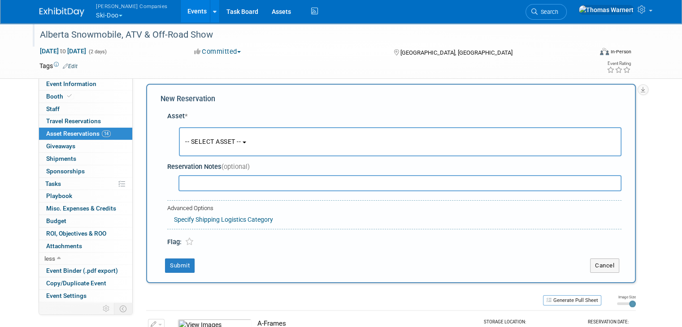
scroll to position [8, 0]
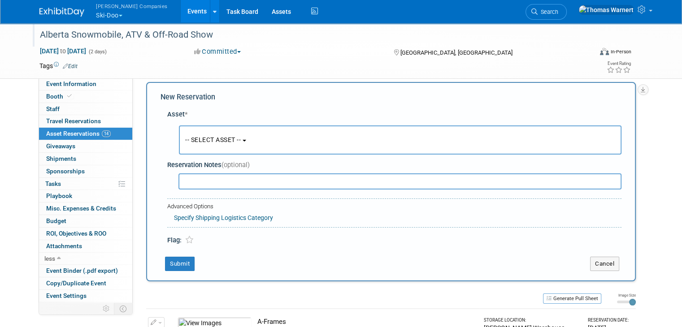
click at [192, 136] on span "-- SELECT ASSET --" at bounding box center [213, 139] width 56 height 7
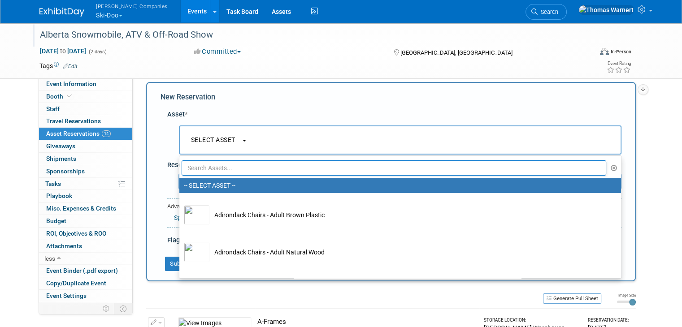
click at [211, 166] on input "text" at bounding box center [394, 168] width 425 height 15
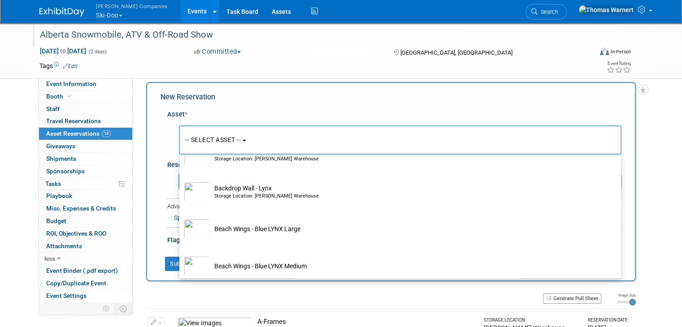
scroll to position [135, 0]
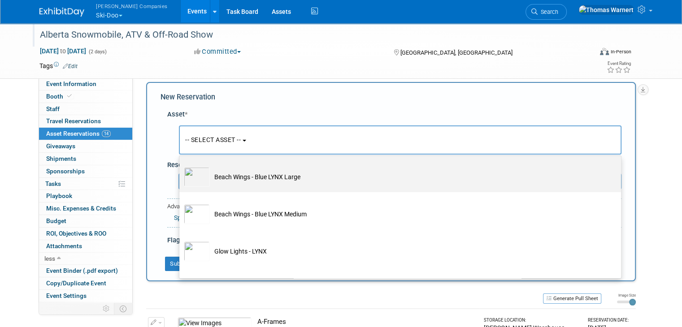
type input "ly"
click at [263, 178] on td "Beach Wings - Blue LYNX Large" at bounding box center [406, 177] width 393 height 20
click at [181, 166] on input "Beach Wings - Blue LYNX Large" at bounding box center [178, 163] width 6 height 6
select select "10724757"
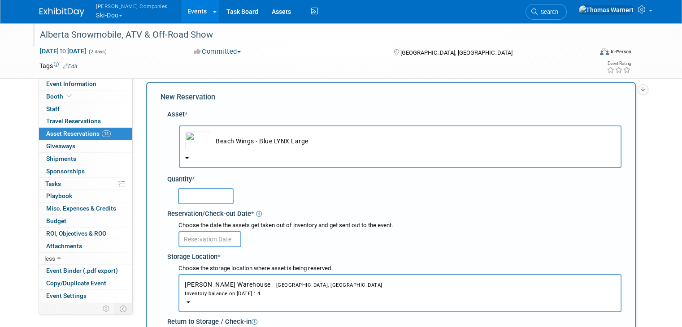
click at [213, 195] on input "text" at bounding box center [206, 196] width 56 height 16
type input "1"
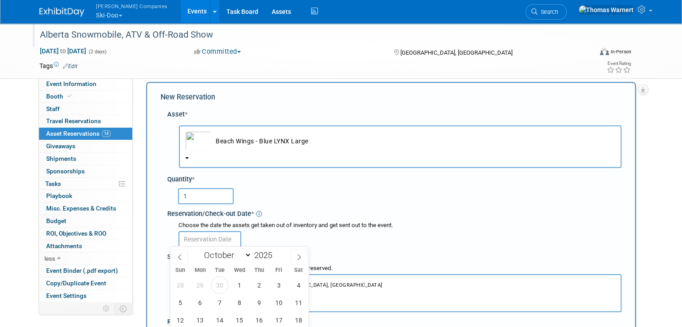
click at [199, 238] on input "text" at bounding box center [210, 239] width 63 height 16
click at [205, 302] on span "6" at bounding box center [199, 302] width 17 height 17
type input "[DATE]"
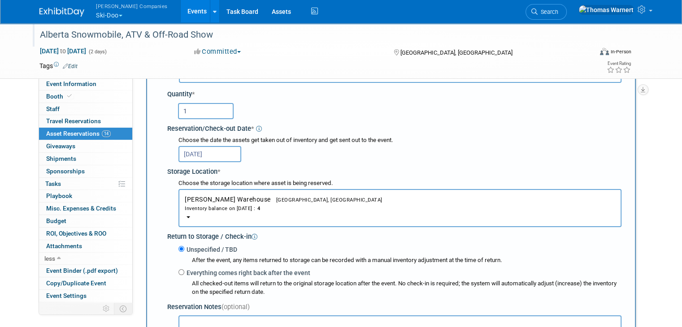
scroll to position [98, 0]
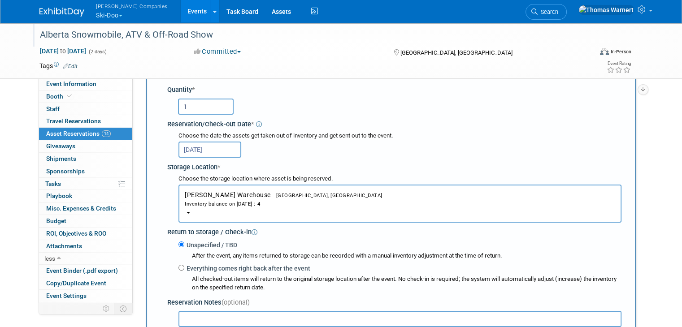
click at [217, 266] on label "Everything comes right back after the event" at bounding box center [247, 268] width 126 height 9
click at [184, 266] on input "Everything comes right back after the event" at bounding box center [182, 268] width 6 height 6
radio input "true"
select select "9"
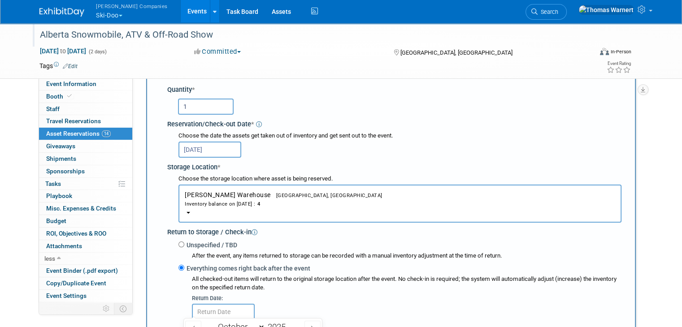
scroll to position [277, 0]
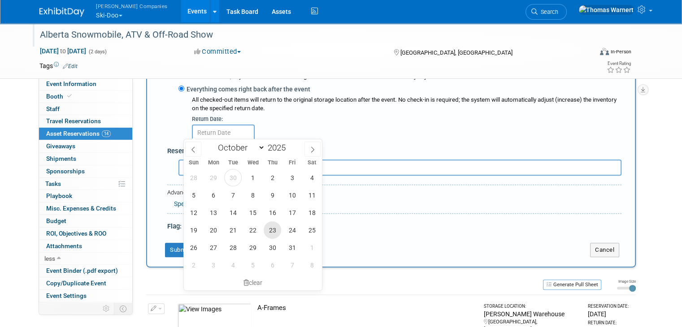
click at [271, 232] on span "23" at bounding box center [272, 230] width 17 height 17
type input "[DATE]"
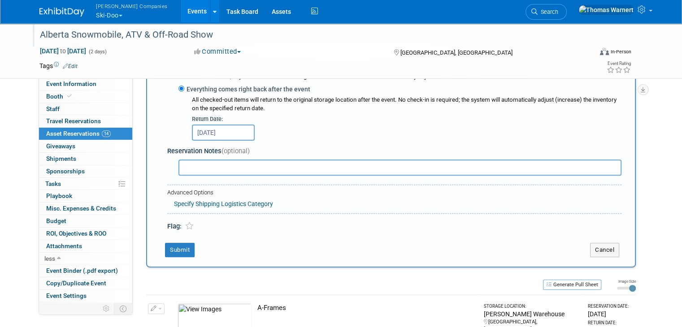
click at [201, 168] on input "text" at bounding box center [400, 168] width 443 height 16
type input "Should be Red with White letters"
click at [175, 248] on button "Submit" at bounding box center [180, 250] width 30 height 14
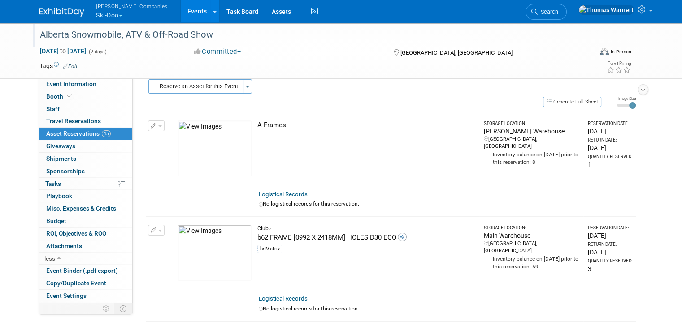
scroll to position [0, 0]
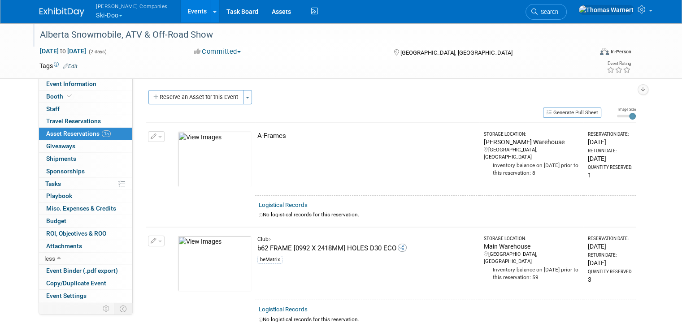
click at [155, 108] on div "Generate Pull Sheet" at bounding box center [373, 112] width 455 height 11
click at [175, 95] on button "Reserve an Asset for this Event" at bounding box center [195, 97] width 95 height 14
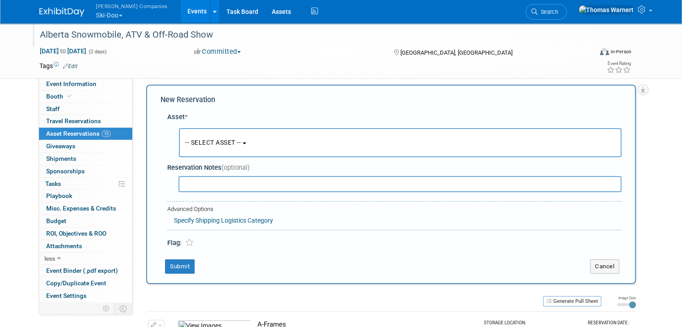
scroll to position [8, 0]
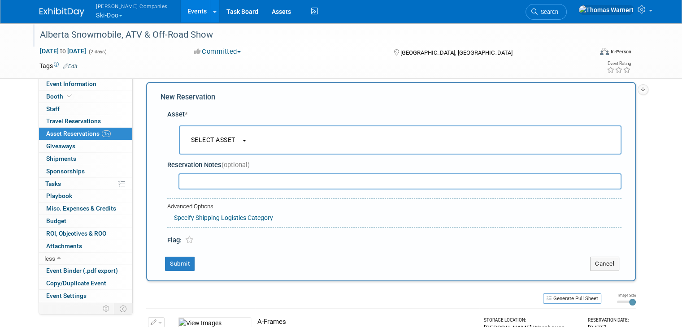
click at [203, 142] on span "-- SELECT ASSET --" at bounding box center [213, 139] width 56 height 7
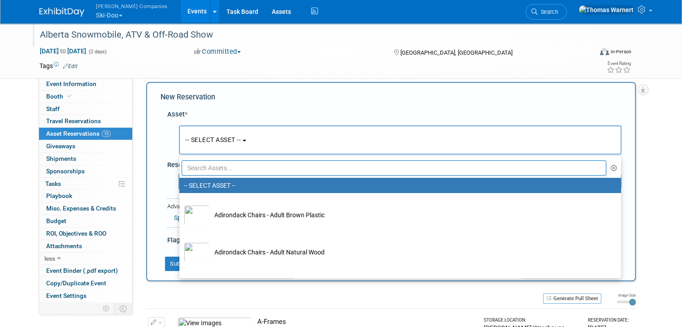
click at [205, 169] on input "text" at bounding box center [394, 168] width 425 height 15
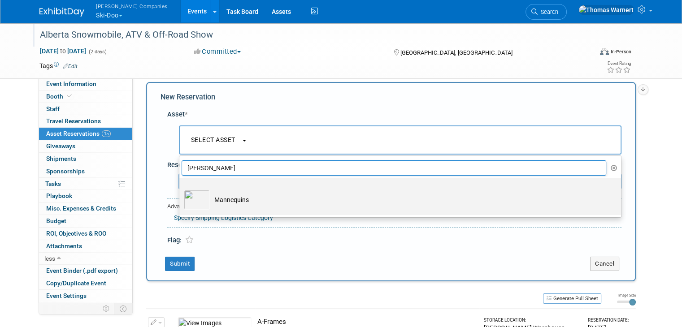
type input "[PERSON_NAME]"
click at [240, 197] on td "Mannequins" at bounding box center [406, 200] width 393 height 20
click at [181, 189] on input "Mannequins" at bounding box center [178, 186] width 6 height 6
select select "10724806"
select select "9"
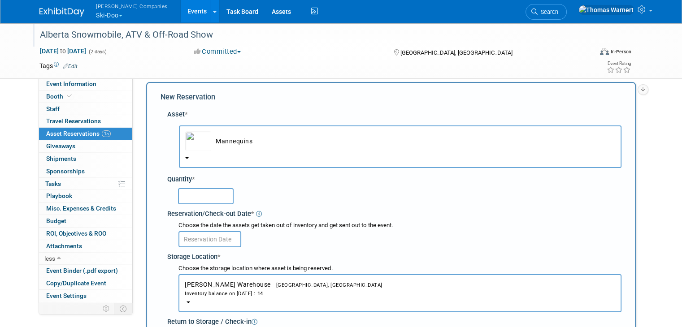
click at [206, 193] on input "text" at bounding box center [206, 196] width 56 height 16
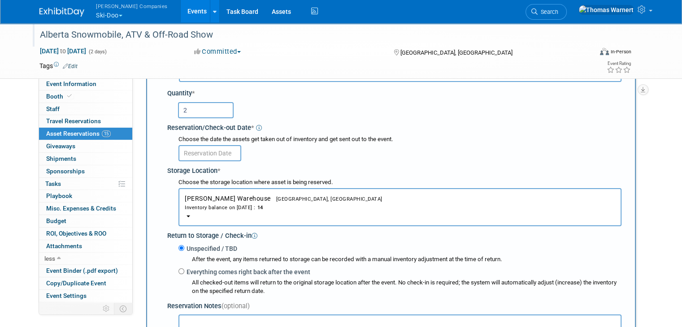
scroll to position [98, 0]
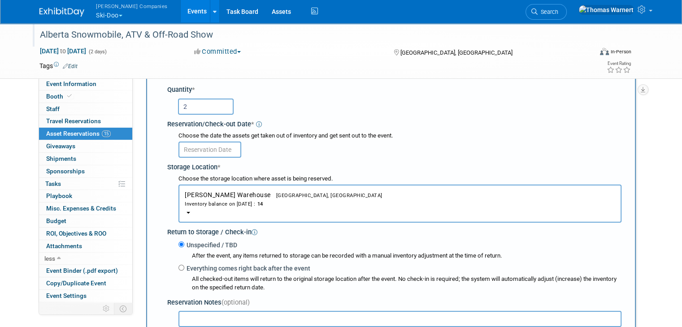
type input "2"
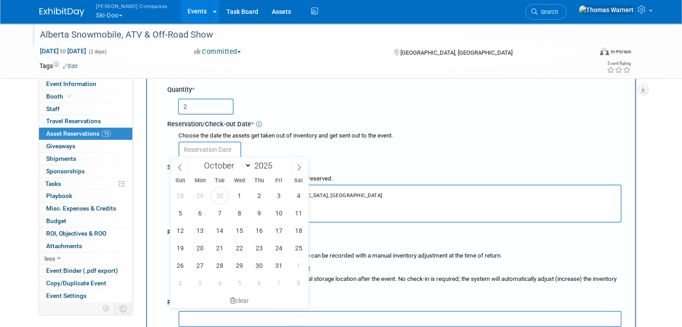
click at [219, 145] on input "text" at bounding box center [210, 150] width 63 height 16
click at [203, 214] on span "6" at bounding box center [199, 213] width 17 height 17
type input "[DATE]"
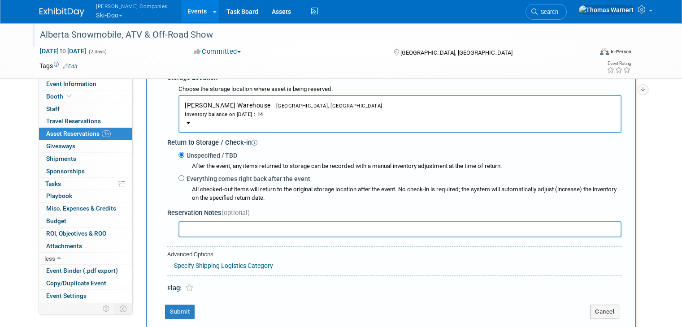
click at [202, 178] on label "Everything comes right back after the event" at bounding box center [247, 179] width 126 height 9
click at [184, 178] on input "Everything comes right back after the event" at bounding box center [182, 178] width 6 height 6
radio input "true"
select select "9"
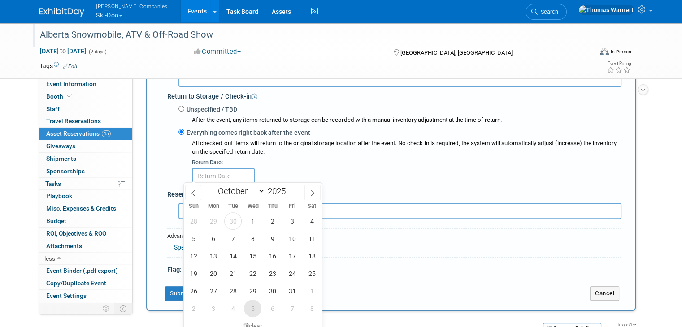
scroll to position [322, 0]
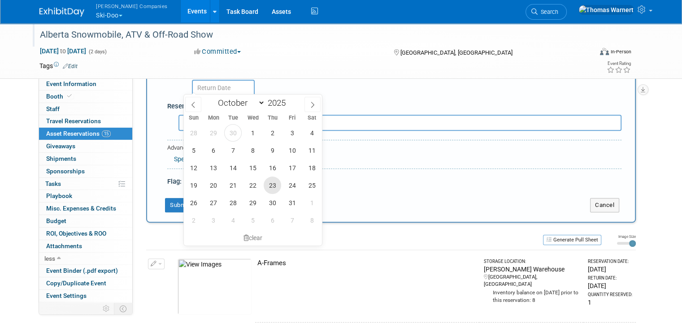
click at [269, 186] on span "23" at bounding box center [272, 185] width 17 height 17
type input "[DATE]"
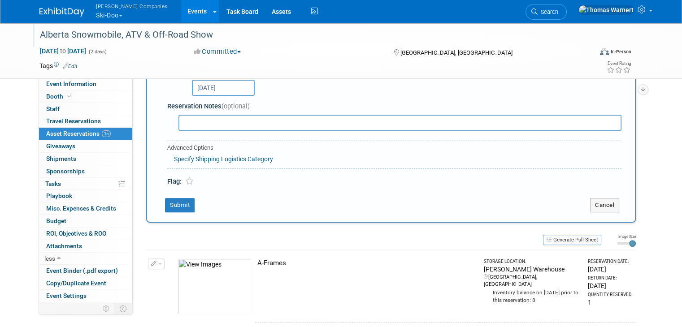
click at [203, 121] on input "text" at bounding box center [400, 123] width 443 height 16
type input "1 M , 1 FM"
click at [171, 202] on button "Submit" at bounding box center [180, 205] width 30 height 14
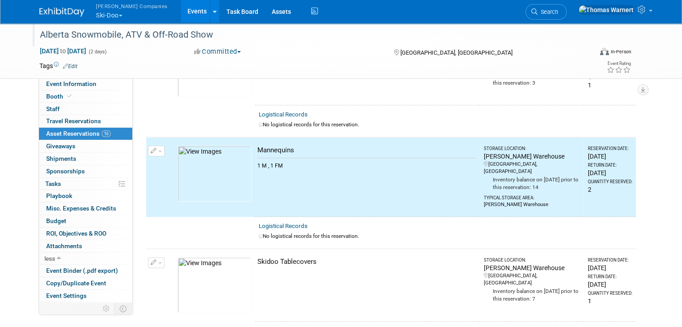
scroll to position [695, 0]
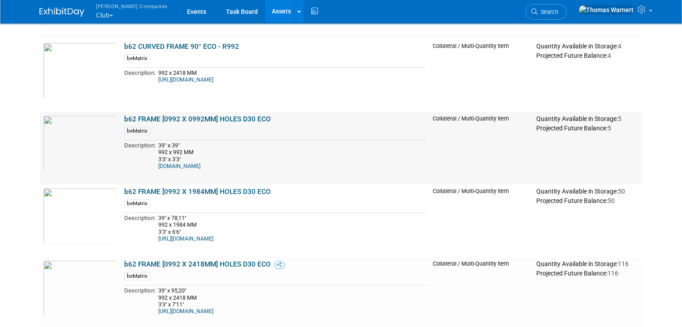
scroll to position [942, 0]
